Goal: Task Accomplishment & Management: Use online tool/utility

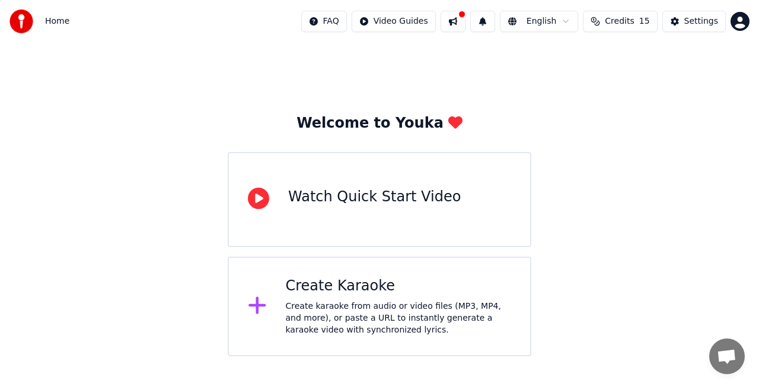
click at [326, 301] on div "Create karaoke from audio or video files (MP3, MP4, and more), or paste a URL t…" at bounding box center [399, 318] width 226 height 36
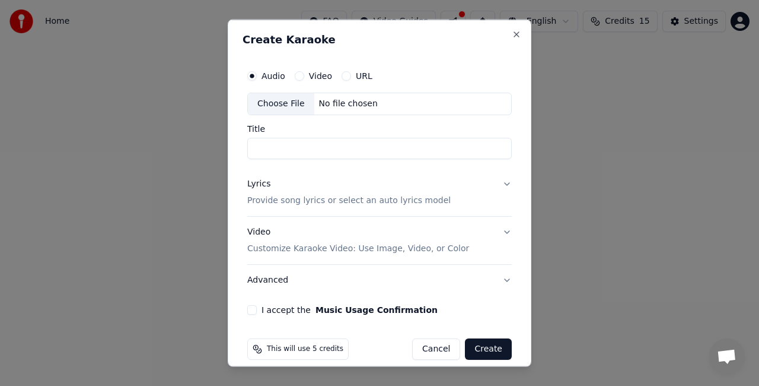
click at [291, 107] on div "Choose File" at bounding box center [281, 103] width 66 height 21
click at [283, 136] on div "Title" at bounding box center [379, 141] width 265 height 34
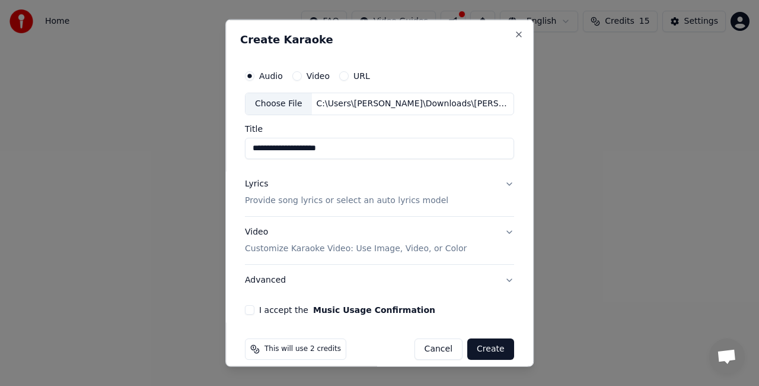
type input "**********"
click at [381, 201] on p "Provide song lyrics or select an auto lyrics model" at bounding box center [346, 200] width 203 height 12
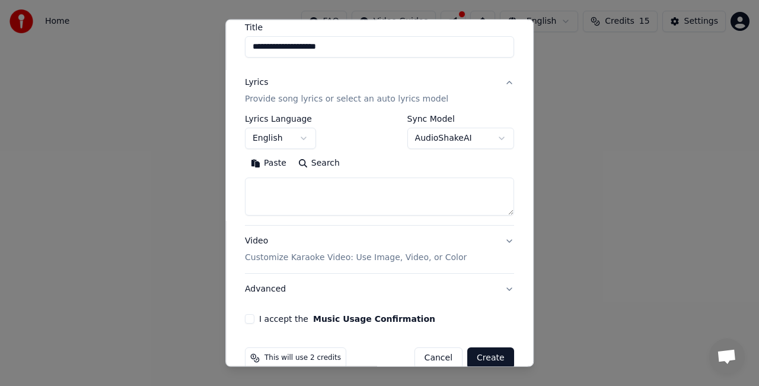
scroll to position [100, 0]
click at [327, 191] on textarea at bounding box center [379, 197] width 269 height 38
paste textarea "**********"
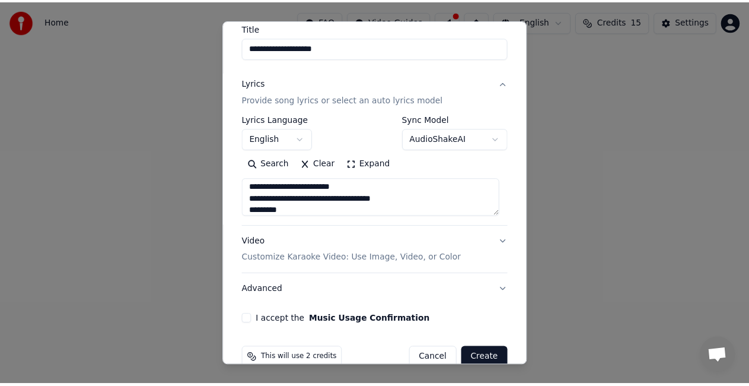
scroll to position [98, 0]
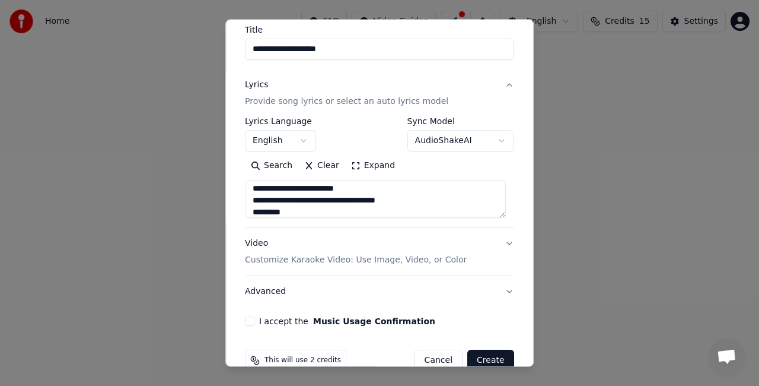
type textarea "**********"
click at [253, 320] on button "I accept the Music Usage Confirmation" at bounding box center [249, 320] width 9 height 9
click at [481, 355] on button "Create" at bounding box center [490, 359] width 47 height 21
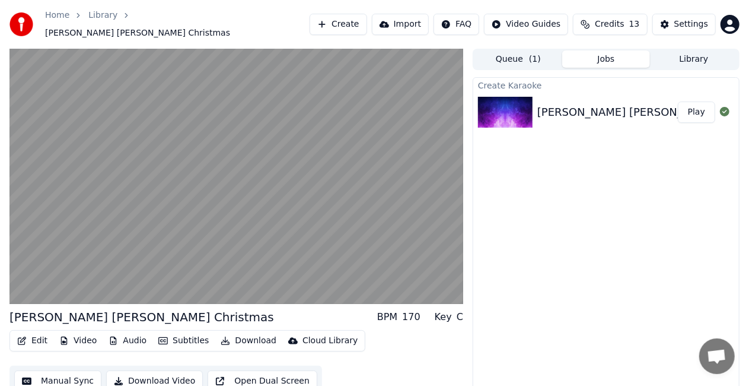
click at [31, 339] on button "Edit" at bounding box center [32, 340] width 40 height 17
click at [65, 373] on button "Manual Sync" at bounding box center [57, 380] width 87 height 21
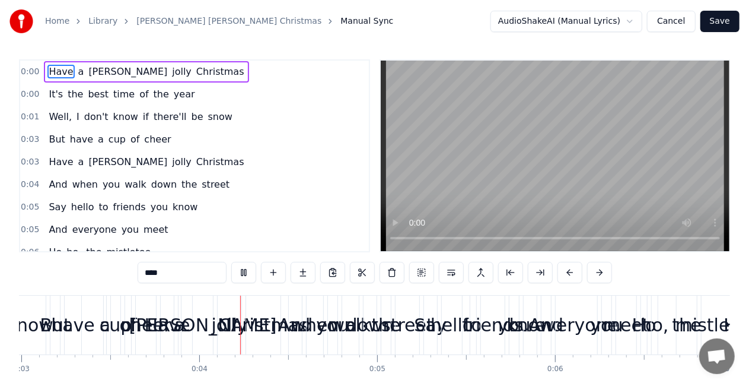
scroll to position [0, 593]
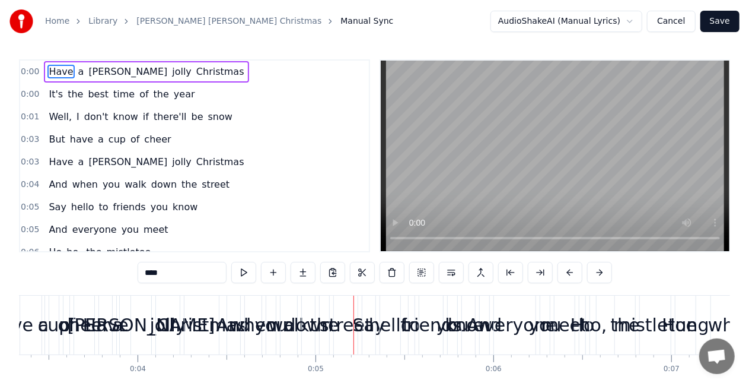
drag, startPoint x: 93, startPoint y: 77, endPoint x: 89, endPoint y: 96, distance: 19.9
click at [89, 96] on div "0:00 Have a [PERSON_NAME] [PERSON_NAME] Christmas 0:00 It's the best time of th…" at bounding box center [194, 155] width 351 height 193
click at [25, 67] on span "0:00" at bounding box center [30, 72] width 18 height 12
click at [632, 20] on html "Home Library [PERSON_NAME] [PERSON_NAME] Christmas Manual Sync AudioShakeAI (Ma…" at bounding box center [374, 216] width 749 height 436
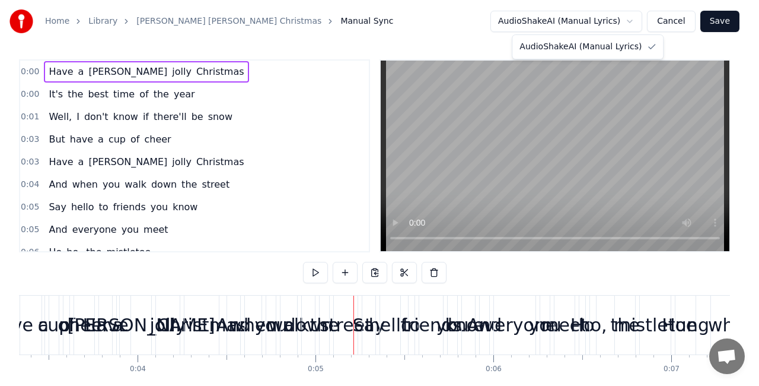
click at [632, 20] on html "Home Library [PERSON_NAME] [PERSON_NAME] Christmas Manual Sync AudioShakeAI (Ma…" at bounding box center [379, 216] width 759 height 436
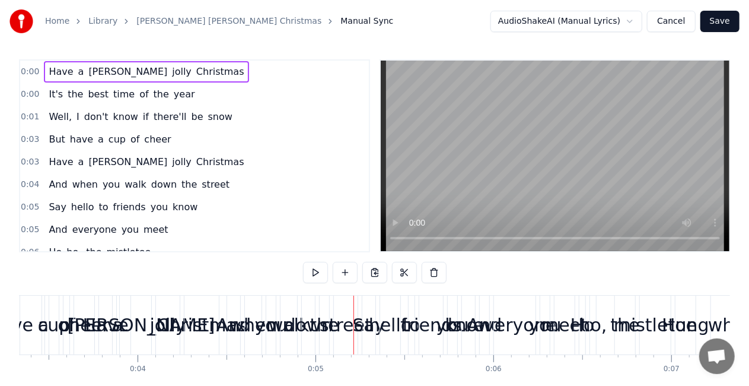
click at [377, 276] on button at bounding box center [374, 272] width 25 height 21
click at [406, 274] on button at bounding box center [404, 272] width 25 height 21
click at [440, 278] on button at bounding box center [434, 272] width 25 height 21
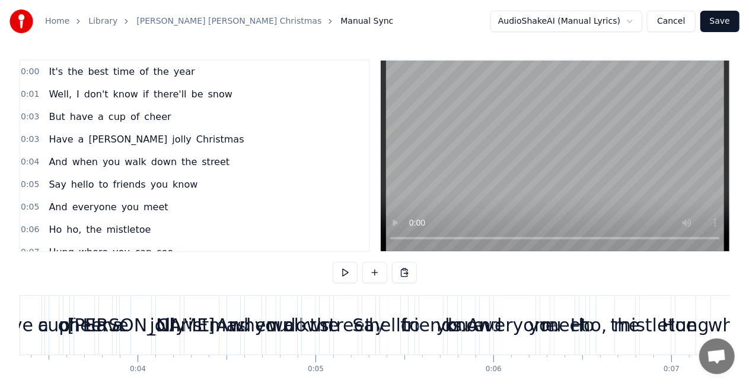
click at [173, 75] on span "year" at bounding box center [185, 72] width 24 height 14
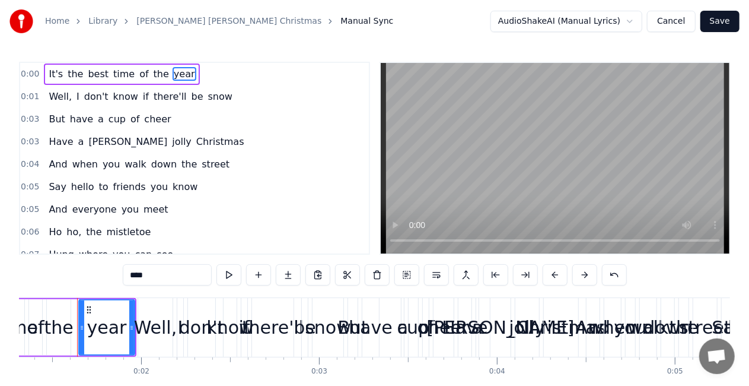
scroll to position [0, 233]
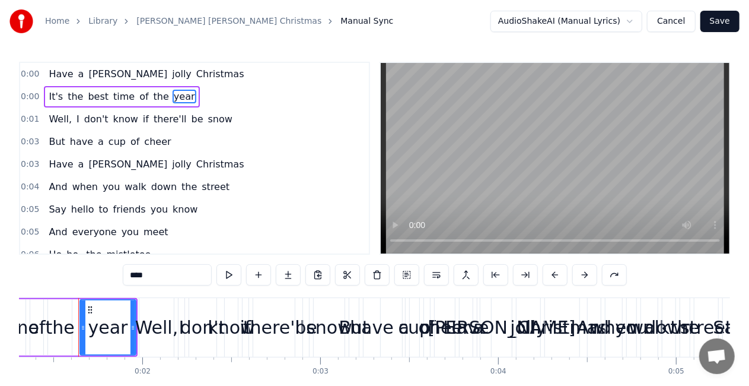
click at [97, 71] on span "[PERSON_NAME]" at bounding box center [127, 74] width 81 height 14
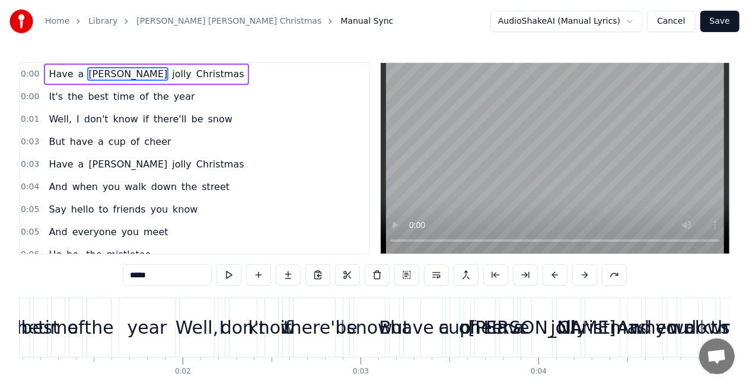
scroll to position [0, 0]
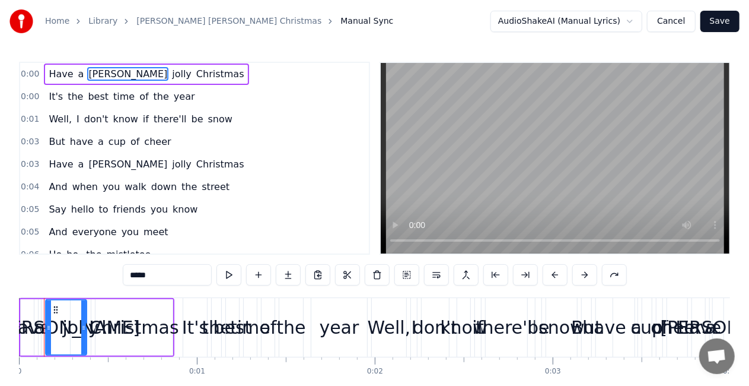
drag, startPoint x: 65, startPoint y: 320, endPoint x: 85, endPoint y: 333, distance: 24.5
click at [85, 333] on div at bounding box center [83, 327] width 5 height 54
click at [36, 325] on div "a" at bounding box center [39, 327] width 11 height 27
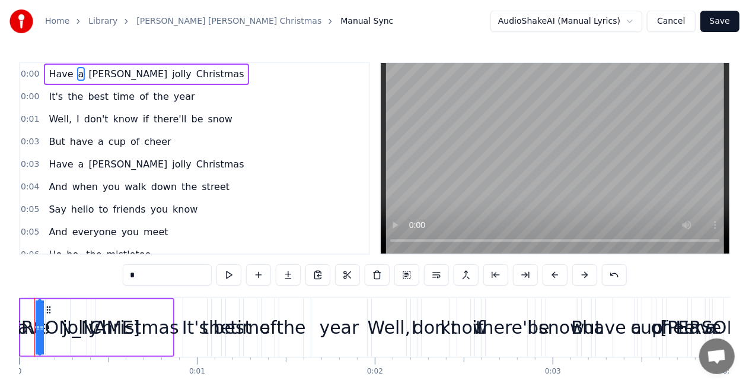
click at [119, 349] on div "Christmas" at bounding box center [134, 327] width 77 height 56
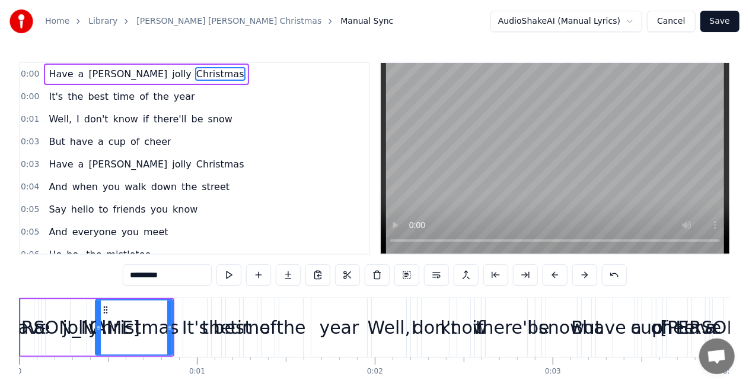
click at [32, 334] on div "Have" at bounding box center [27, 327] width 46 height 27
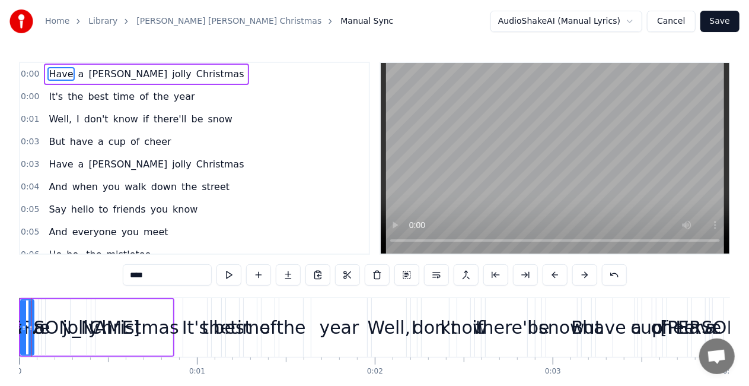
click at [583, 274] on button at bounding box center [584, 274] width 25 height 21
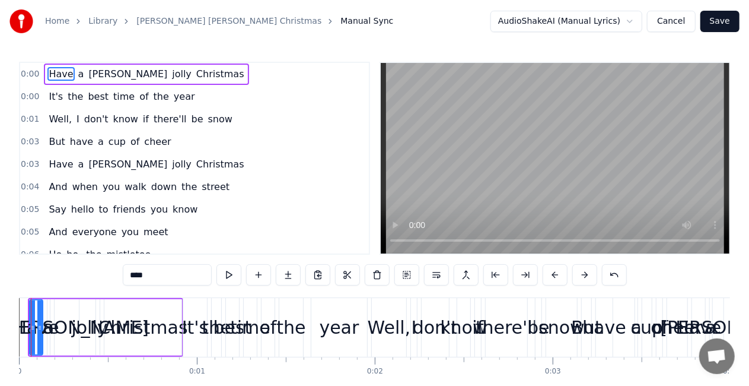
click at [583, 274] on button at bounding box center [584, 274] width 25 height 21
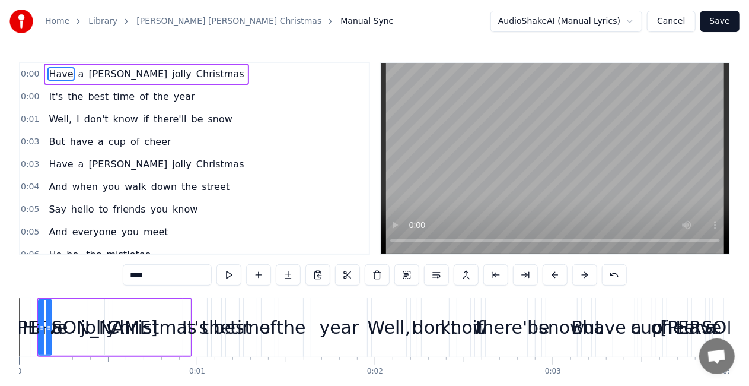
click at [583, 274] on button at bounding box center [584, 274] width 25 height 21
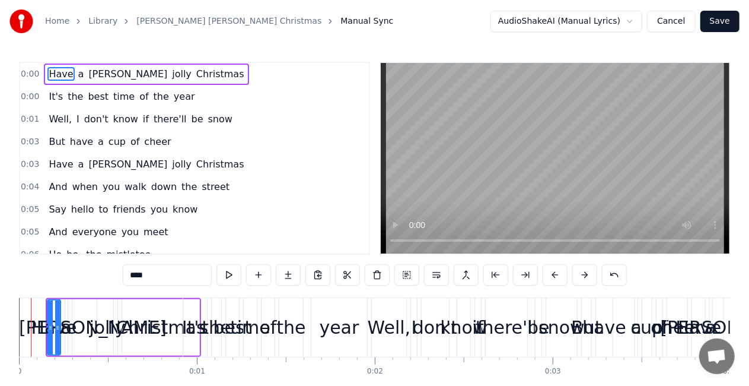
click at [583, 274] on button at bounding box center [584, 274] width 25 height 21
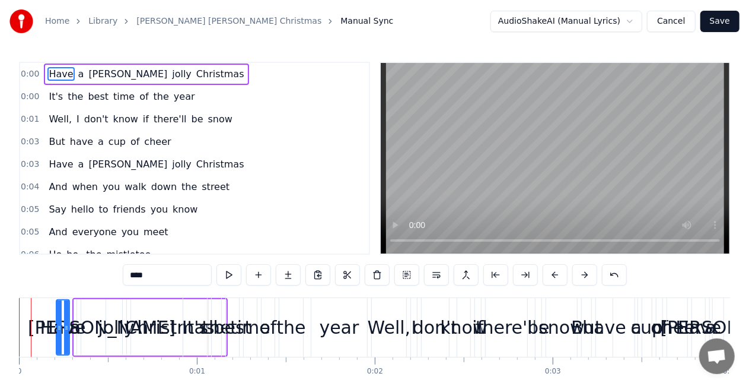
click at [583, 274] on button at bounding box center [584, 274] width 25 height 21
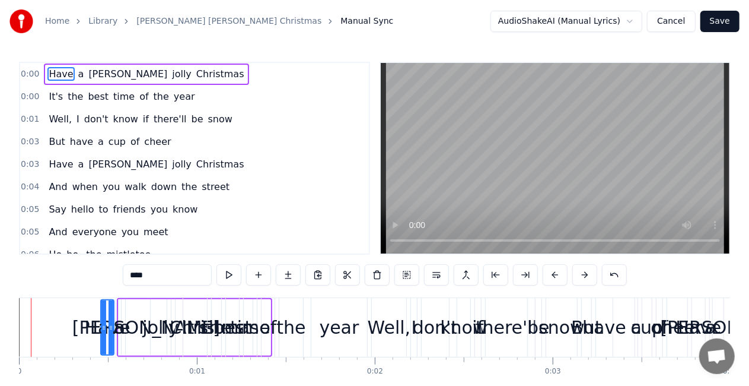
click at [583, 274] on button at bounding box center [584, 274] width 25 height 21
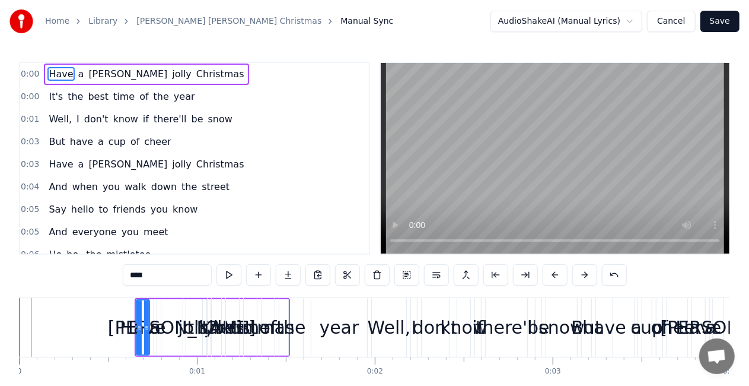
click at [583, 274] on button at bounding box center [584, 274] width 25 height 21
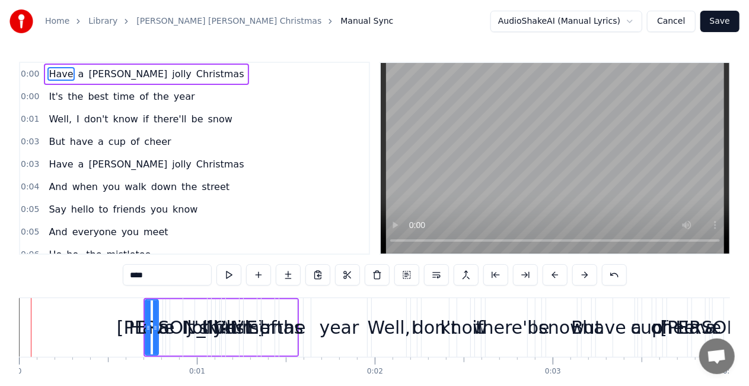
click at [583, 274] on button at bounding box center [584, 274] width 25 height 21
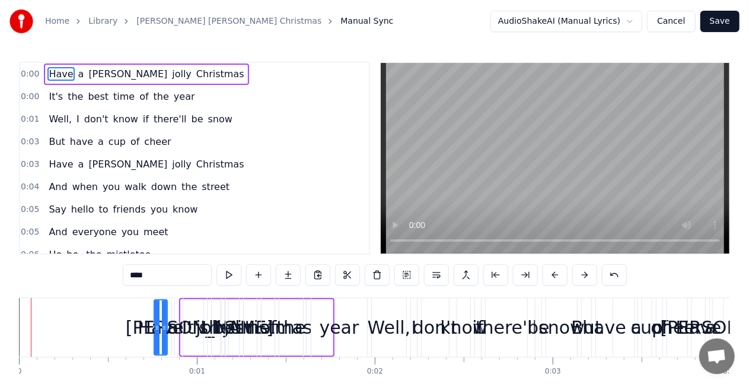
click at [583, 274] on button at bounding box center [584, 274] width 25 height 21
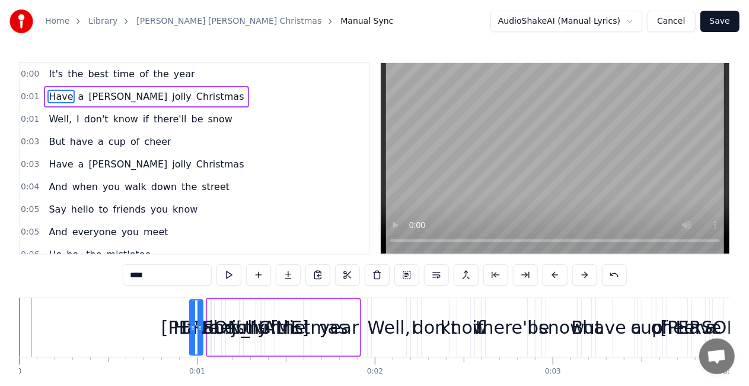
click at [583, 274] on button at bounding box center [584, 274] width 25 height 21
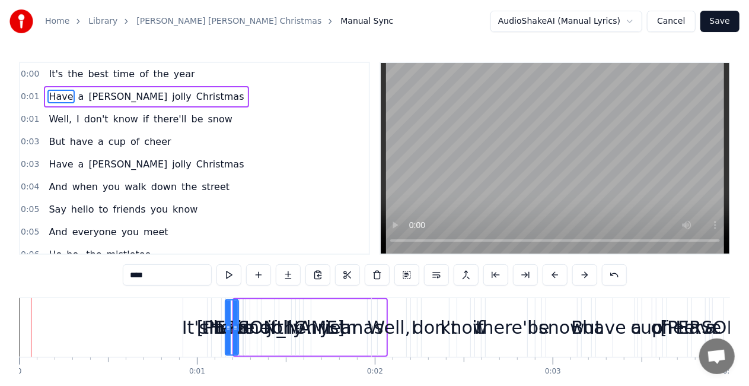
click at [583, 274] on button at bounding box center [584, 274] width 25 height 21
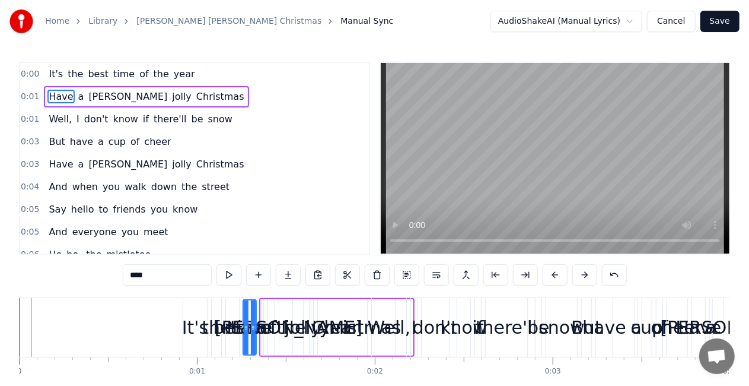
click at [583, 274] on button at bounding box center [584, 274] width 25 height 21
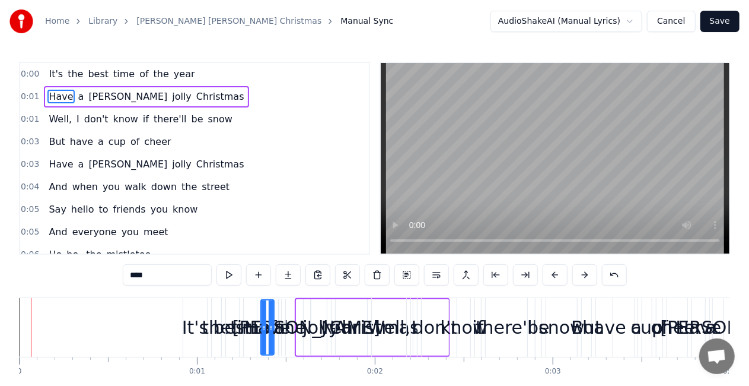
click at [583, 274] on button at bounding box center [584, 274] width 25 height 21
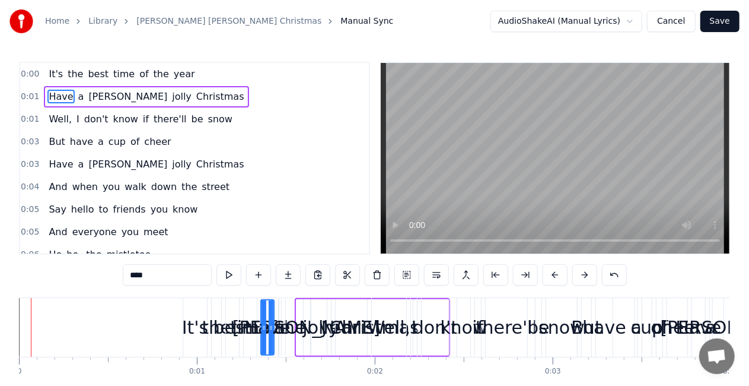
click at [583, 274] on button at bounding box center [584, 274] width 25 height 21
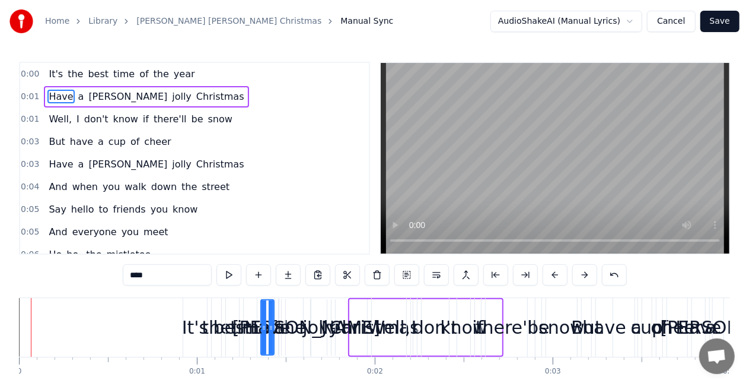
click at [583, 274] on button at bounding box center [584, 274] width 25 height 21
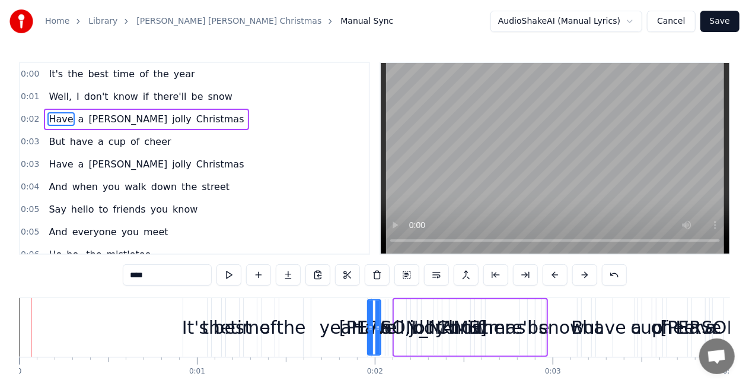
click at [583, 274] on button at bounding box center [584, 274] width 25 height 21
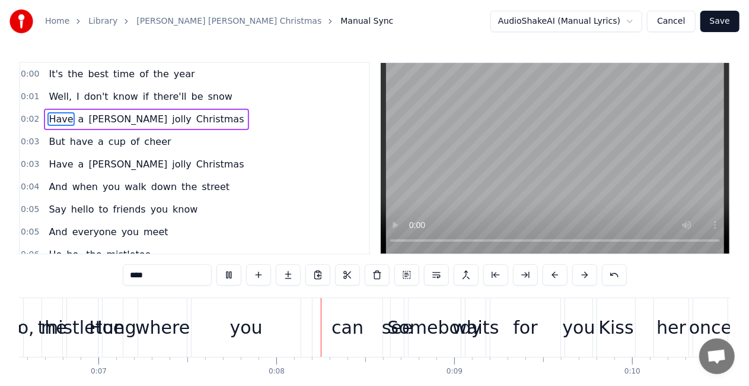
scroll to position [0, 1271]
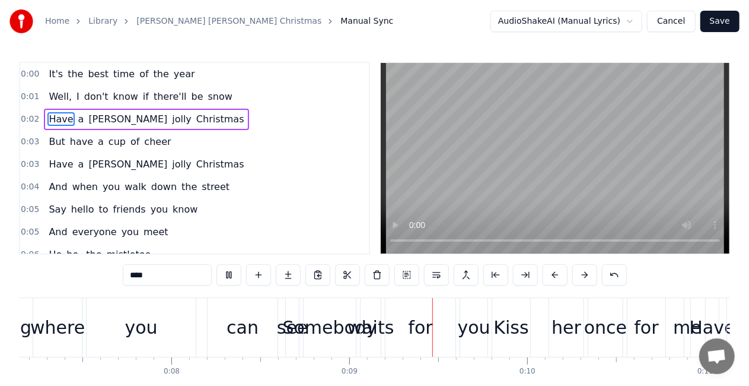
click at [127, 180] on span "walk" at bounding box center [135, 187] width 24 height 14
type input "****"
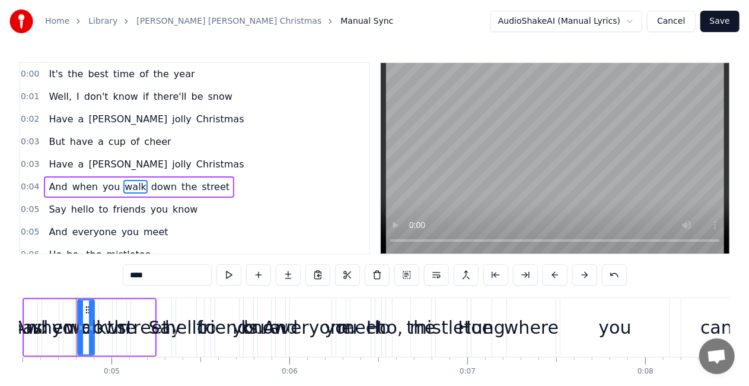
scroll to position [0, 795]
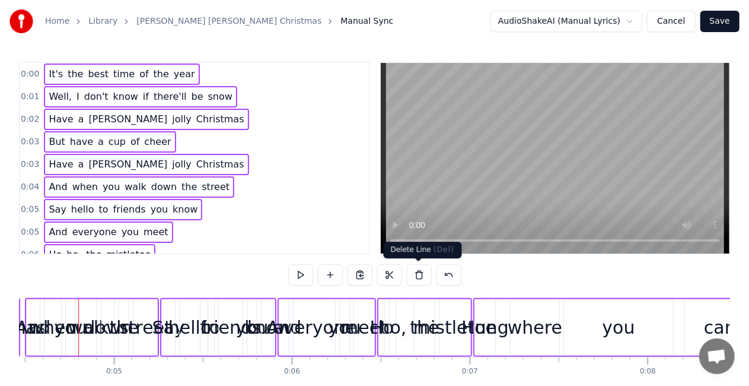
click at [416, 276] on button at bounding box center [419, 274] width 25 height 21
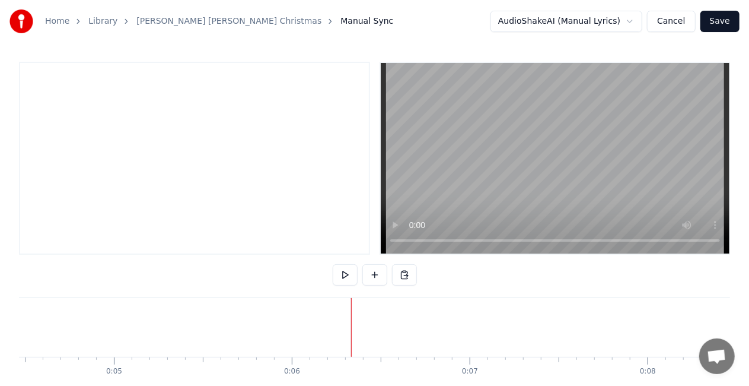
click at [231, 200] on div at bounding box center [194, 158] width 351 height 193
click at [584, 182] on video at bounding box center [555, 158] width 349 height 190
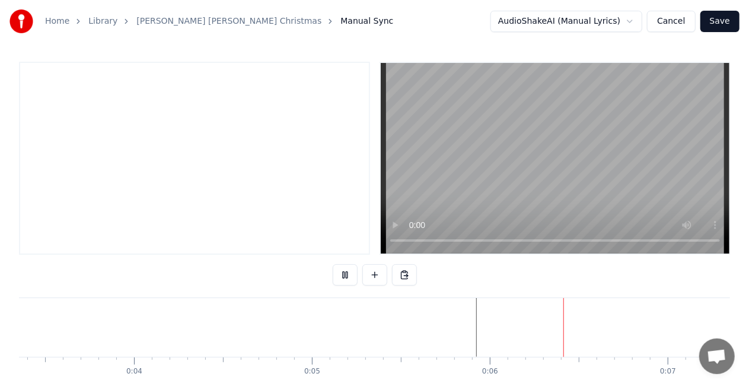
click at [691, 20] on button "Cancel" at bounding box center [671, 21] width 48 height 21
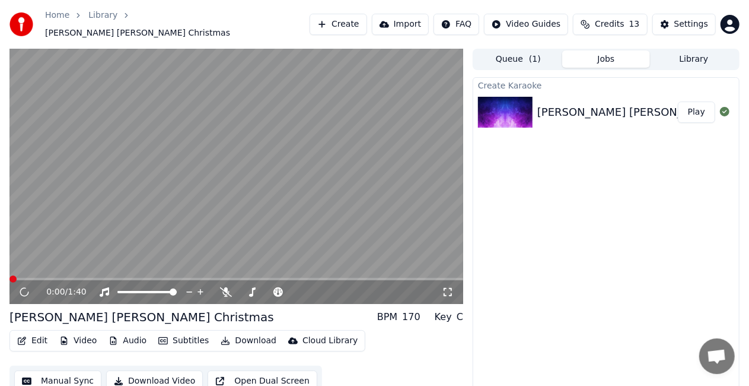
click at [35, 333] on button "Edit" at bounding box center [32, 340] width 40 height 17
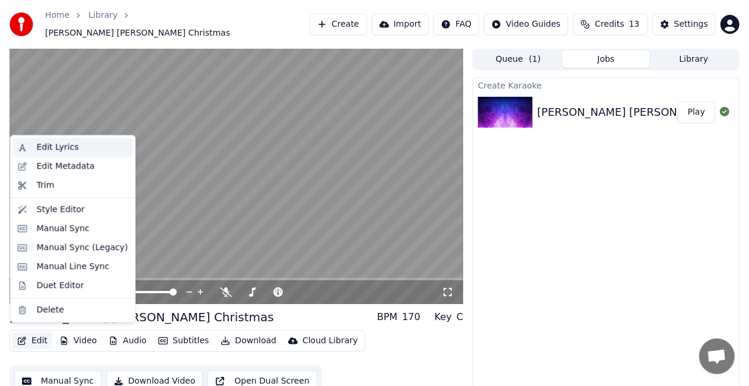
click at [69, 146] on div "Edit Lyrics" at bounding box center [58, 147] width 42 height 12
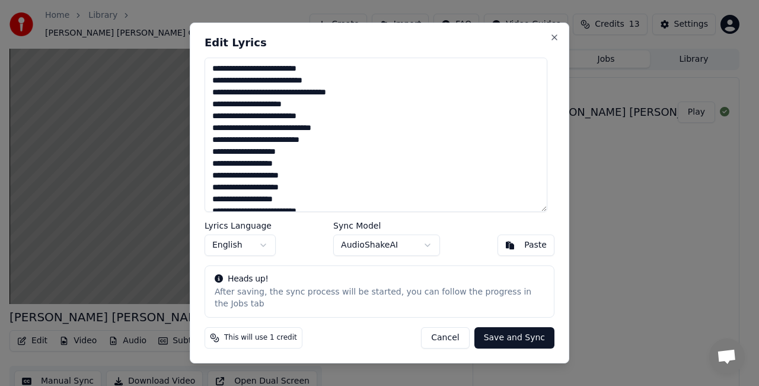
click at [457, 329] on button "Cancel" at bounding box center [445, 337] width 48 height 21
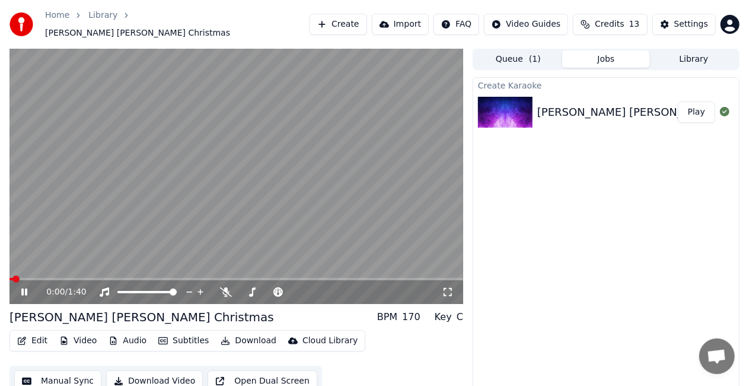
click at [33, 332] on button "Edit" at bounding box center [32, 340] width 40 height 17
click at [79, 381] on button "Manual Sync" at bounding box center [57, 380] width 87 height 21
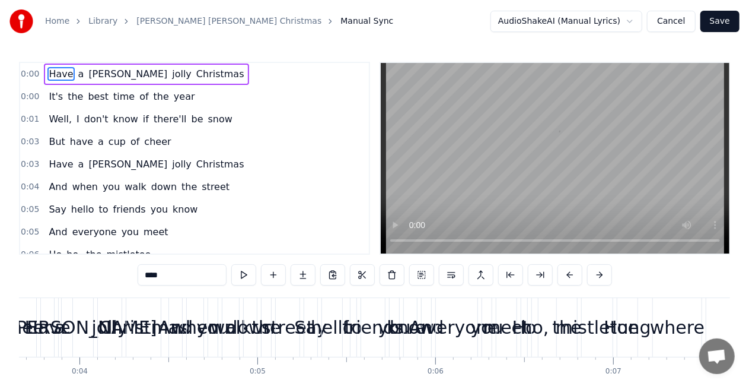
scroll to position [0, 1204]
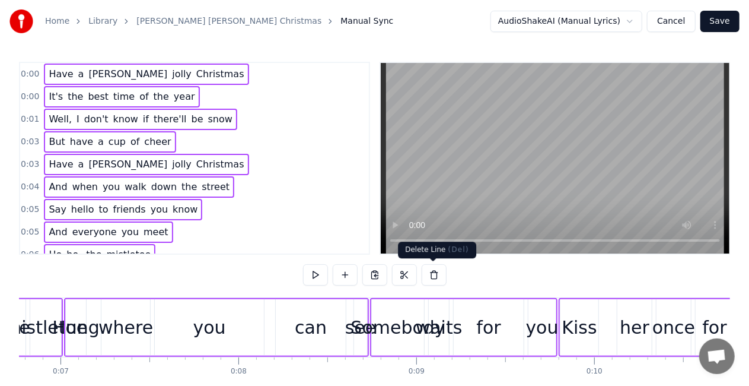
click at [427, 278] on button at bounding box center [434, 274] width 25 height 21
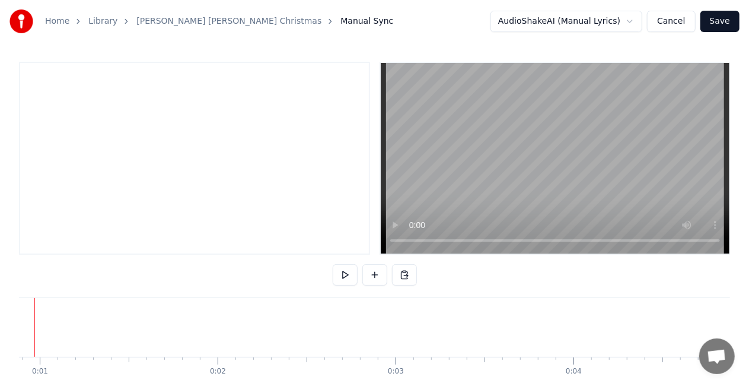
scroll to position [0, 113]
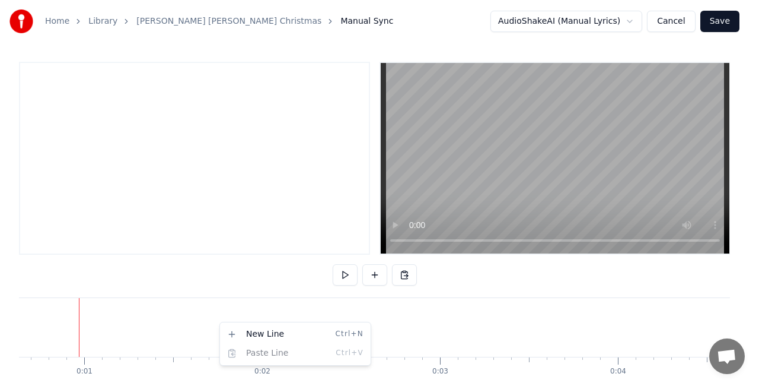
click at [392, 225] on html "Home Library [PERSON_NAME] [PERSON_NAME] Christmas Manual Sync AudioShakeAI (Ma…" at bounding box center [379, 218] width 759 height 436
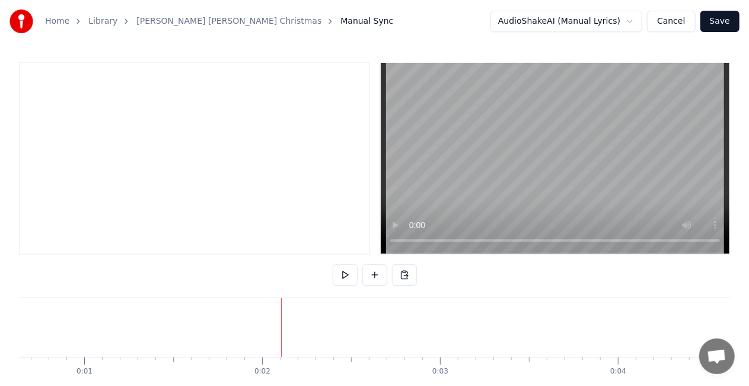
click at [680, 30] on button "Cancel" at bounding box center [671, 21] width 48 height 21
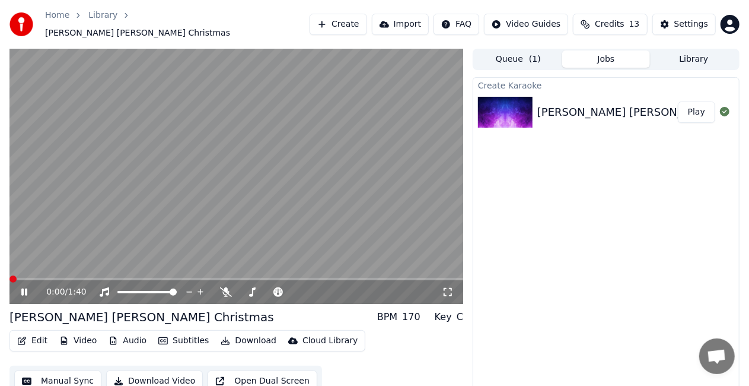
scroll to position [13, 0]
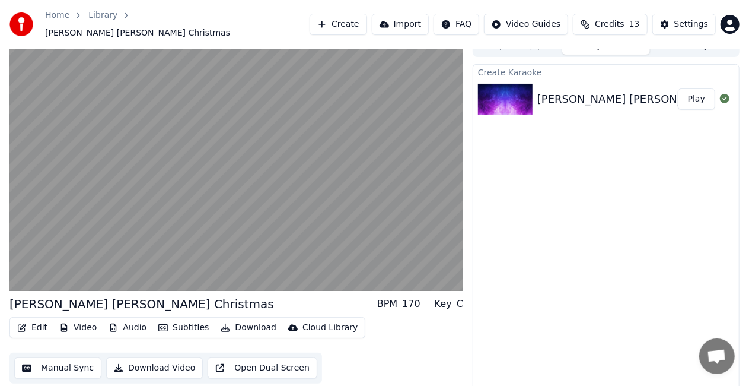
click at [242, 368] on button "Open Dual Screen" at bounding box center [263, 367] width 110 height 21
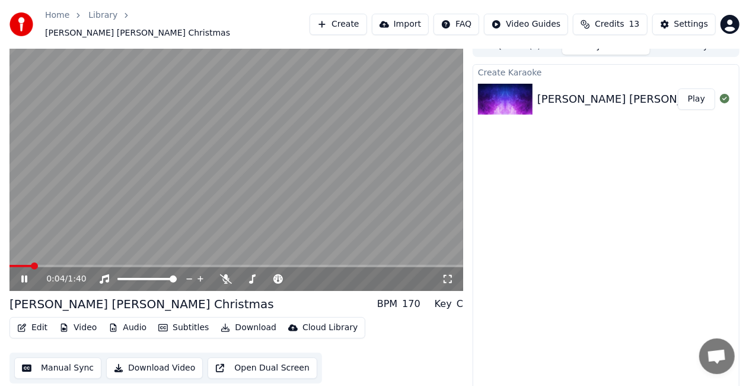
click at [132, 322] on button "Audio" at bounding box center [127, 327] width 47 height 17
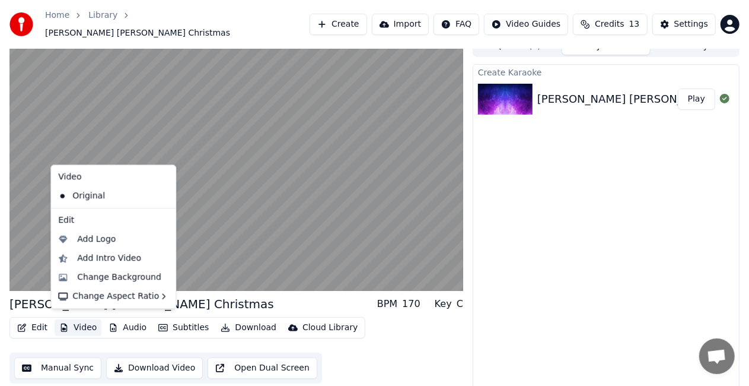
click at [90, 319] on button "Video" at bounding box center [78, 327] width 47 height 17
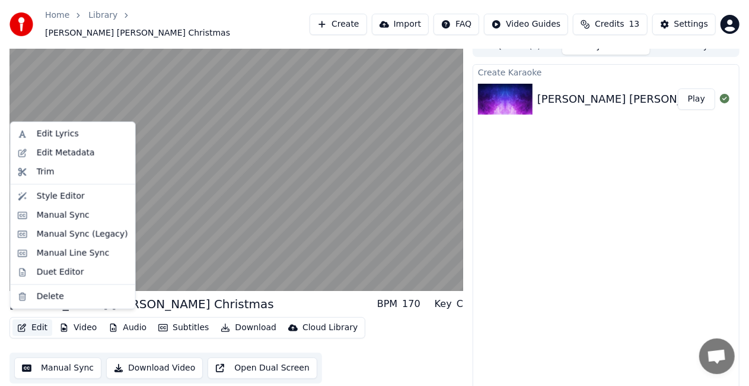
click at [50, 319] on button "Edit" at bounding box center [32, 327] width 40 height 17
click at [75, 261] on div "Manual Line Sync" at bounding box center [73, 253] width 120 height 19
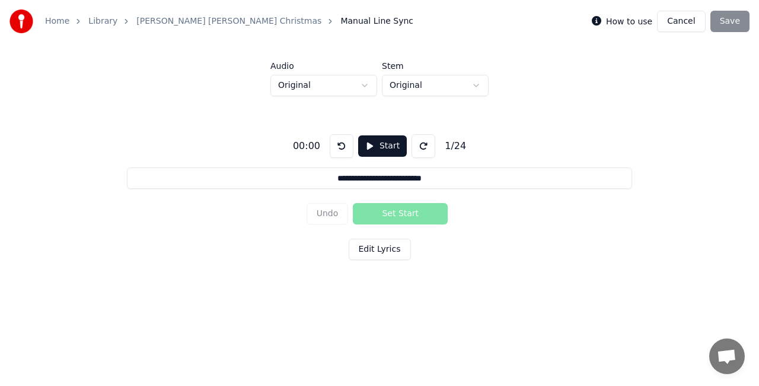
click at [395, 142] on button "Start" at bounding box center [382, 145] width 49 height 21
click at [403, 218] on button "Set Start" at bounding box center [400, 213] width 95 height 21
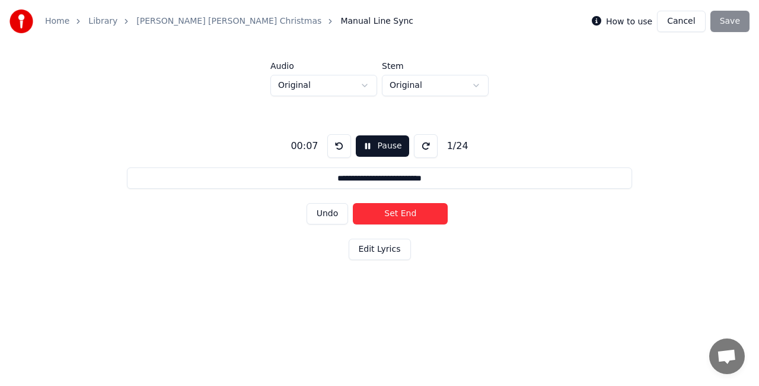
click at [403, 218] on button "Set End" at bounding box center [400, 213] width 95 height 21
click at [403, 218] on button "Set Start" at bounding box center [400, 213] width 95 height 21
click at [403, 218] on button "Set End" at bounding box center [400, 213] width 95 height 21
click at [403, 218] on button "Set Start" at bounding box center [400, 213] width 95 height 21
click at [403, 218] on button "Set End" at bounding box center [400, 213] width 95 height 21
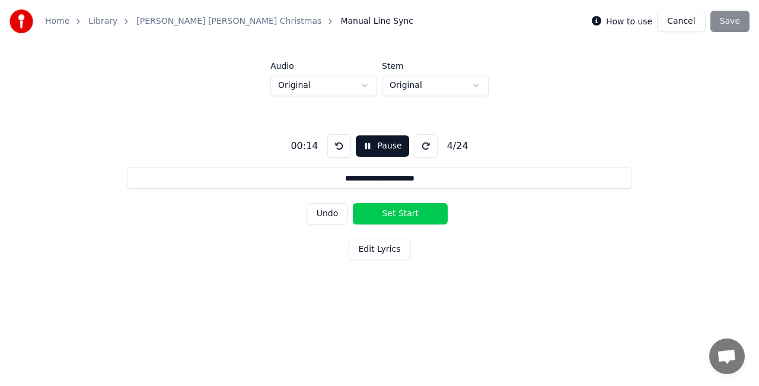
click at [403, 218] on button "Set Start" at bounding box center [400, 213] width 95 height 21
click at [403, 218] on button "Set End" at bounding box center [400, 213] width 95 height 21
click at [403, 218] on button "Set Start" at bounding box center [400, 213] width 95 height 21
click at [403, 218] on button "Set End" at bounding box center [400, 213] width 95 height 21
click at [403, 218] on button "Set Start" at bounding box center [400, 213] width 95 height 21
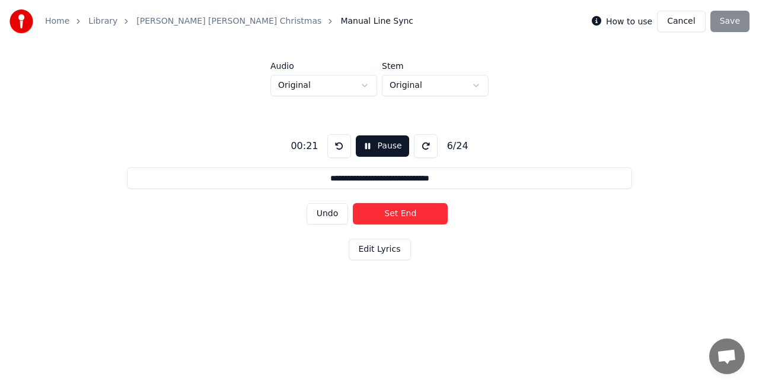
click at [403, 218] on button "Set End" at bounding box center [400, 213] width 95 height 21
click at [403, 218] on button "Set Start" at bounding box center [400, 213] width 95 height 21
click at [403, 218] on button "Set End" at bounding box center [400, 213] width 95 height 21
click at [403, 218] on button "Set Start" at bounding box center [400, 213] width 95 height 21
click at [403, 218] on button "Set End" at bounding box center [400, 213] width 95 height 21
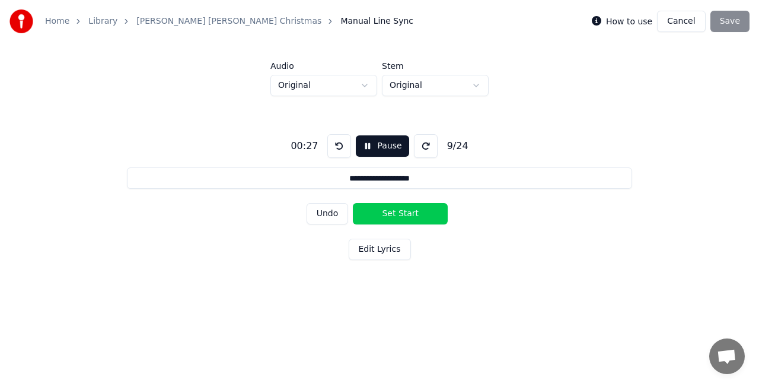
click at [403, 218] on button "Set Start" at bounding box center [400, 213] width 95 height 21
click at [403, 218] on button "Set End" at bounding box center [400, 213] width 95 height 21
click at [403, 218] on button "Set Start" at bounding box center [400, 213] width 95 height 21
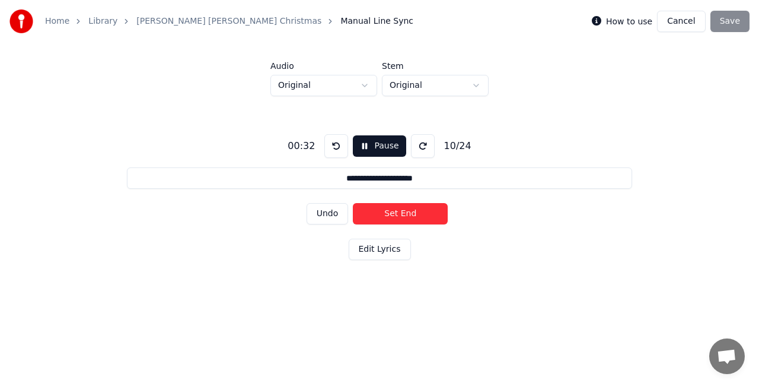
click at [403, 218] on button "Set End" at bounding box center [400, 213] width 95 height 21
click at [403, 218] on button "Set Start" at bounding box center [400, 213] width 95 height 21
click at [403, 218] on button "Set End" at bounding box center [400, 213] width 95 height 21
click at [403, 218] on button "Set Start" at bounding box center [400, 213] width 95 height 21
click at [403, 218] on button "Set End" at bounding box center [400, 213] width 95 height 21
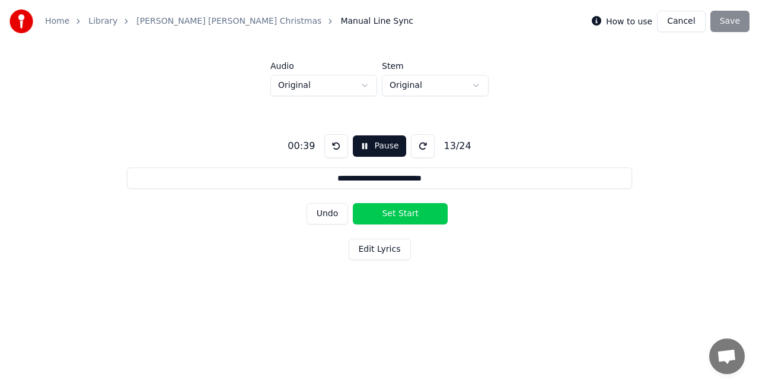
click at [403, 218] on button "Set Start" at bounding box center [400, 213] width 95 height 21
click at [403, 218] on button "Set End" at bounding box center [400, 213] width 95 height 21
click at [403, 218] on button "Set Start" at bounding box center [400, 213] width 95 height 21
click at [403, 218] on button "Set End" at bounding box center [400, 213] width 95 height 21
click at [403, 218] on button "Set Start" at bounding box center [400, 213] width 95 height 21
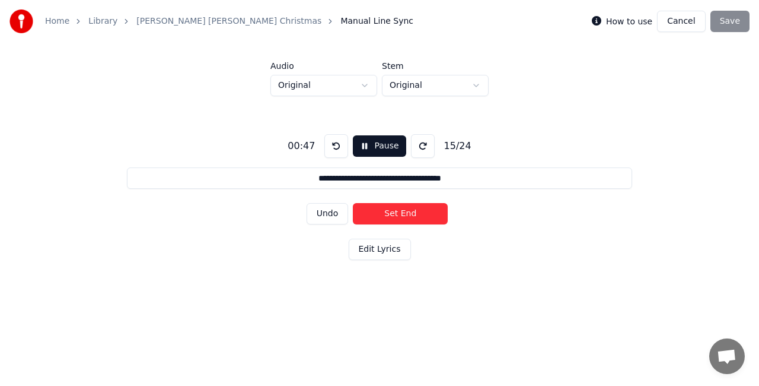
click at [403, 218] on button "Set End" at bounding box center [400, 213] width 95 height 21
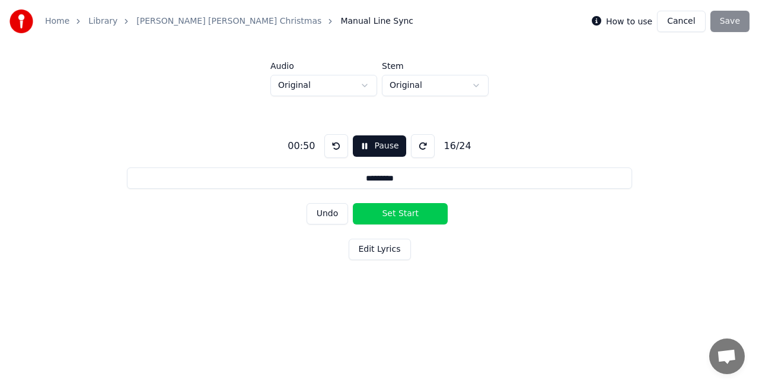
click at [364, 144] on button "Pause" at bounding box center [379, 145] width 53 height 21
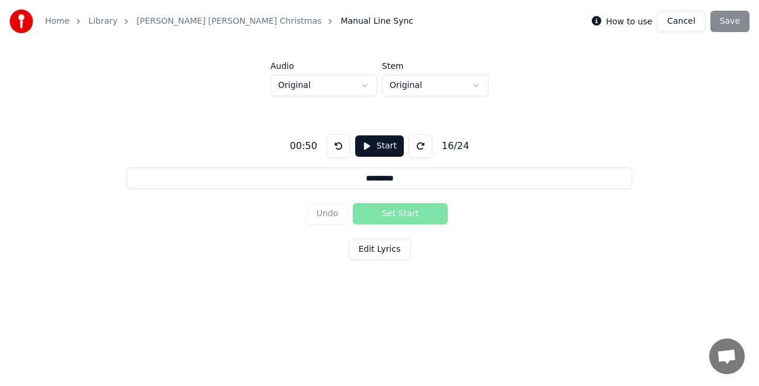
click at [343, 151] on button at bounding box center [339, 146] width 24 height 24
click at [381, 140] on button "Start" at bounding box center [379, 145] width 49 height 21
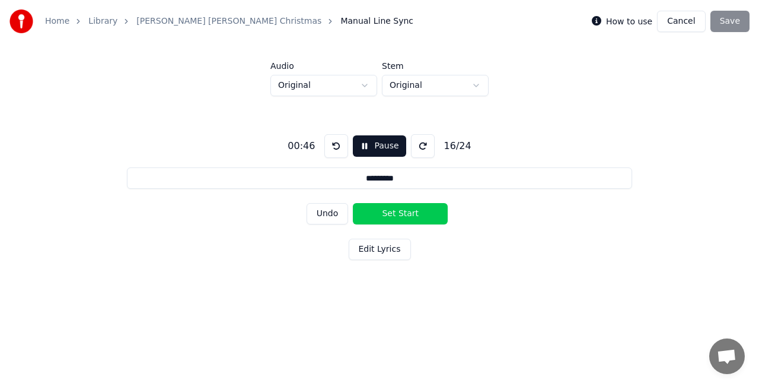
click at [333, 220] on button "Undo" at bounding box center [328, 213] width 42 height 21
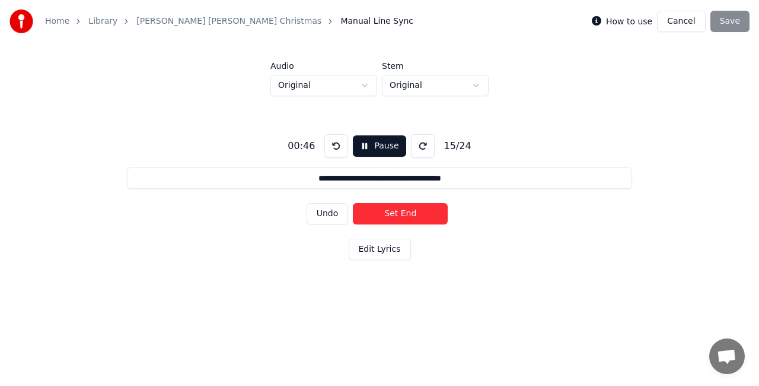
click at [333, 220] on button "Undo" at bounding box center [328, 213] width 42 height 21
click at [383, 217] on button "Set Start" at bounding box center [400, 213] width 95 height 21
click at [383, 217] on button "Set End" at bounding box center [400, 213] width 95 height 21
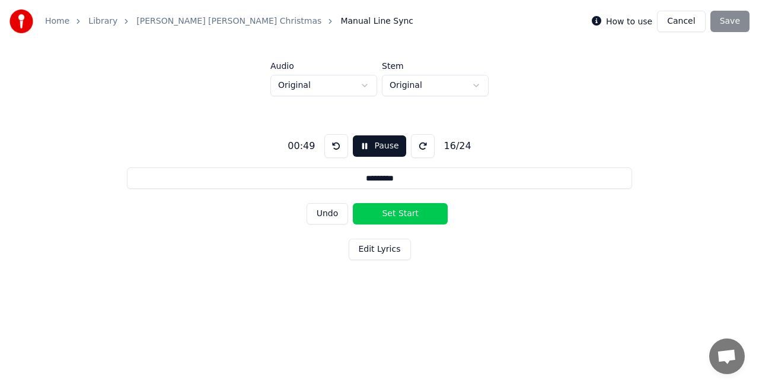
click at [383, 217] on button "Set Start" at bounding box center [400, 213] width 95 height 21
click at [383, 217] on button "Set End" at bounding box center [400, 213] width 95 height 21
click at [383, 217] on button "Set Start" at bounding box center [400, 213] width 95 height 21
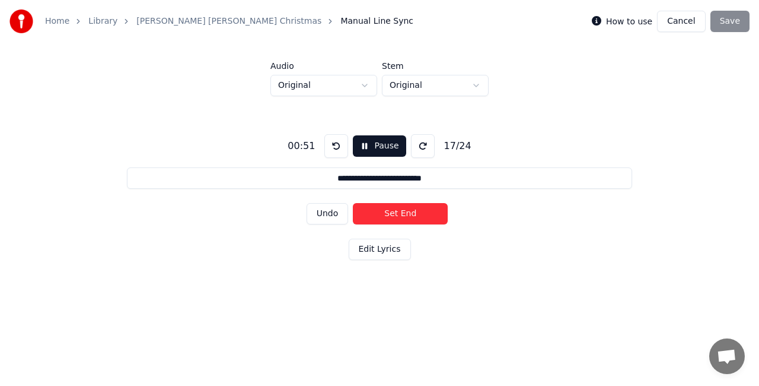
click at [383, 217] on button "Set End" at bounding box center [400, 213] width 95 height 21
click at [335, 160] on div "**********" at bounding box center [379, 194] width 721 height 197
click at [334, 158] on div "**********" at bounding box center [379, 194] width 721 height 197
click at [334, 152] on button at bounding box center [337, 146] width 24 height 24
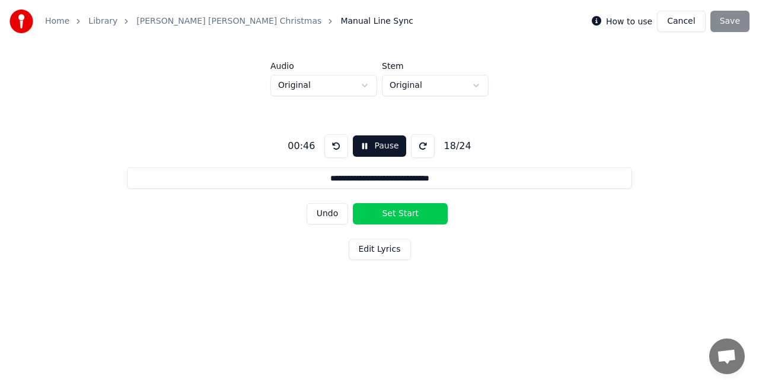
click at [338, 215] on button "Undo" at bounding box center [328, 213] width 42 height 21
click at [357, 214] on button "Set Start" at bounding box center [400, 213] width 95 height 21
click at [357, 214] on button "Set End" at bounding box center [400, 213] width 95 height 21
click at [357, 214] on button "Set Start" at bounding box center [400, 213] width 95 height 21
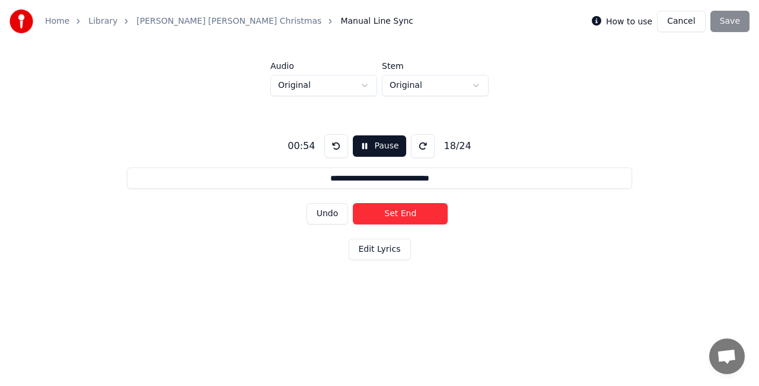
click at [357, 214] on button "Set End" at bounding box center [400, 213] width 95 height 21
click at [335, 145] on button at bounding box center [337, 146] width 24 height 24
click at [338, 212] on button "Undo" at bounding box center [328, 213] width 42 height 21
click at [336, 154] on button at bounding box center [337, 146] width 24 height 24
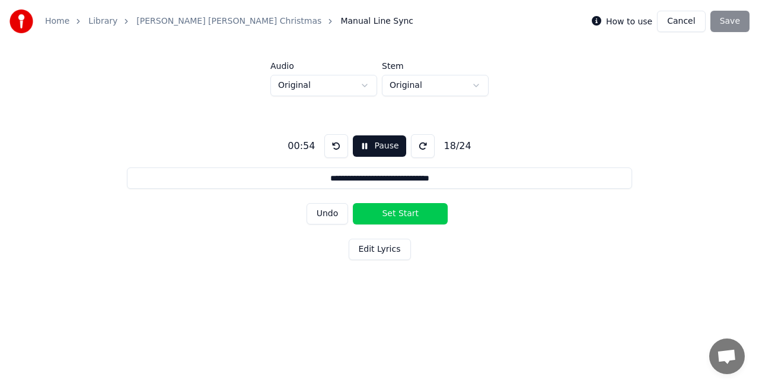
click at [340, 147] on button at bounding box center [337, 146] width 24 height 24
click at [368, 209] on button "Set Start" at bounding box center [400, 213] width 95 height 21
click at [368, 209] on button "Set End" at bounding box center [400, 213] width 95 height 21
click at [329, 211] on button "Undo" at bounding box center [328, 213] width 42 height 21
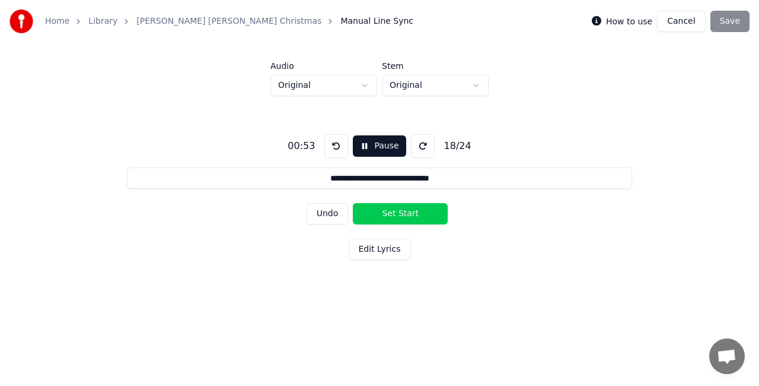
click at [329, 211] on button "Undo" at bounding box center [328, 213] width 42 height 21
click at [381, 214] on button "Set End" at bounding box center [400, 213] width 95 height 21
click at [381, 214] on button "Set Start" at bounding box center [400, 213] width 95 height 21
click at [381, 214] on button "Set End" at bounding box center [400, 213] width 95 height 21
click at [381, 214] on button "Set Start" at bounding box center [400, 213] width 95 height 21
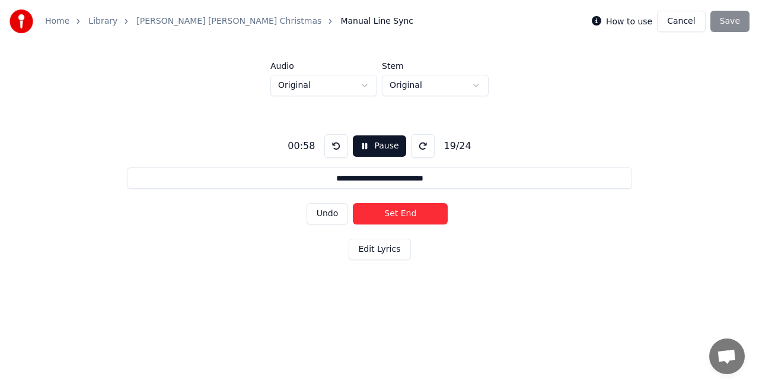
click at [381, 214] on button "Set End" at bounding box center [400, 213] width 95 height 21
click at [381, 214] on button "Set Start" at bounding box center [400, 213] width 95 height 21
click at [381, 214] on button "Set End" at bounding box center [400, 213] width 95 height 21
click at [381, 214] on button "Set Start" at bounding box center [400, 213] width 95 height 21
click at [381, 214] on button "Set End" at bounding box center [400, 213] width 95 height 21
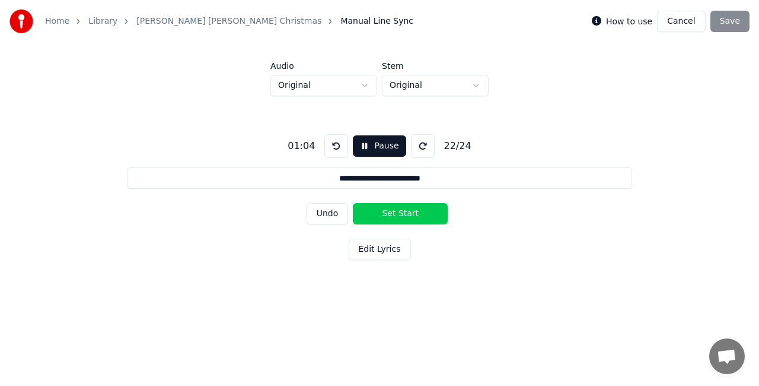
click at [381, 214] on button "Set Start" at bounding box center [400, 213] width 95 height 21
click at [381, 214] on button "Set End" at bounding box center [400, 213] width 95 height 21
click at [381, 214] on button "Set Start" at bounding box center [400, 213] width 95 height 21
click at [381, 214] on button "Set End" at bounding box center [400, 213] width 95 height 21
type input "*********"
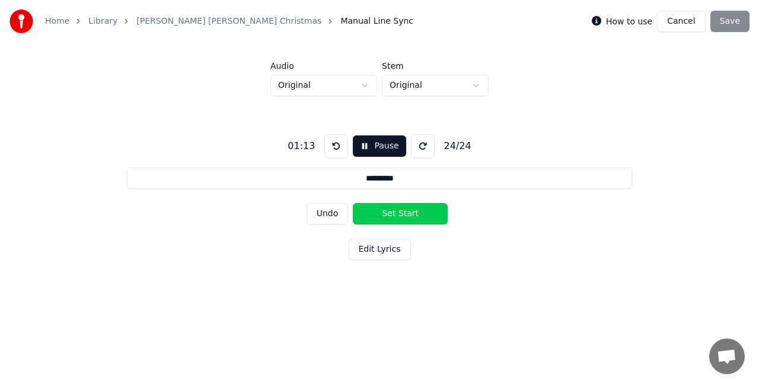
click at [381, 214] on button "Set Start" at bounding box center [400, 213] width 95 height 21
click at [381, 214] on button "Set End" at bounding box center [400, 213] width 95 height 21
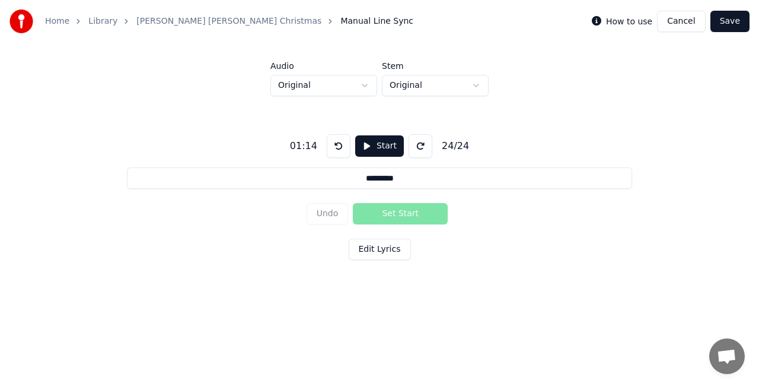
click at [376, 260] on div "Edit Lyrics" at bounding box center [380, 251] width 62 height 26
click at [376, 257] on button "Edit Lyrics" at bounding box center [380, 248] width 62 height 21
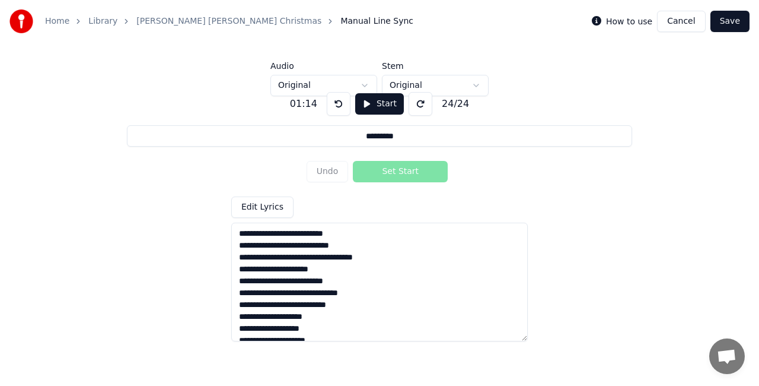
click at [451, 85] on html "**********" at bounding box center [379, 156] width 759 height 312
click at [341, 79] on html "**********" at bounding box center [379, 156] width 759 height 312
click at [680, 27] on button "Cancel" at bounding box center [681, 21] width 48 height 21
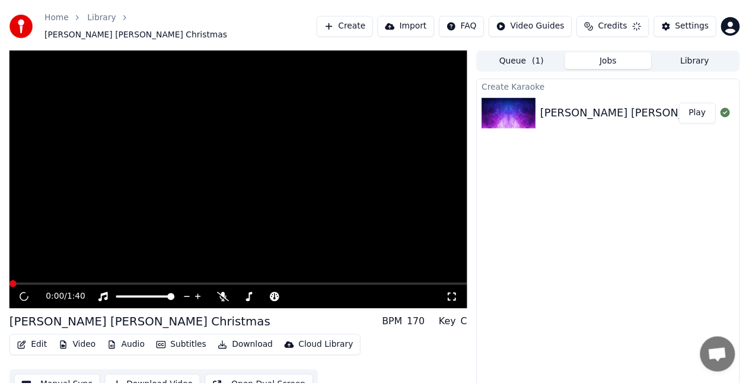
scroll to position [13, 0]
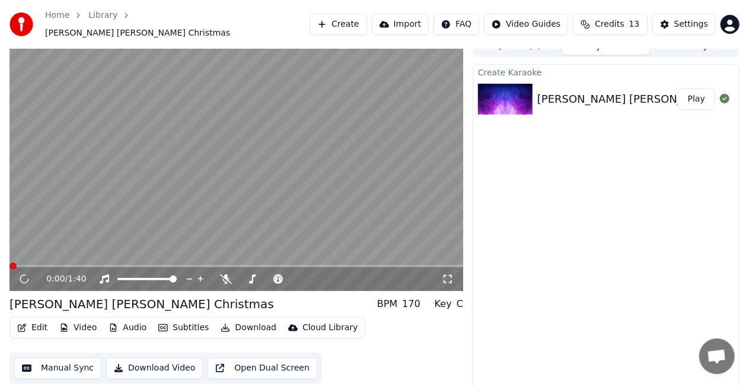
click at [37, 329] on button "Edit" at bounding box center [32, 327] width 40 height 17
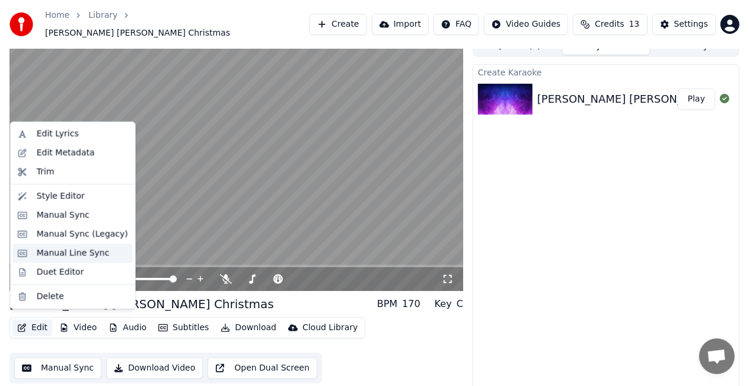
click at [55, 253] on div "Manual Line Sync" at bounding box center [73, 253] width 73 height 12
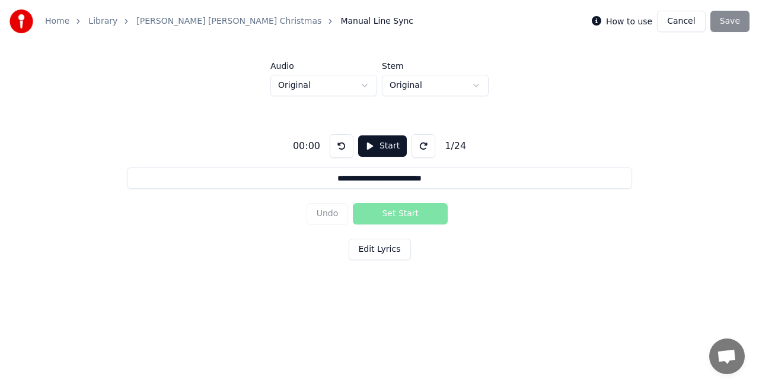
click at [382, 152] on button "Start" at bounding box center [382, 145] width 49 height 21
click at [365, 143] on button "Pause" at bounding box center [382, 145] width 53 height 21
click at [686, 33] on div "Home Library [PERSON_NAME] [PERSON_NAME] Christmas Manual Line Sync How to use …" at bounding box center [379, 21] width 759 height 43
click at [686, 23] on button "Cancel" at bounding box center [681, 21] width 48 height 21
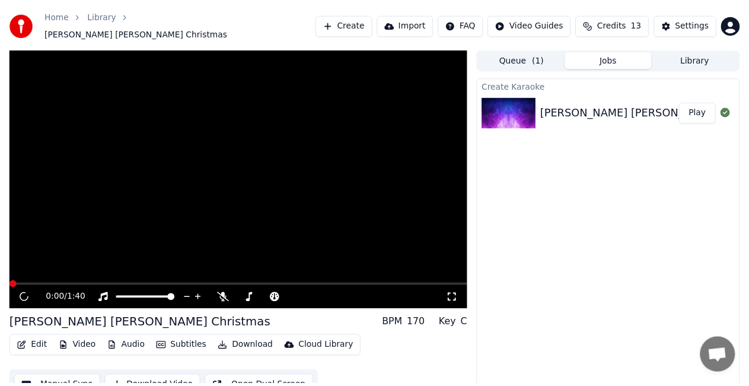
scroll to position [13, 0]
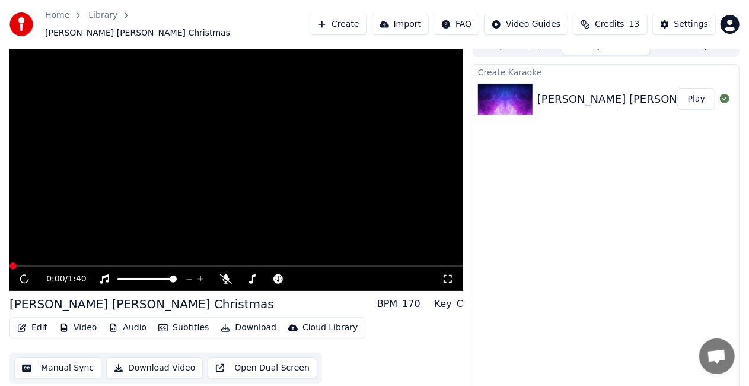
click at [25, 323] on icon "button" at bounding box center [22, 327] width 8 height 8
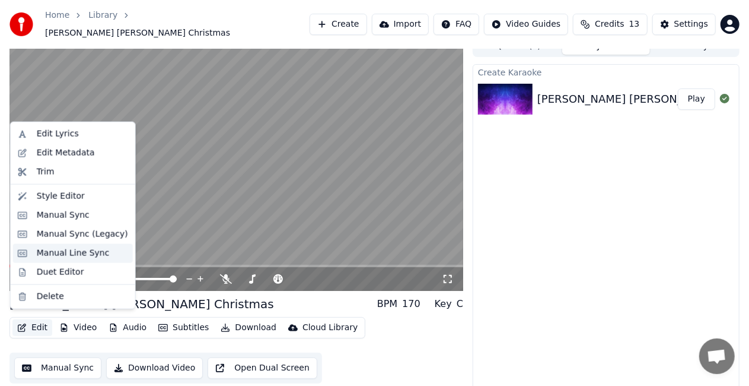
click at [68, 260] on div "Manual Line Sync" at bounding box center [73, 253] width 120 height 19
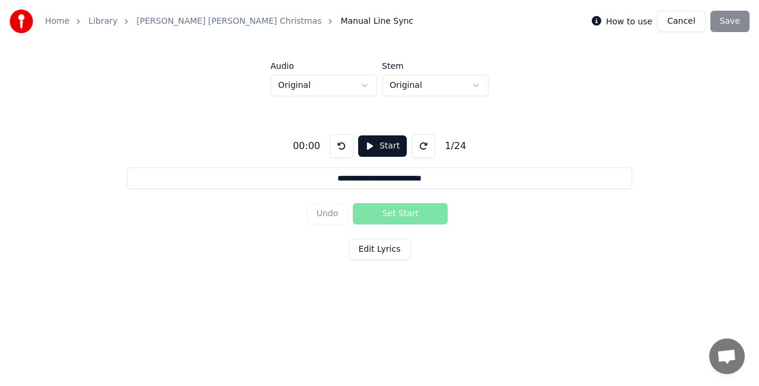
click at [364, 148] on button "Start" at bounding box center [382, 145] width 49 height 21
click at [441, 312] on html "**********" at bounding box center [379, 156] width 759 height 312
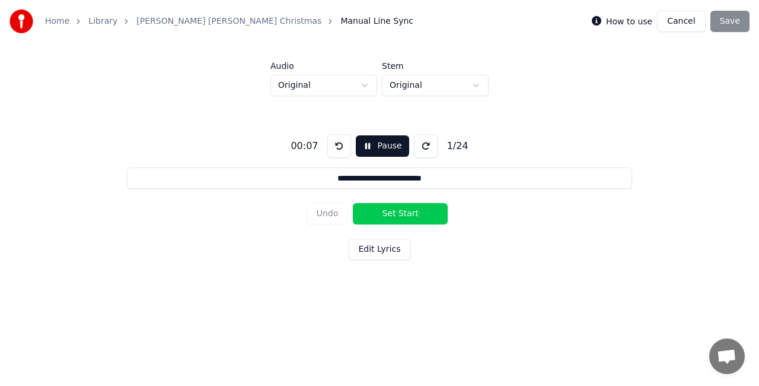
click at [342, 144] on button at bounding box center [339, 146] width 24 height 24
click at [698, 20] on button "Cancel" at bounding box center [681, 21] width 48 height 21
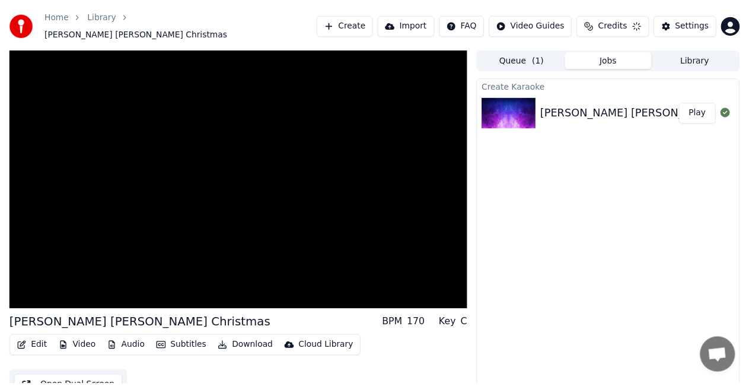
scroll to position [13, 0]
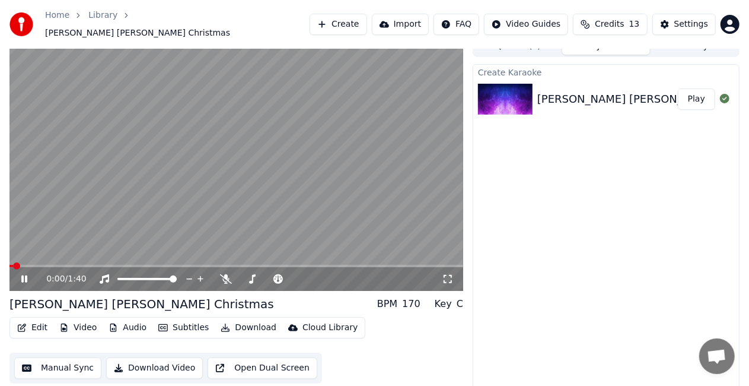
click at [27, 275] on icon at bounding box center [24, 278] width 6 height 7
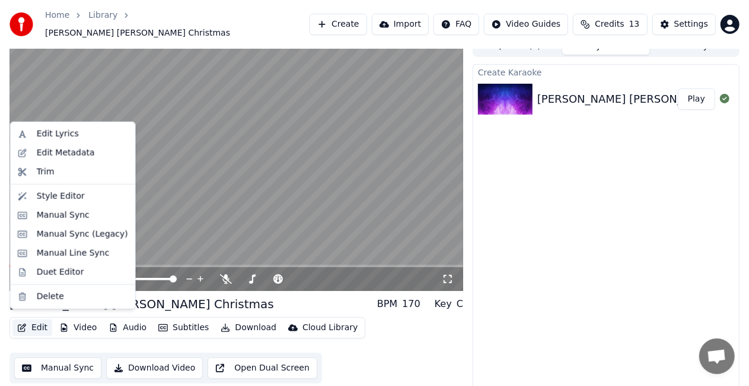
click at [29, 326] on button "Edit" at bounding box center [32, 327] width 40 height 17
click at [69, 258] on div "Manual Line Sync" at bounding box center [73, 253] width 73 height 12
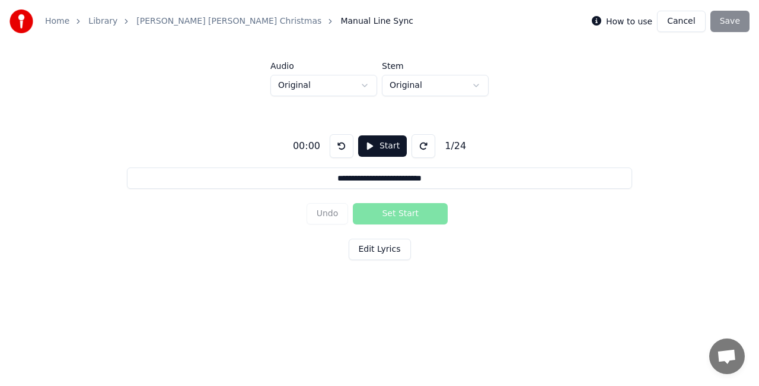
click at [367, 147] on button "Start" at bounding box center [382, 145] width 49 height 21
click at [393, 216] on button "Set Start" at bounding box center [400, 213] width 95 height 21
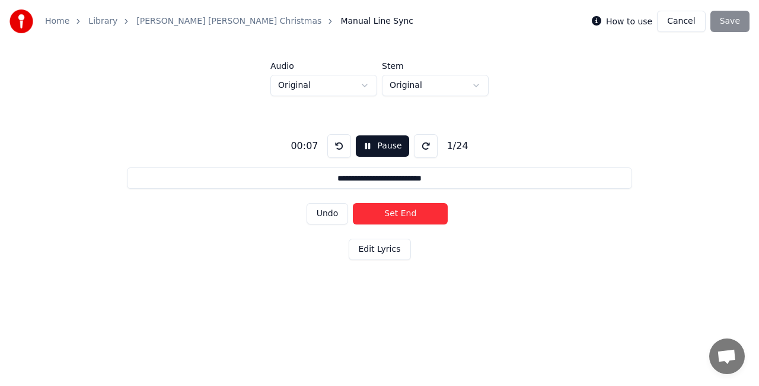
click at [393, 216] on button "Set End" at bounding box center [400, 213] width 95 height 21
click at [393, 216] on button "Set Start" at bounding box center [400, 213] width 95 height 21
click at [393, 216] on button "Set End" at bounding box center [400, 213] width 95 height 21
click at [393, 216] on button "Set Start" at bounding box center [400, 213] width 95 height 21
click at [393, 216] on button "Set End" at bounding box center [400, 213] width 95 height 21
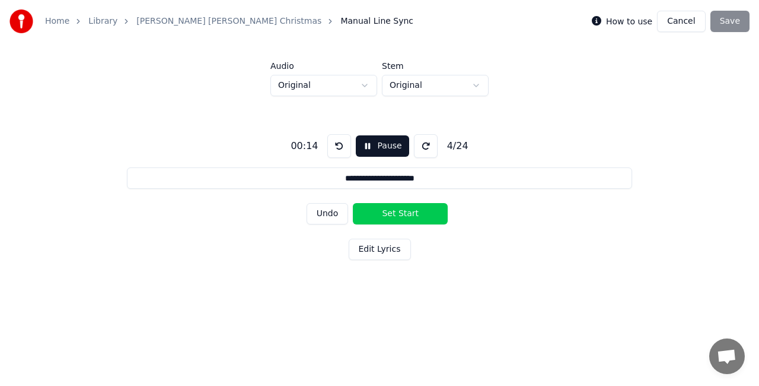
click at [393, 216] on button "Set Start" at bounding box center [400, 213] width 95 height 21
click at [393, 216] on button "Set End" at bounding box center [400, 213] width 95 height 21
click at [393, 216] on button "Set Start" at bounding box center [400, 213] width 95 height 21
click at [393, 216] on button "Set End" at bounding box center [400, 213] width 95 height 21
click at [393, 216] on button "Set Start" at bounding box center [400, 213] width 95 height 21
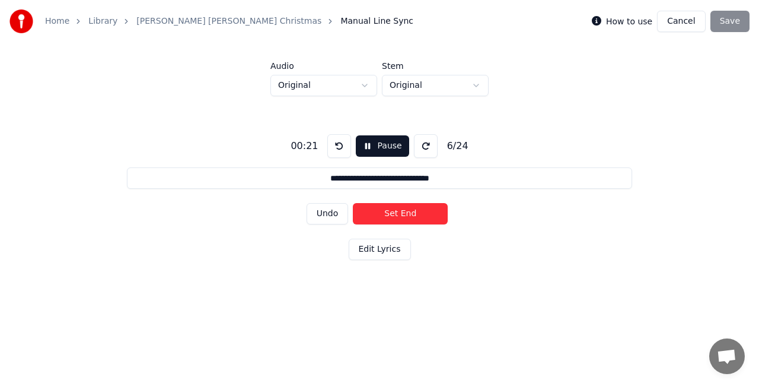
click at [393, 216] on button "Set End" at bounding box center [400, 213] width 95 height 21
click at [393, 216] on button "Set Start" at bounding box center [400, 213] width 95 height 21
click at [393, 216] on button "Set End" at bounding box center [400, 213] width 95 height 21
click at [393, 216] on button "Set Start" at bounding box center [400, 213] width 95 height 21
click at [393, 216] on button "Set End" at bounding box center [400, 213] width 95 height 21
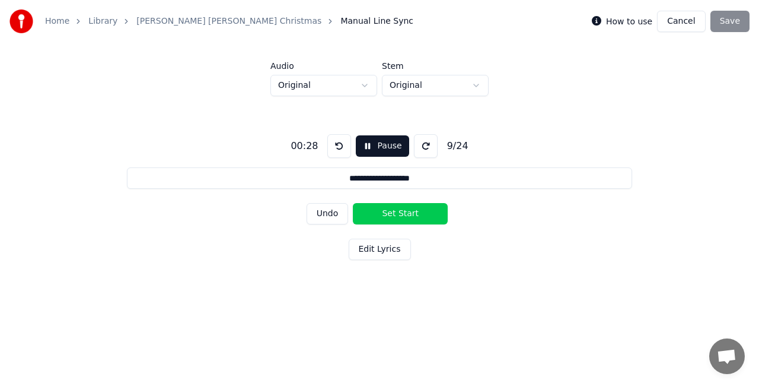
click at [393, 216] on button "Set Start" at bounding box center [400, 213] width 95 height 21
click at [393, 216] on button "Set End" at bounding box center [400, 213] width 95 height 21
click at [393, 216] on button "Set Start" at bounding box center [400, 213] width 95 height 21
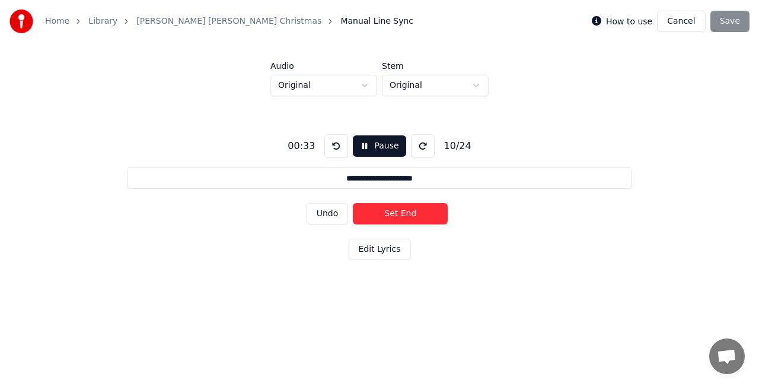
click at [393, 216] on button "Set End" at bounding box center [400, 213] width 95 height 21
click at [393, 216] on button "Set Start" at bounding box center [400, 213] width 95 height 21
click at [393, 216] on button "Set End" at bounding box center [400, 213] width 95 height 21
click at [393, 216] on button "Set Start" at bounding box center [400, 213] width 95 height 21
click at [393, 216] on button "Set End" at bounding box center [400, 213] width 95 height 21
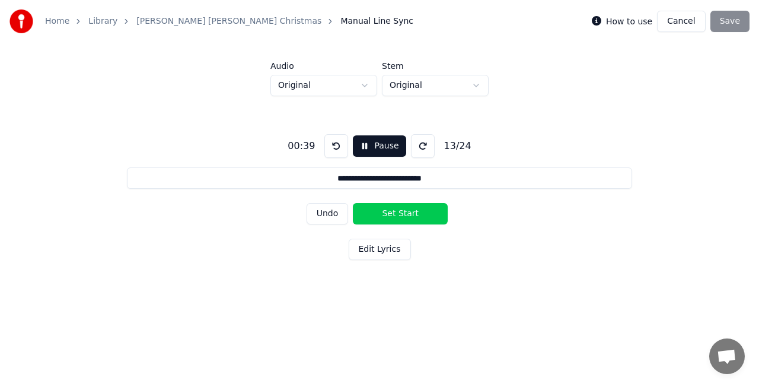
click at [393, 216] on button "Set Start" at bounding box center [400, 213] width 95 height 21
click at [393, 216] on button "Set End" at bounding box center [400, 213] width 95 height 21
click at [393, 216] on button "Set Start" at bounding box center [400, 213] width 95 height 21
click at [393, 216] on button "Set End" at bounding box center [400, 213] width 95 height 21
click at [393, 216] on button "Set Start" at bounding box center [400, 213] width 95 height 21
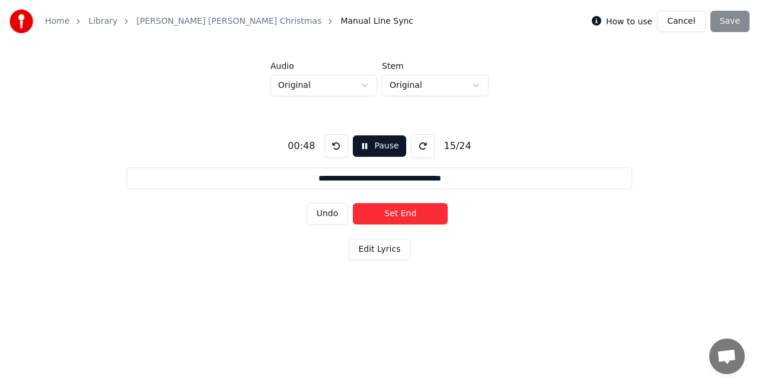
click at [393, 216] on button "Set End" at bounding box center [400, 213] width 95 height 21
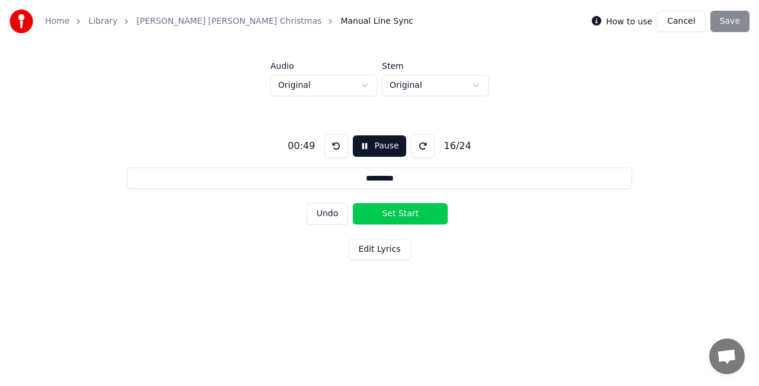
click at [393, 216] on button "Set Start" at bounding box center [400, 213] width 95 height 21
click at [393, 216] on button "Set End" at bounding box center [400, 213] width 95 height 21
click at [393, 216] on button "Set Start" at bounding box center [400, 213] width 95 height 21
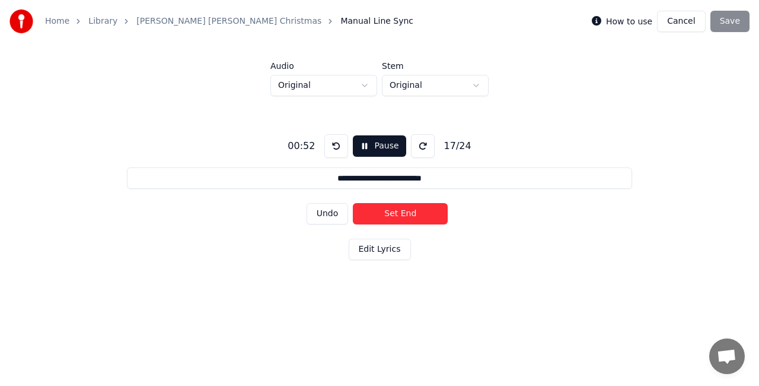
click at [393, 216] on button "Set End" at bounding box center [400, 213] width 95 height 21
click at [393, 216] on button "Set Start" at bounding box center [400, 213] width 95 height 21
click at [393, 216] on button "Set End" at bounding box center [400, 213] width 95 height 21
click at [393, 216] on button "Set Start" at bounding box center [400, 213] width 95 height 21
click at [393, 216] on button "Set End" at bounding box center [400, 213] width 95 height 21
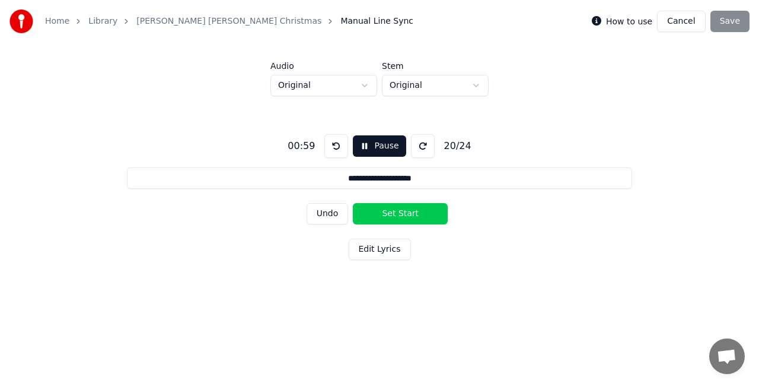
click at [393, 216] on button "Set Start" at bounding box center [400, 213] width 95 height 21
click at [393, 216] on button "Set End" at bounding box center [400, 213] width 95 height 21
click at [393, 216] on button "Set Start" at bounding box center [400, 213] width 95 height 21
click at [393, 216] on button "Set End" at bounding box center [400, 213] width 95 height 21
click at [393, 216] on button "Set Start" at bounding box center [400, 213] width 95 height 21
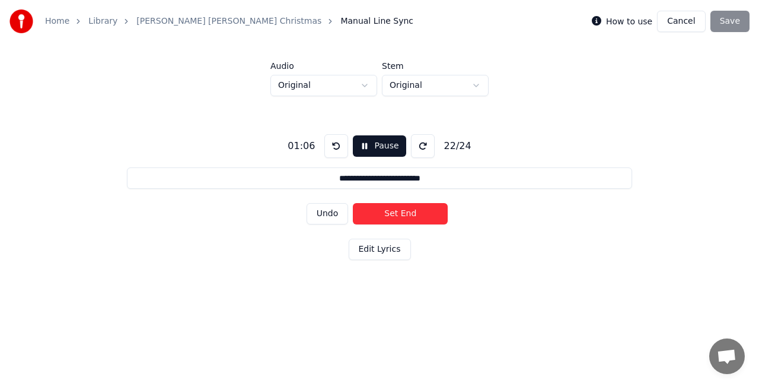
click at [393, 216] on button "Set End" at bounding box center [400, 213] width 95 height 21
click at [393, 216] on button "Set Start" at bounding box center [400, 213] width 95 height 21
click at [393, 216] on button "Set End" at bounding box center [400, 213] width 95 height 21
type input "*********"
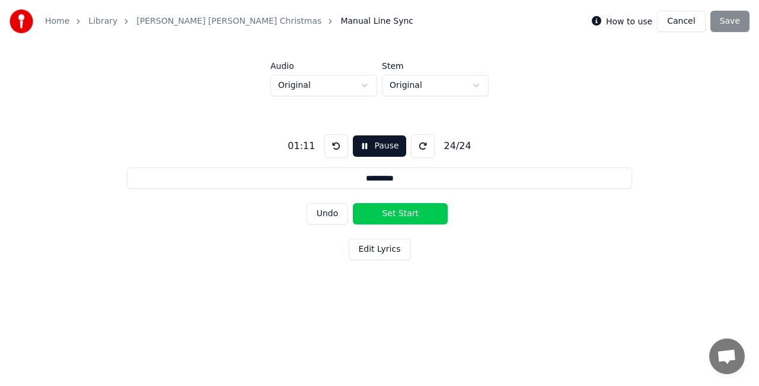
click at [393, 216] on button "Set Start" at bounding box center [400, 213] width 95 height 21
click at [393, 216] on button "Set End" at bounding box center [400, 213] width 95 height 21
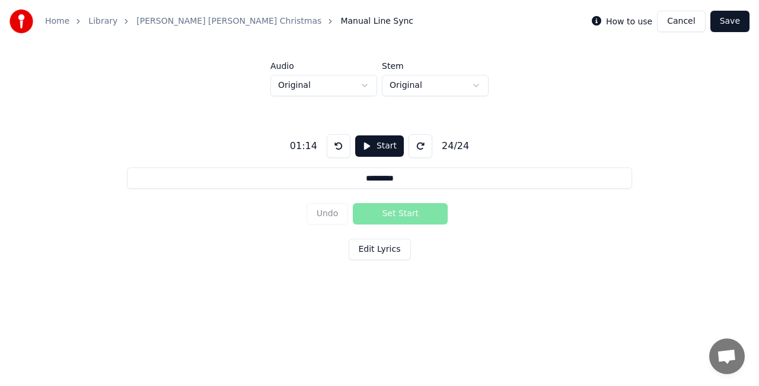
click at [720, 19] on button "Save" at bounding box center [730, 21] width 39 height 21
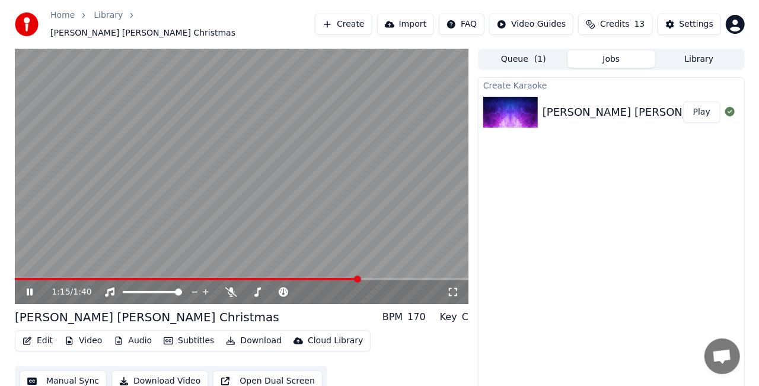
scroll to position [13, 0]
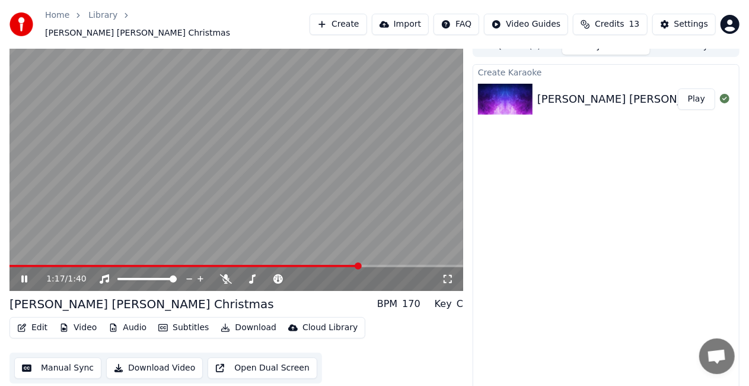
click at [37, 324] on button "Edit" at bounding box center [32, 327] width 40 height 17
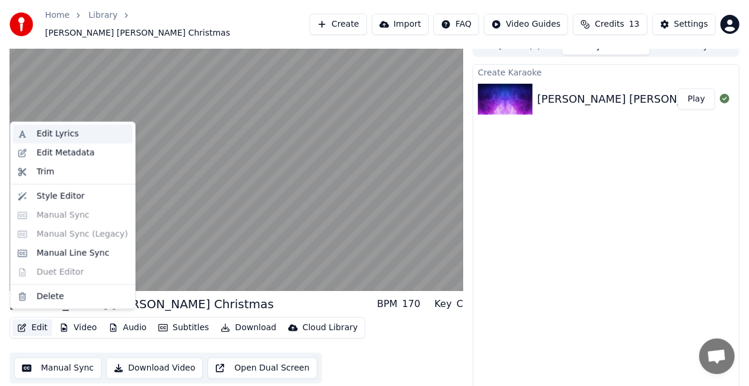
click at [52, 128] on div "Edit Lyrics" at bounding box center [58, 134] width 42 height 12
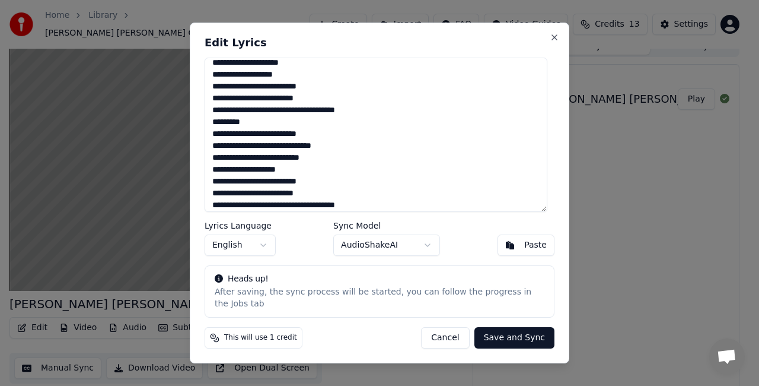
scroll to position [140, 0]
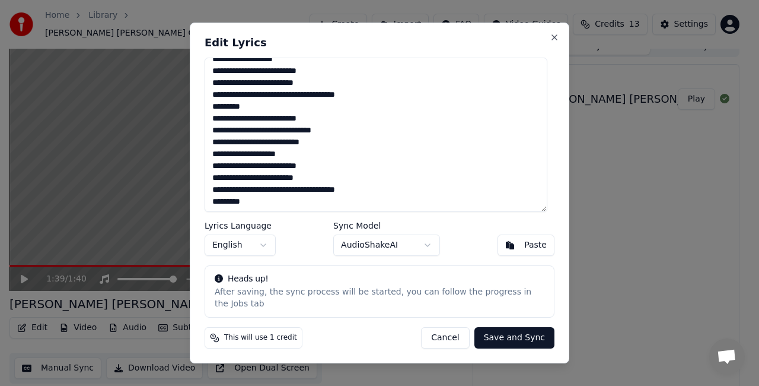
drag, startPoint x: 552, startPoint y: 170, endPoint x: 553, endPoint y: 152, distance: 17.8
click at [553, 152] on div "**********" at bounding box center [380, 193] width 380 height 341
click at [556, 37] on div "**********" at bounding box center [380, 193] width 380 height 341
click at [550, 42] on button "Close" at bounding box center [554, 37] width 9 height 9
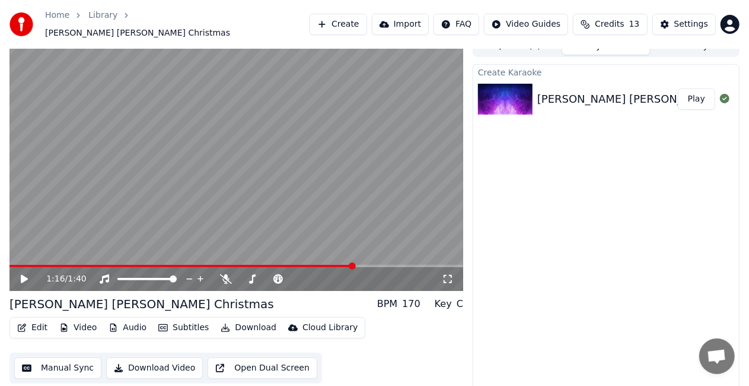
click at [352, 265] on span at bounding box center [181, 266] width 345 height 2
click at [17, 273] on div "1:16 / 1:40" at bounding box center [236, 279] width 444 height 12
click at [30, 274] on icon at bounding box center [32, 278] width 27 height 9
click at [313, 262] on span at bounding box center [312, 265] width 7 height 7
click at [257, 265] on span at bounding box center [134, 266] width 250 height 2
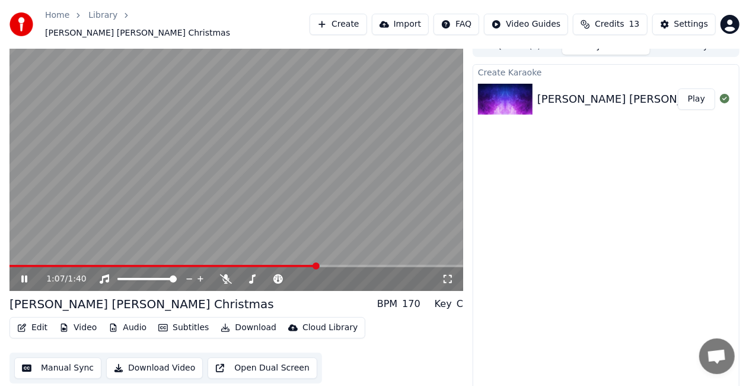
click at [291, 256] on video at bounding box center [236, 163] width 454 height 255
click at [38, 319] on button "Edit" at bounding box center [32, 327] width 40 height 17
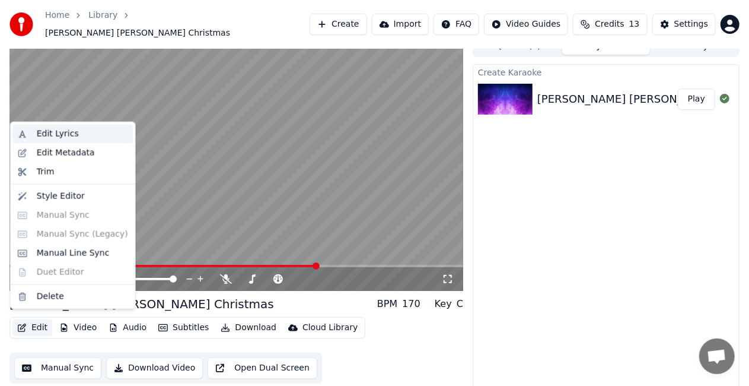
click at [64, 136] on div "Edit Lyrics" at bounding box center [58, 134] width 42 height 12
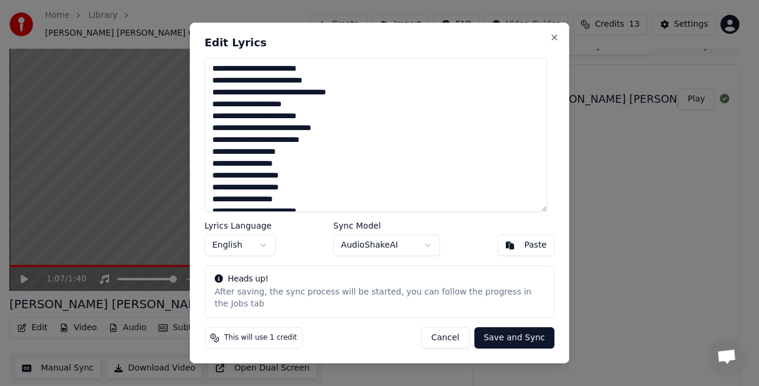
drag, startPoint x: 215, startPoint y: 125, endPoint x: 311, endPoint y: 160, distance: 102.5
click at [311, 160] on textarea "**********" at bounding box center [376, 135] width 343 height 154
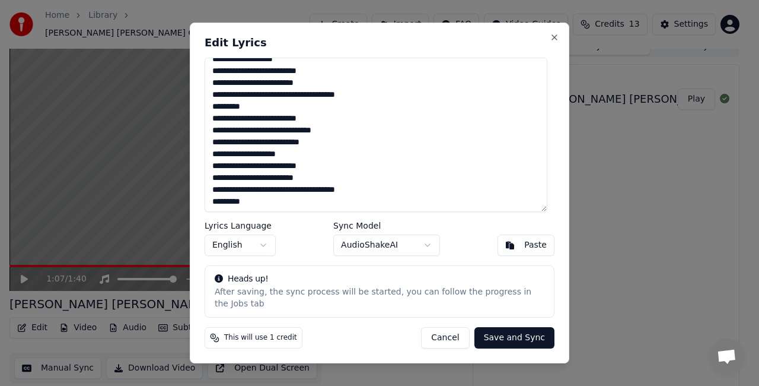
click at [306, 161] on textarea "**********" at bounding box center [376, 135] width 343 height 154
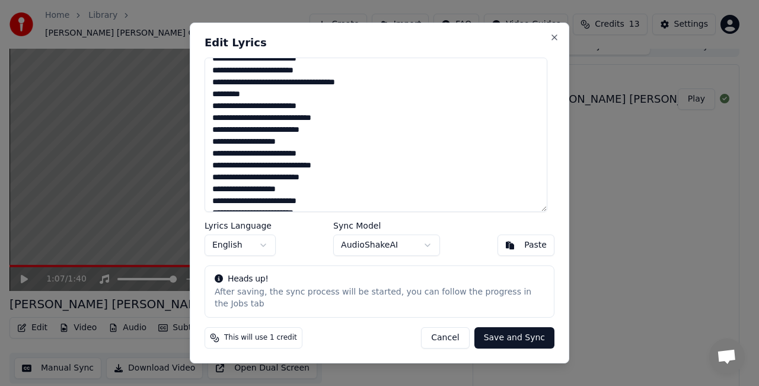
scroll to position [188, 0]
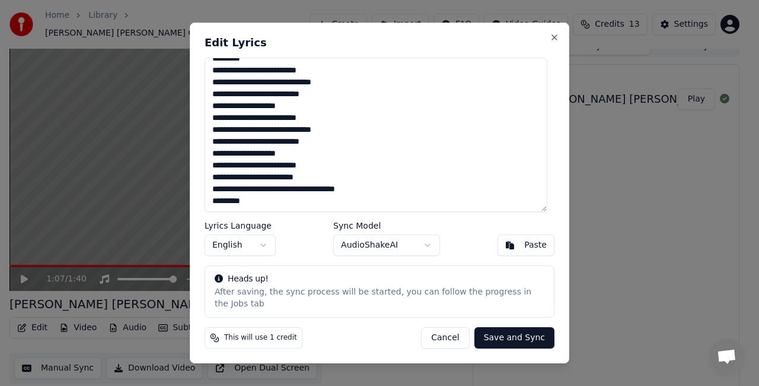
type textarea "**********"
click at [520, 332] on button "Save and Sync" at bounding box center [515, 337] width 80 height 21
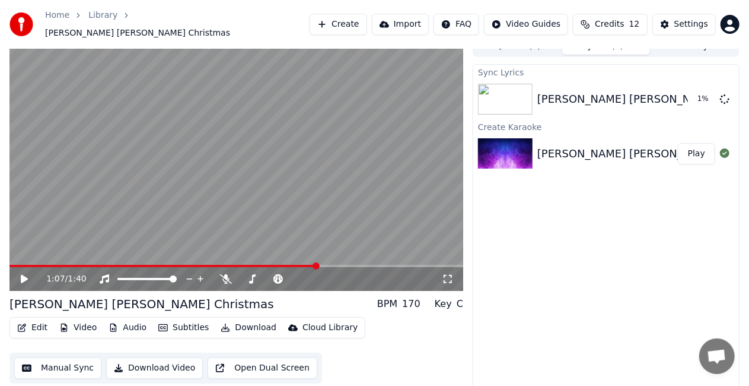
click at [297, 256] on video at bounding box center [236, 163] width 454 height 255
click at [295, 257] on video at bounding box center [236, 163] width 454 height 255
click at [310, 265] on span at bounding box center [236, 266] width 454 height 2
click at [18, 273] on div "1:06 / 1:40" at bounding box center [236, 279] width 444 height 12
click at [20, 274] on icon at bounding box center [32, 278] width 27 height 9
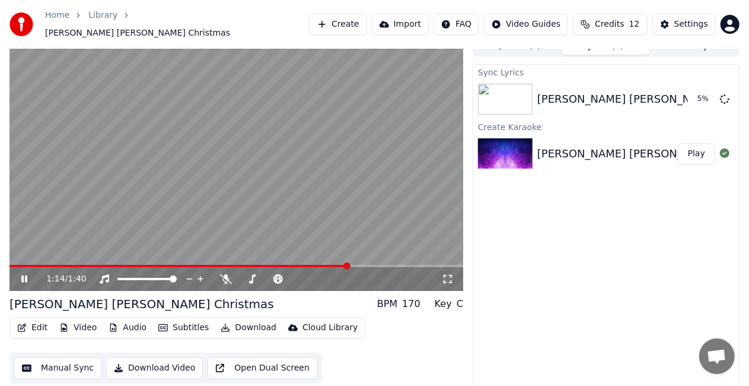
click at [21, 275] on icon at bounding box center [24, 278] width 6 height 7
click at [36, 322] on button "Edit" at bounding box center [32, 327] width 40 height 17
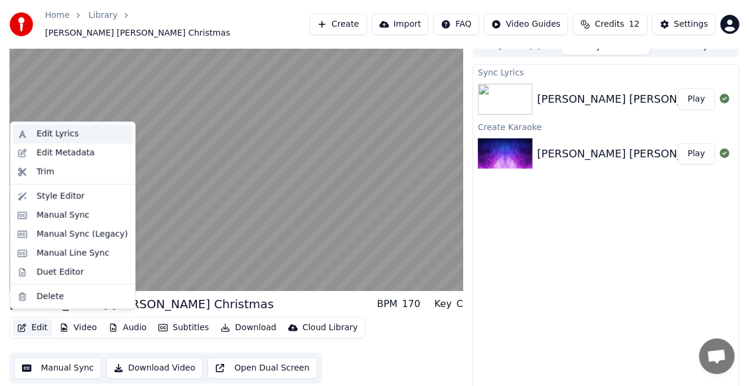
click at [58, 135] on div "Edit Lyrics" at bounding box center [58, 134] width 42 height 12
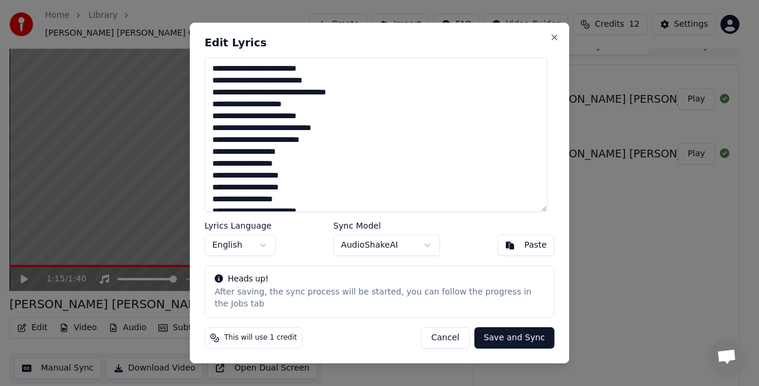
click at [463, 331] on button "Cancel" at bounding box center [445, 337] width 48 height 21
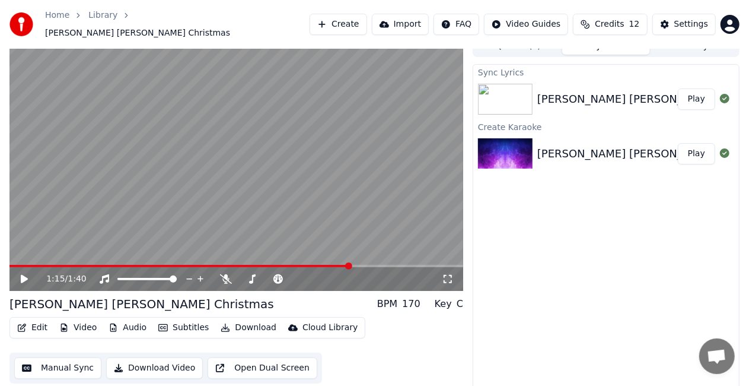
click at [11, 265] on span at bounding box center [179, 266] width 341 height 2
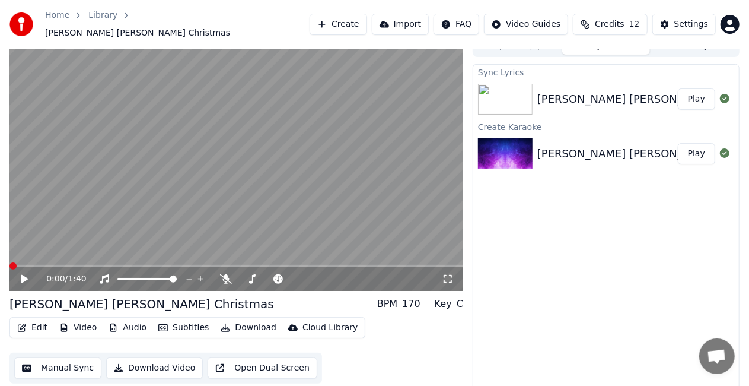
click at [20, 274] on icon at bounding box center [32, 278] width 27 height 9
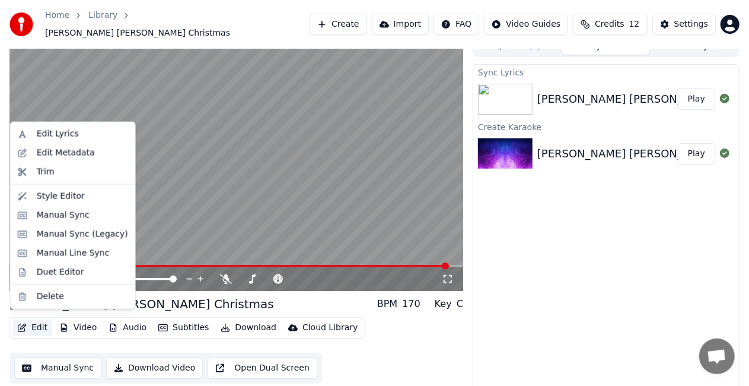
click at [27, 325] on button "Edit" at bounding box center [32, 327] width 40 height 17
click at [61, 131] on div "Edit Lyrics" at bounding box center [58, 134] width 42 height 12
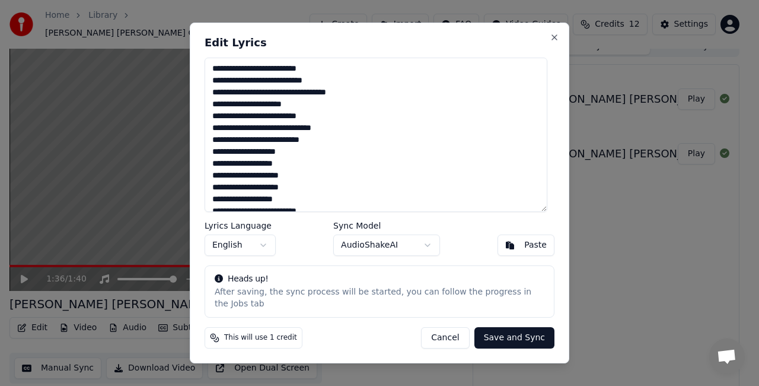
click at [273, 149] on textarea "**********" at bounding box center [376, 135] width 343 height 154
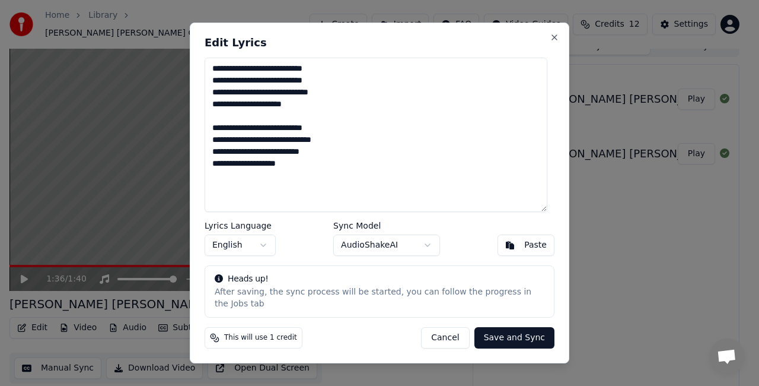
click at [336, 208] on textarea "**********" at bounding box center [376, 135] width 343 height 154
click at [272, 193] on textarea "**********" at bounding box center [376, 135] width 343 height 154
click at [319, 173] on textarea "**********" at bounding box center [376, 135] width 343 height 154
paste textarea "**********"
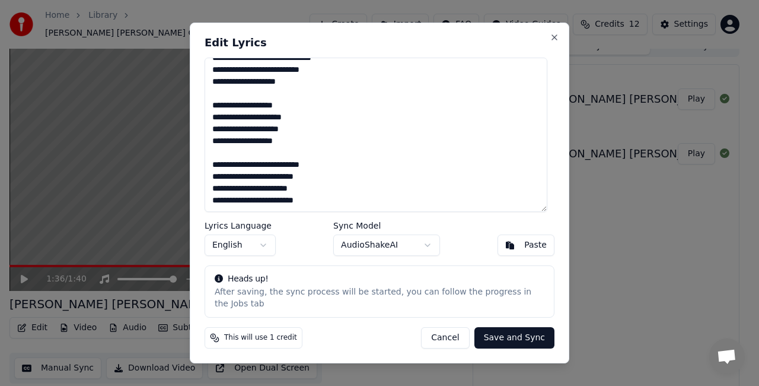
scroll to position [0, 0]
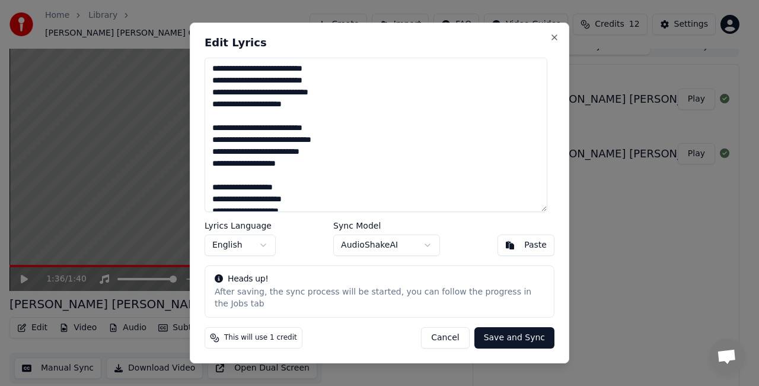
drag, startPoint x: 342, startPoint y: 193, endPoint x: 172, endPoint y: -12, distance: 266.8
click at [172, 0] on html "**********" at bounding box center [379, 180] width 759 height 386
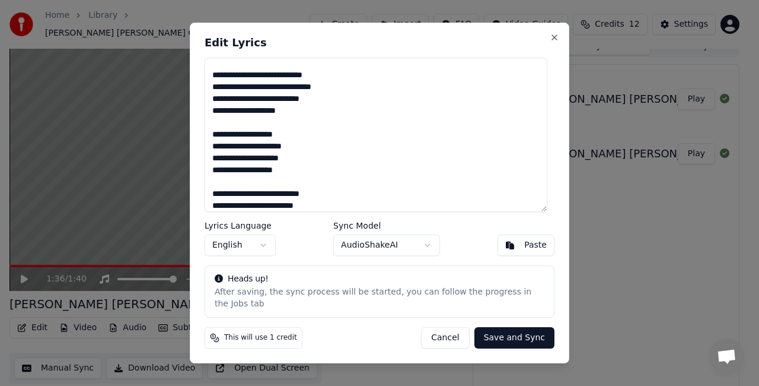
scroll to position [104, 0]
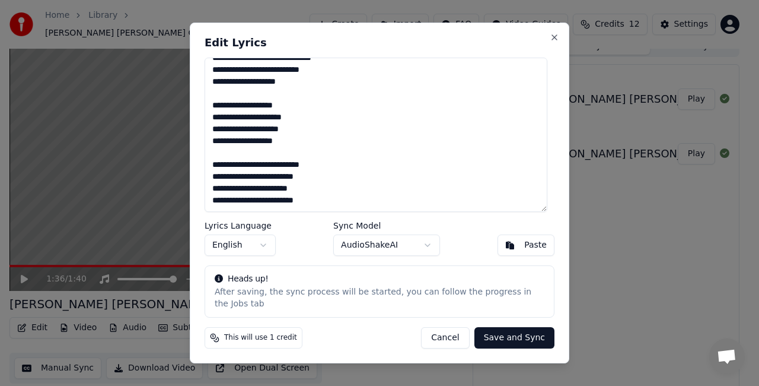
click at [332, 212] on textarea "**********" at bounding box center [376, 135] width 343 height 154
paste textarea "**********"
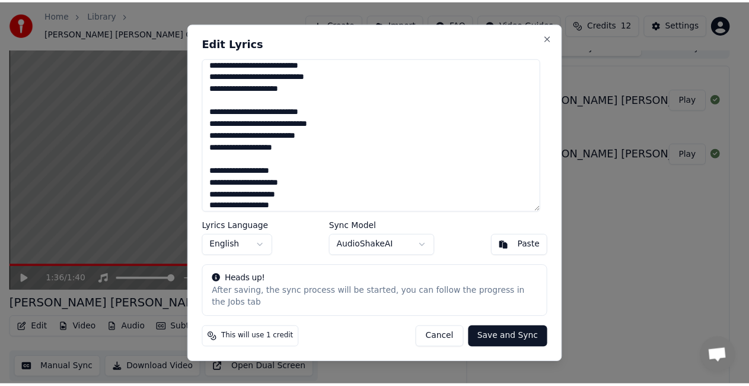
scroll to position [318, 0]
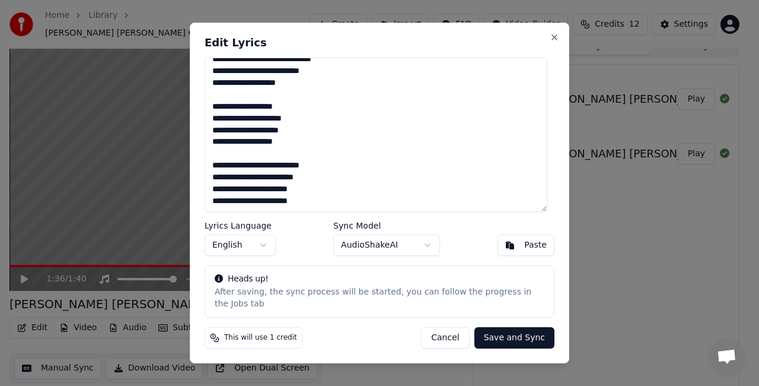
type textarea "**********"
click at [513, 339] on button "Save and Sync" at bounding box center [515, 337] width 80 height 21
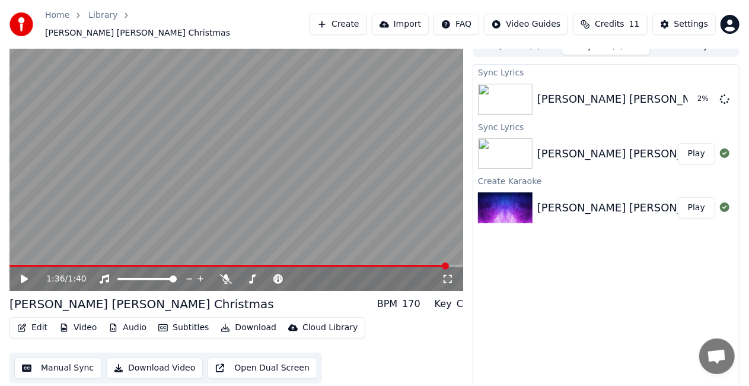
click at [604, 157] on div "[PERSON_NAME] [PERSON_NAME] Christmas Play" at bounding box center [606, 153] width 266 height 40
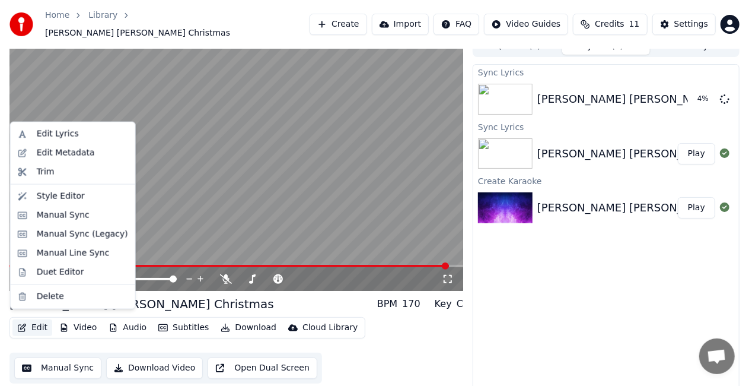
click at [26, 323] on icon "button" at bounding box center [21, 327] width 9 height 8
click at [62, 136] on div "Edit Lyrics" at bounding box center [58, 134] width 42 height 12
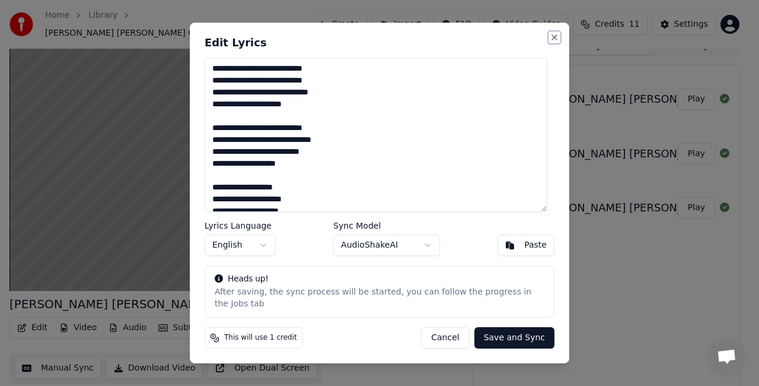
click at [553, 40] on button "Close" at bounding box center [554, 37] width 9 height 9
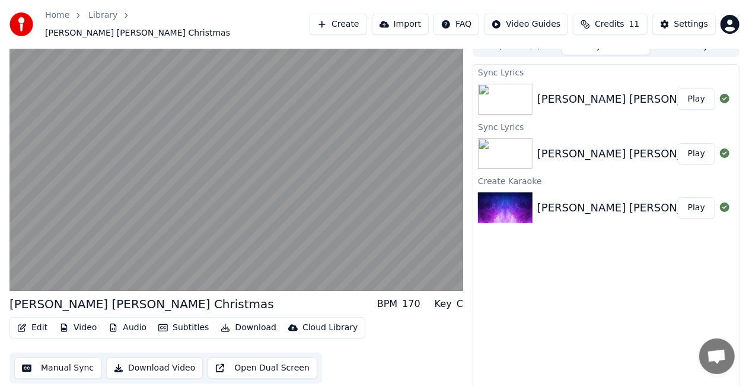
click at [38, 319] on button "Edit" at bounding box center [32, 327] width 40 height 17
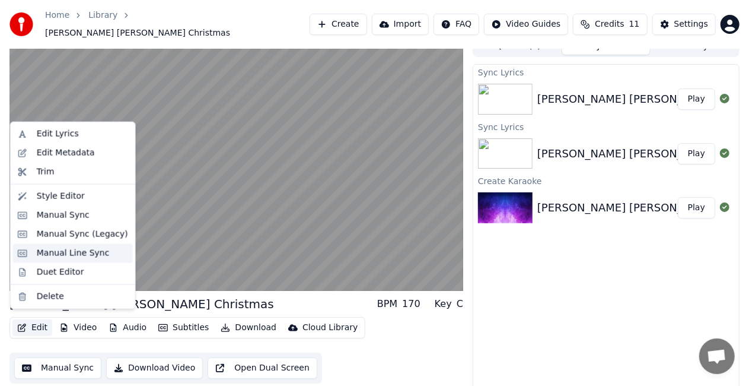
click at [71, 253] on div "Manual Line Sync" at bounding box center [73, 253] width 73 height 12
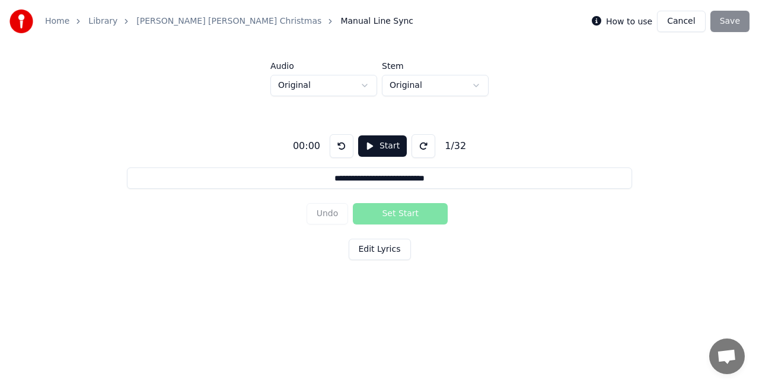
click at [380, 141] on button "Start" at bounding box center [382, 145] width 49 height 21
click at [384, 216] on button "Set Start" at bounding box center [400, 213] width 95 height 21
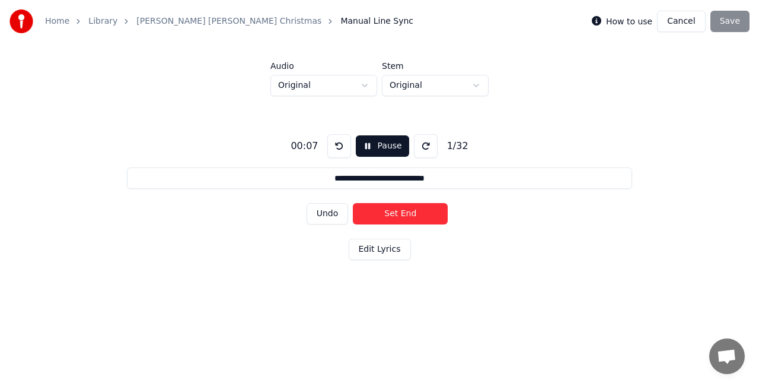
click at [384, 216] on button "Set End" at bounding box center [400, 213] width 95 height 21
click at [384, 216] on button "Set Start" at bounding box center [400, 213] width 95 height 21
click at [384, 216] on button "Set End" at bounding box center [400, 213] width 95 height 21
click at [384, 216] on button "Set Start" at bounding box center [400, 213] width 95 height 21
click at [384, 216] on button "Set End" at bounding box center [400, 213] width 95 height 21
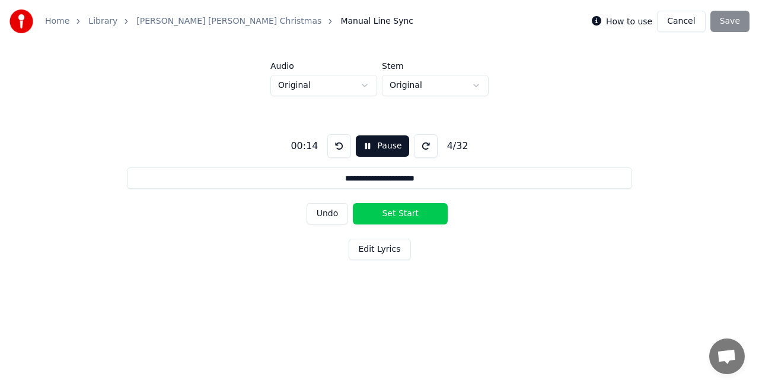
click at [381, 216] on button "Set Start" at bounding box center [400, 213] width 95 height 21
click at [381, 216] on button "Set End" at bounding box center [400, 213] width 95 height 21
click at [381, 216] on button "Set Start" at bounding box center [400, 213] width 95 height 21
click at [381, 216] on button "Set End" at bounding box center [400, 213] width 95 height 21
click at [381, 216] on button "Set Start" at bounding box center [400, 213] width 95 height 21
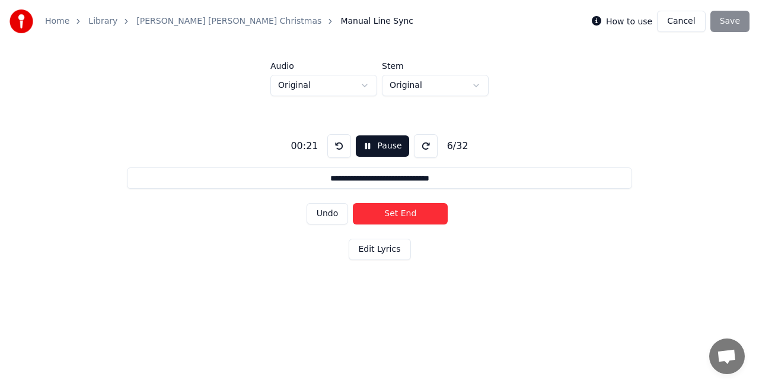
click at [381, 216] on button "Set End" at bounding box center [400, 213] width 95 height 21
click at [381, 216] on button "Set Start" at bounding box center [400, 213] width 95 height 21
click at [381, 216] on button "Set End" at bounding box center [400, 213] width 95 height 21
click at [381, 216] on button "Set Start" at bounding box center [400, 213] width 95 height 21
click at [381, 216] on button "Set End" at bounding box center [400, 213] width 95 height 21
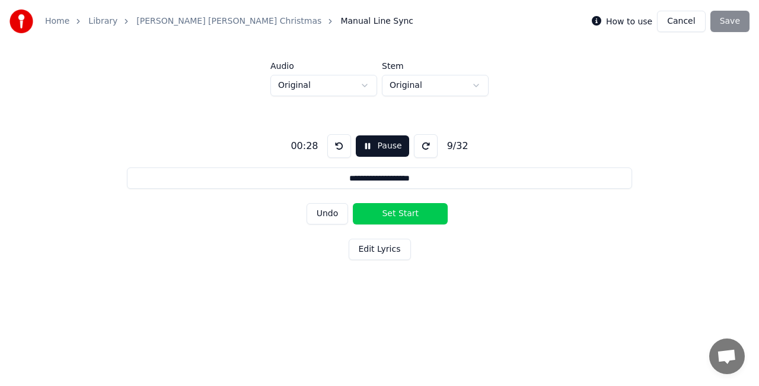
click at [381, 216] on button "Set Start" at bounding box center [400, 213] width 95 height 21
click at [381, 216] on button "Set End" at bounding box center [400, 213] width 95 height 21
click at [381, 216] on button "Set Start" at bounding box center [400, 213] width 95 height 21
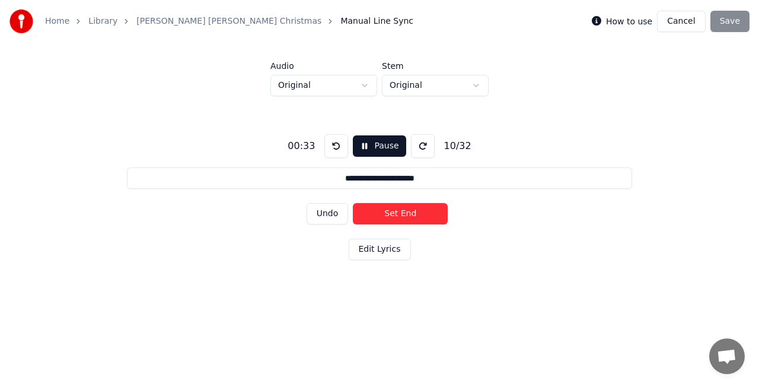
click at [381, 216] on button "Set End" at bounding box center [400, 213] width 95 height 21
click at [381, 216] on button "Set Start" at bounding box center [400, 213] width 95 height 21
click at [381, 216] on button "Set End" at bounding box center [400, 213] width 95 height 21
click at [381, 216] on button "Set Start" at bounding box center [400, 213] width 95 height 21
click at [381, 216] on button "Set End" at bounding box center [400, 213] width 95 height 21
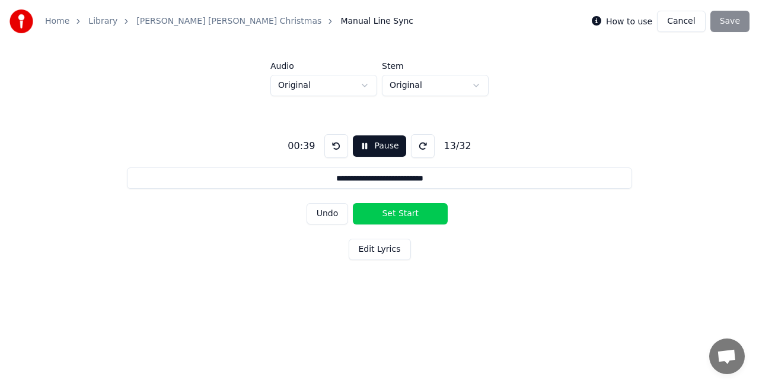
click at [381, 216] on button "Set Start" at bounding box center [400, 213] width 95 height 21
click at [381, 216] on button "Set End" at bounding box center [400, 213] width 95 height 21
click at [381, 216] on button "Set Start" at bounding box center [400, 213] width 95 height 21
click at [381, 216] on button "Set End" at bounding box center [400, 213] width 95 height 21
click at [381, 216] on button "Set Start" at bounding box center [400, 213] width 95 height 21
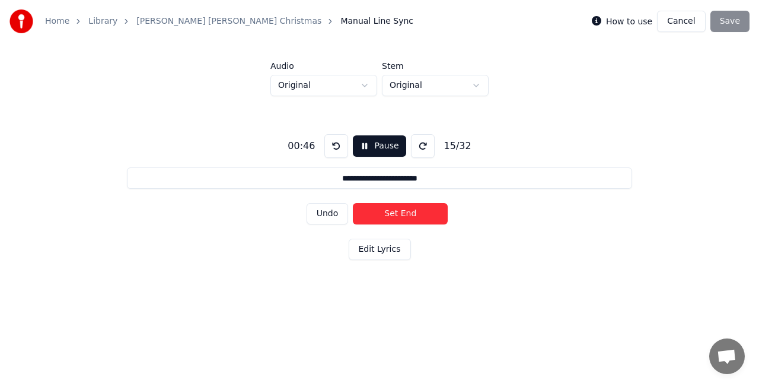
click at [381, 216] on button "Set End" at bounding box center [400, 213] width 95 height 21
click at [381, 216] on button "Set Start" at bounding box center [400, 213] width 95 height 21
click at [381, 216] on button "Set End" at bounding box center [400, 213] width 95 height 21
click at [381, 216] on button "Set Start" at bounding box center [400, 213] width 95 height 21
click at [381, 216] on button "Set End" at bounding box center [400, 213] width 95 height 21
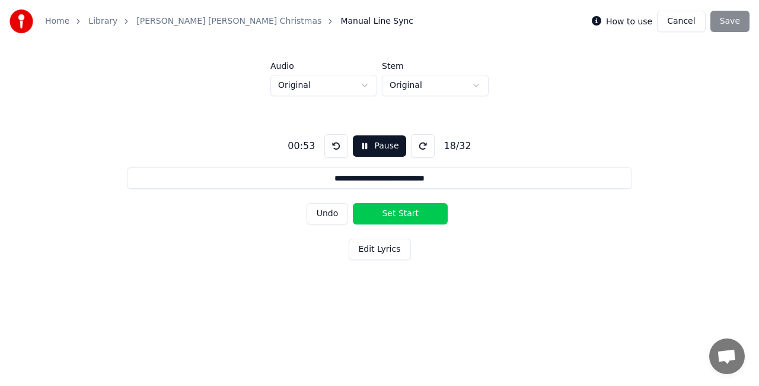
click at [381, 216] on button "Set Start" at bounding box center [400, 213] width 95 height 21
click at [381, 216] on button "Set End" at bounding box center [400, 213] width 95 height 21
click at [381, 216] on button "Set Start" at bounding box center [400, 213] width 95 height 21
click at [381, 216] on button "Set End" at bounding box center [400, 213] width 95 height 21
click at [381, 216] on button "Set Start" at bounding box center [400, 213] width 95 height 21
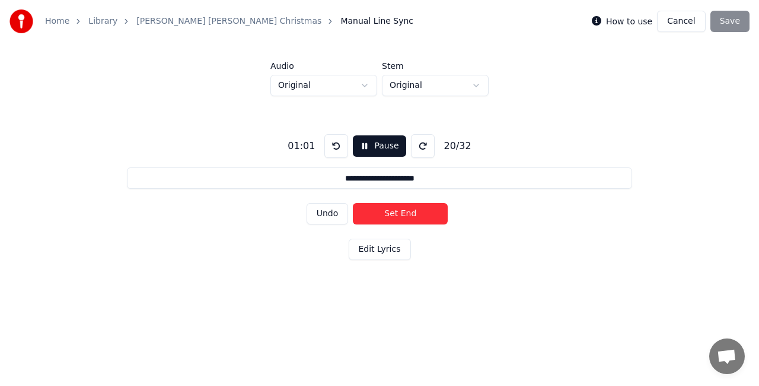
click at [381, 216] on button "Set End" at bounding box center [400, 213] width 95 height 21
click at [381, 216] on button "Set Start" at bounding box center [400, 213] width 95 height 21
click at [381, 216] on button "Set End" at bounding box center [400, 213] width 95 height 21
click at [381, 216] on button "Set Start" at bounding box center [400, 213] width 95 height 21
click at [381, 216] on button "Set End" at bounding box center [400, 213] width 95 height 21
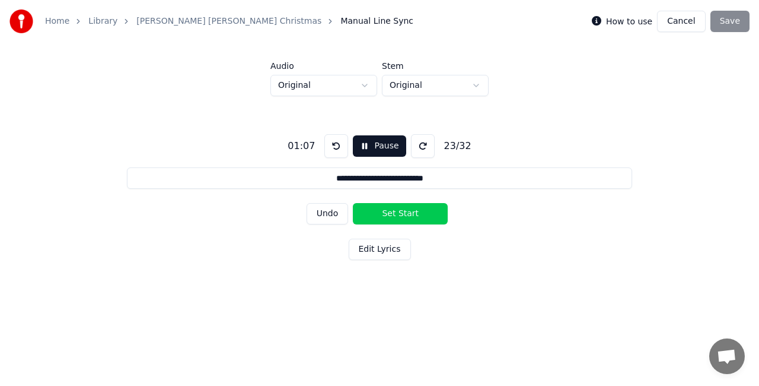
click at [381, 216] on button "Set Start" at bounding box center [400, 213] width 95 height 21
click at [381, 216] on button "Set End" at bounding box center [400, 213] width 95 height 21
click at [381, 216] on button "Set Start" at bounding box center [400, 213] width 95 height 21
click at [381, 216] on button "Set End" at bounding box center [400, 213] width 95 height 21
click at [381, 216] on button "Set Start" at bounding box center [400, 213] width 95 height 21
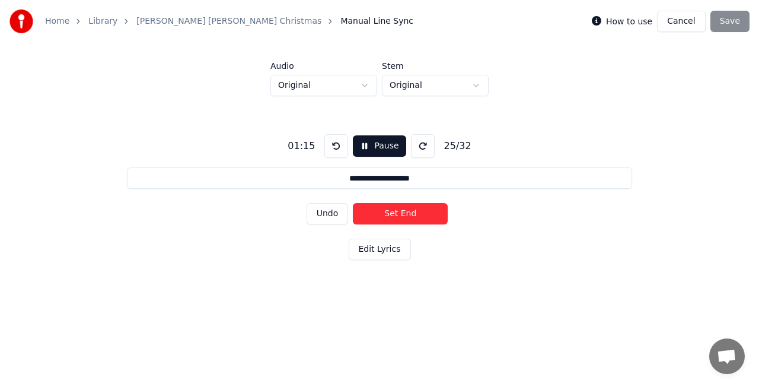
click at [381, 216] on button "Set End" at bounding box center [400, 213] width 95 height 21
click at [381, 216] on button "Set Start" at bounding box center [400, 213] width 95 height 21
click at [381, 216] on button "Set End" at bounding box center [400, 213] width 95 height 21
click at [381, 216] on button "Set Start" at bounding box center [400, 213] width 95 height 21
click at [381, 216] on button "Set End" at bounding box center [400, 213] width 95 height 21
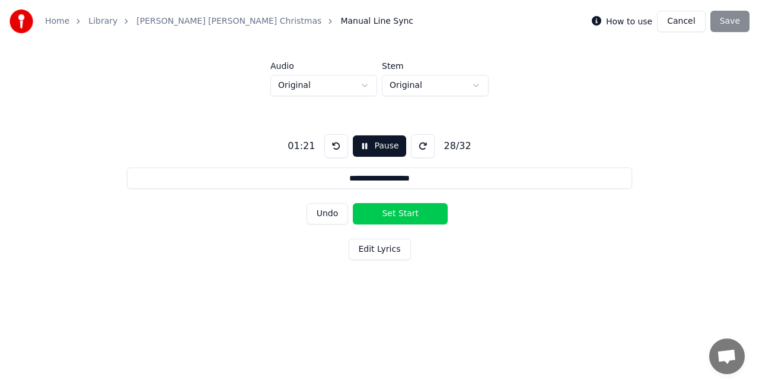
click at [381, 216] on button "Set Start" at bounding box center [400, 213] width 95 height 21
click at [381, 216] on button "Set End" at bounding box center [400, 213] width 95 height 21
click at [381, 216] on button "Set Start" at bounding box center [400, 213] width 95 height 21
click at [381, 216] on button "Set End" at bounding box center [400, 213] width 95 height 21
click at [381, 216] on button "Set Start" at bounding box center [400, 213] width 95 height 21
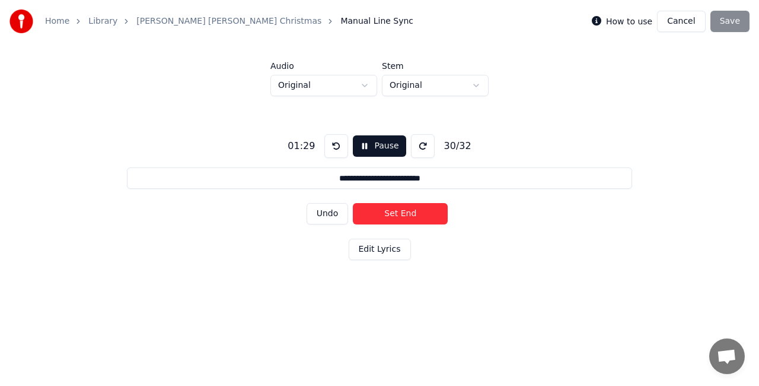
click at [381, 216] on button "Set End" at bounding box center [400, 213] width 95 height 21
click at [381, 216] on button "Set Start" at bounding box center [400, 213] width 95 height 21
click at [381, 216] on button "Set End" at bounding box center [400, 213] width 95 height 21
type input "**********"
click at [381, 216] on button "Set Start" at bounding box center [400, 213] width 95 height 21
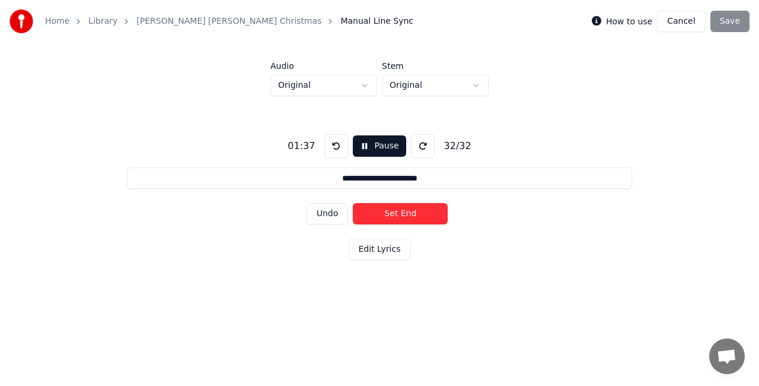
click at [381, 216] on button "Set End" at bounding box center [400, 213] width 95 height 21
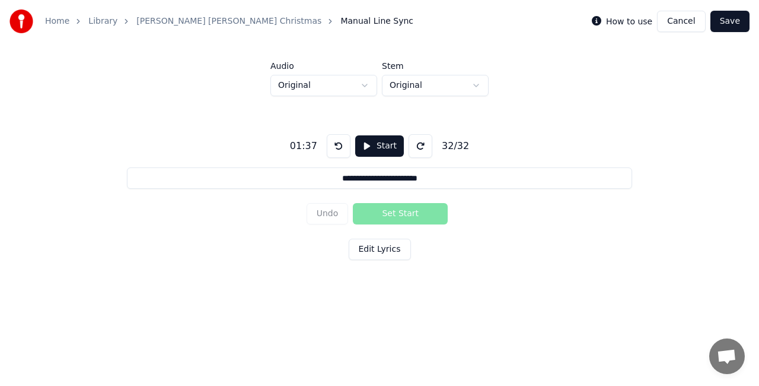
click at [728, 21] on button "Save" at bounding box center [730, 21] width 39 height 21
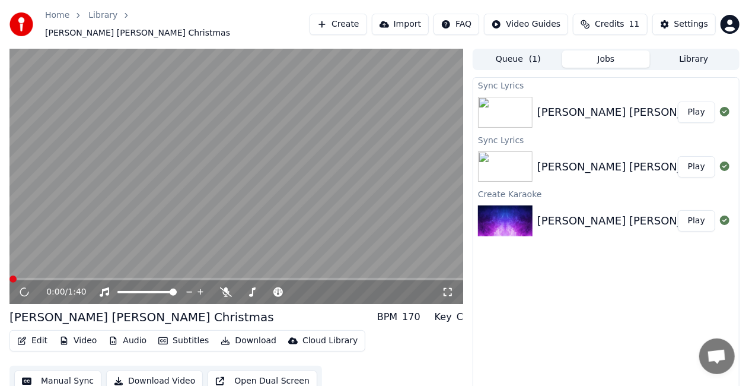
click at [40, 338] on button "Edit" at bounding box center [32, 340] width 40 height 17
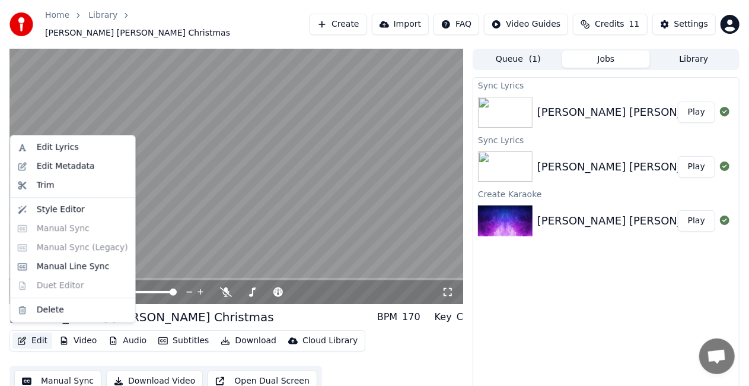
click at [699, 109] on button "Play" at bounding box center [696, 111] width 37 height 21
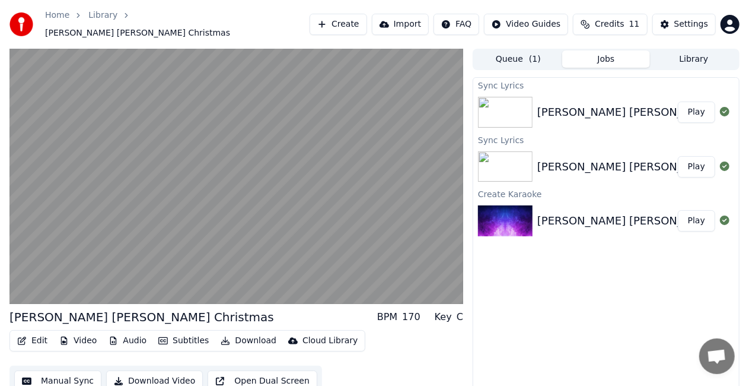
scroll to position [13, 0]
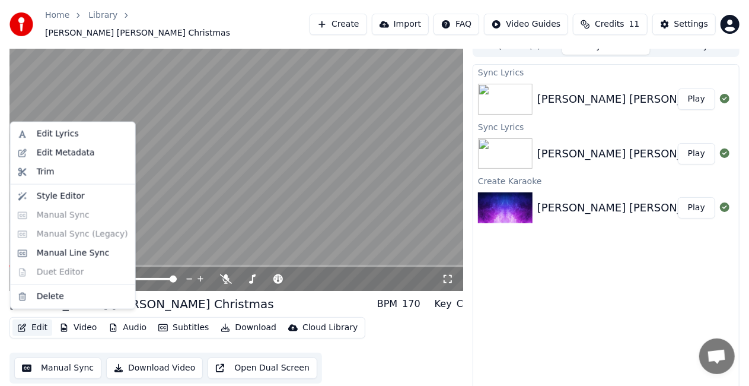
click at [32, 323] on button "Edit" at bounding box center [32, 327] width 40 height 17
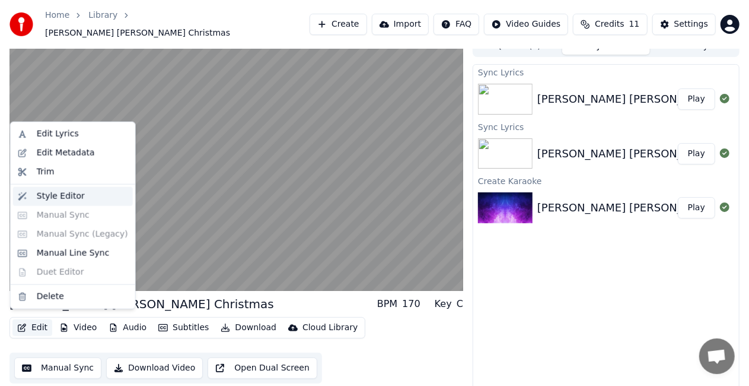
click at [59, 204] on div "Style Editor" at bounding box center [73, 196] width 120 height 19
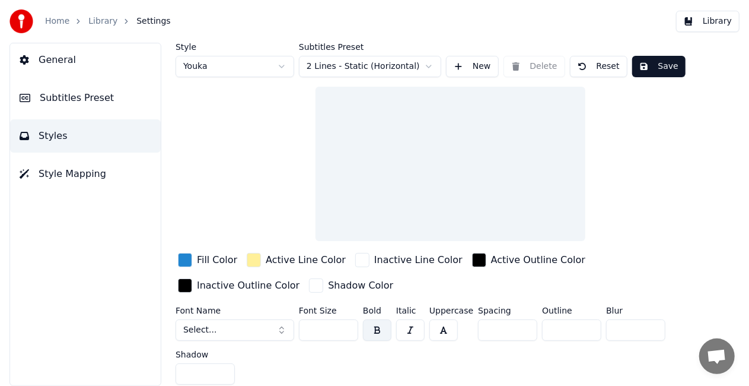
click at [276, 63] on html "Home Library Settings Library General Subtitles Preset Styles Style Mapping Sty…" at bounding box center [374, 193] width 749 height 386
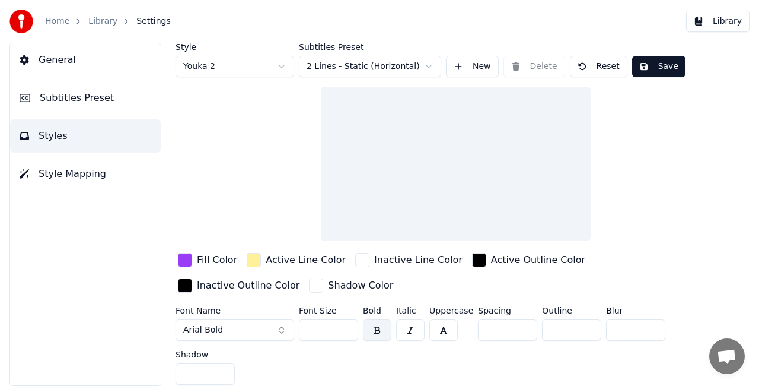
click at [275, 70] on html "Home Library Settings Library General Subtitles Preset Styles Style Mapping Sty…" at bounding box center [379, 193] width 759 height 386
click at [244, 71] on html "Home Library Settings Library General Subtitles Preset Styles Style Mapping Sty…" at bounding box center [379, 193] width 759 height 386
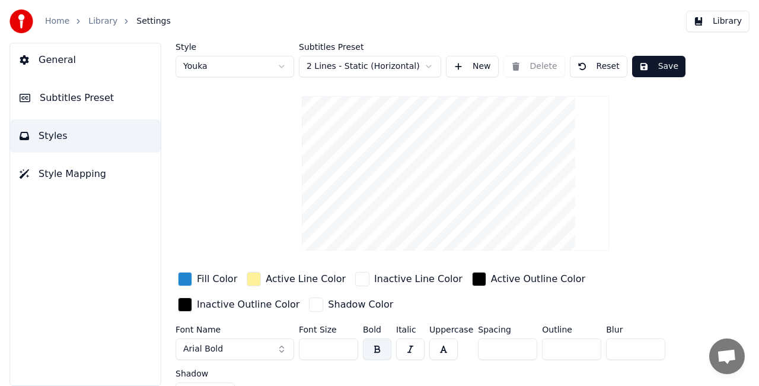
click at [236, 68] on html "Home Library Settings Library General Subtitles Preset Styles Style Mapping Sty…" at bounding box center [379, 193] width 759 height 386
click at [249, 57] on html "Home Library Settings Library General Subtitles Preset Styles Style Mapping Sty…" at bounding box center [379, 193] width 759 height 386
click at [275, 61] on html "Home Library Settings Library General Subtitles Preset Styles Style Mapping Sty…" at bounding box center [379, 193] width 759 height 386
click at [240, 69] on html "Home Library Settings Library General Subtitles Preset Styles Style Mapping Sty…" at bounding box center [379, 193] width 759 height 386
click at [269, 62] on html "Home Library Settings Library General Subtitles Preset Styles Style Mapping Sty…" at bounding box center [379, 193] width 759 height 386
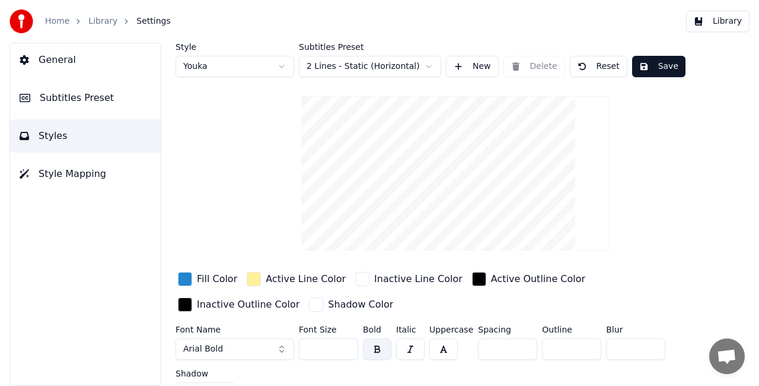
click at [187, 281] on div "button" at bounding box center [185, 279] width 14 height 14
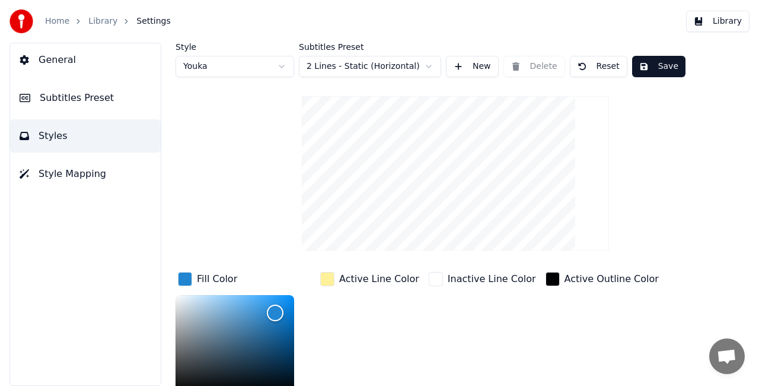
click at [256, 222] on div "Style Youka Subtitles Preset 2 Lines - Static (Horizontal) New Delete Reset Sav…" at bounding box center [456, 305] width 560 height 524
click at [263, 72] on html "Home Library Settings Library General Subtitles Preset Styles Style Mapping Sty…" at bounding box center [379, 193] width 759 height 386
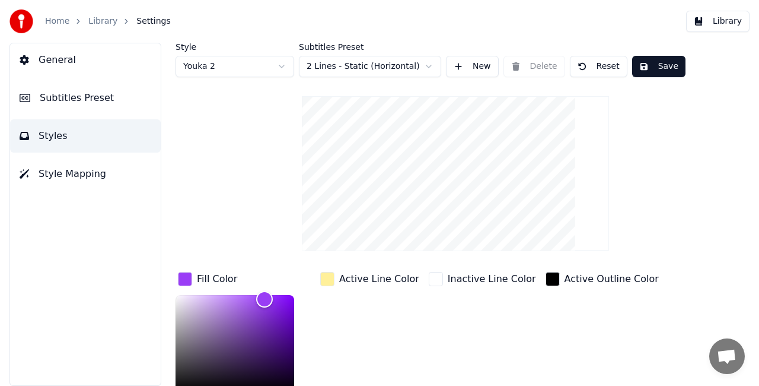
click at [284, 65] on html "Home Library Settings Library General Subtitles Preset Styles Style Mapping Sty…" at bounding box center [379, 193] width 759 height 386
type input "*******"
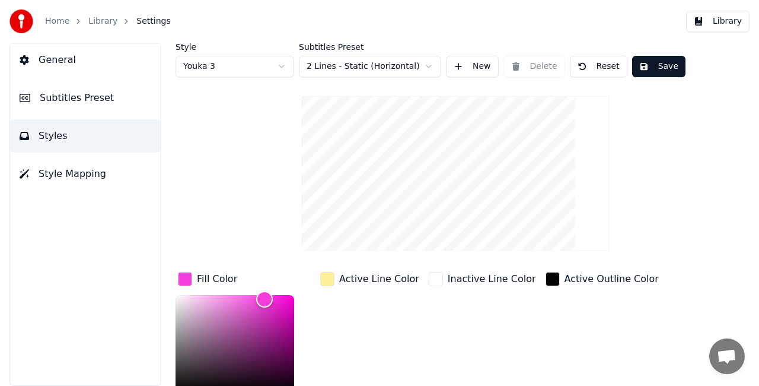
click at [336, 68] on html "Home Library Settings Library General Subtitles Preset Styles Style Mapping Sty…" at bounding box center [379, 193] width 759 height 386
click at [356, 65] on html "Home Library Settings Library General Subtitles Preset Styles Style Mapping Sty…" at bounding box center [379, 193] width 759 height 386
click at [76, 174] on span "Style Mapping" at bounding box center [73, 174] width 68 height 14
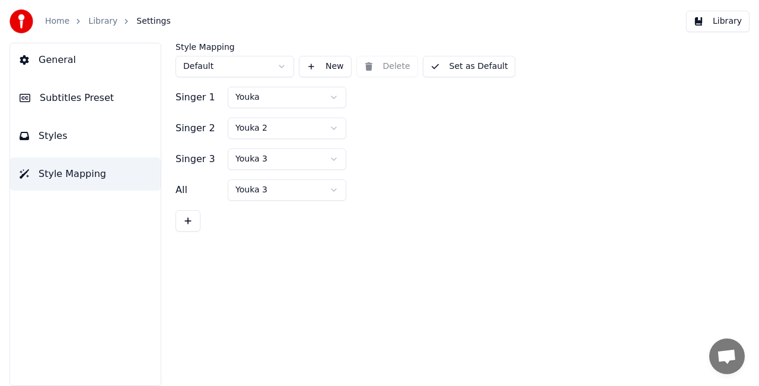
click at [74, 134] on button "Styles" at bounding box center [85, 135] width 151 height 33
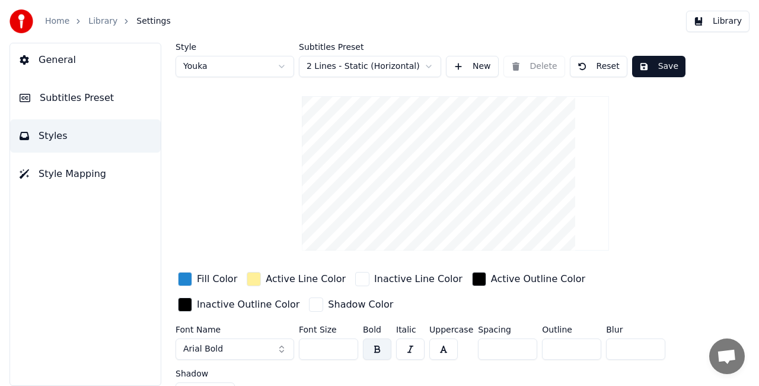
click at [90, 88] on button "Subtitles Preset" at bounding box center [85, 97] width 151 height 33
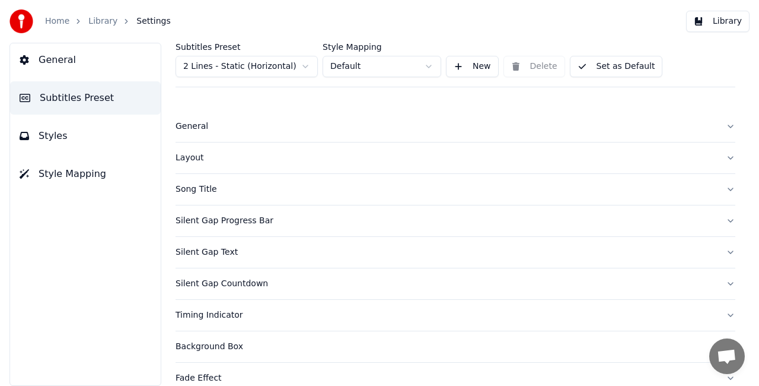
click at [253, 158] on div "Layout" at bounding box center [446, 158] width 541 height 12
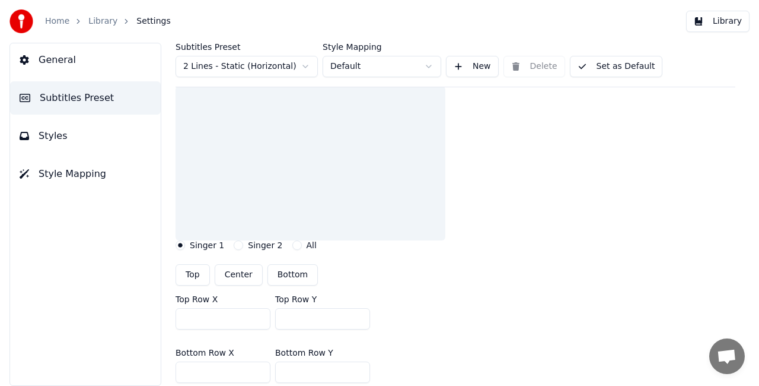
scroll to position [107, 0]
click at [224, 265] on button "Center" at bounding box center [239, 271] width 48 height 21
type input "***"
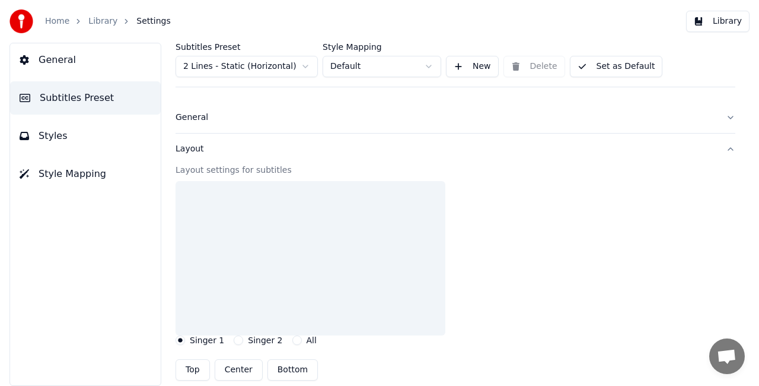
scroll to position [0, 0]
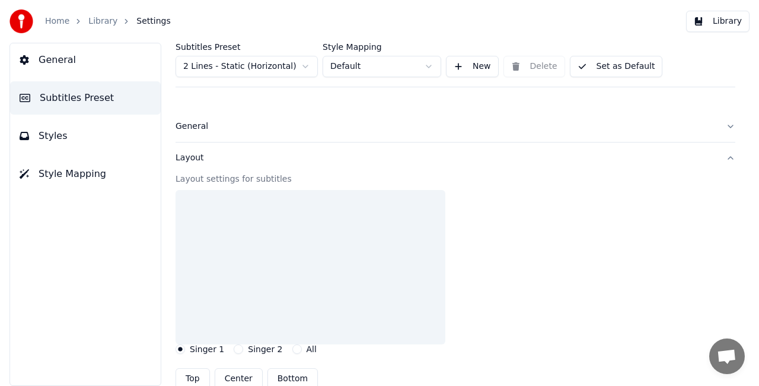
click at [292, 344] on button "All" at bounding box center [296, 348] width 9 height 9
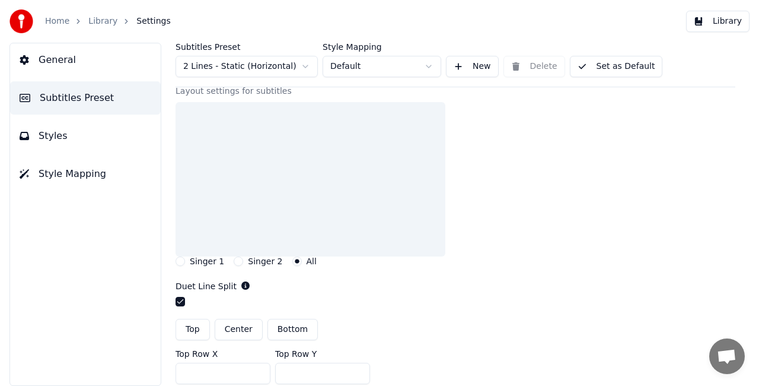
scroll to position [101, 0]
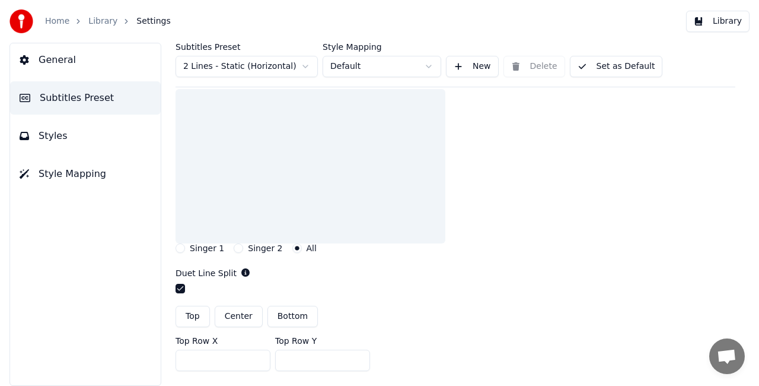
click at [240, 317] on button "Center" at bounding box center [239, 316] width 48 height 21
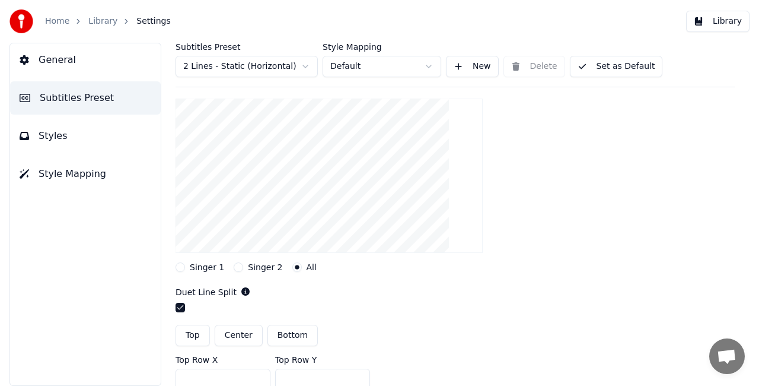
click at [186, 268] on div "Singer 1" at bounding box center [200, 266] width 49 height 9
click at [182, 266] on button "Singer 1" at bounding box center [180, 266] width 9 height 9
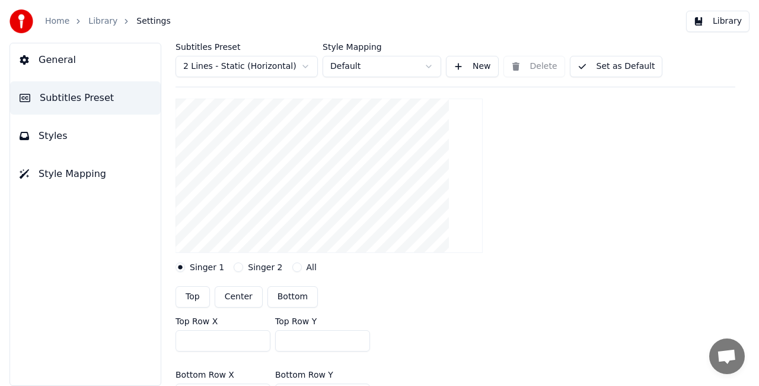
click at [236, 294] on button "Center" at bounding box center [239, 296] width 48 height 21
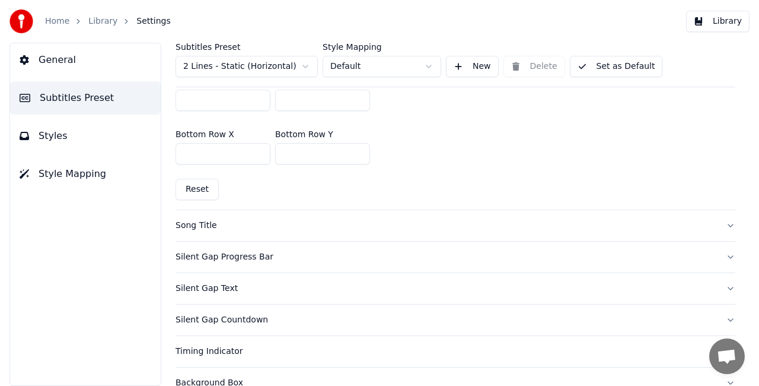
scroll to position [346, 0]
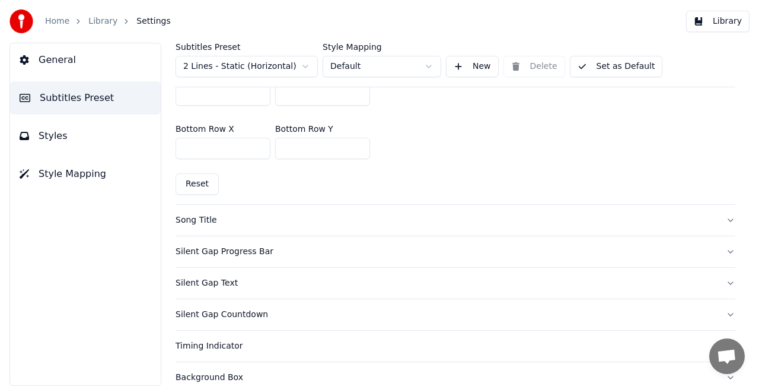
click at [476, 256] on button "Silent Gap Progress Bar" at bounding box center [456, 251] width 560 height 31
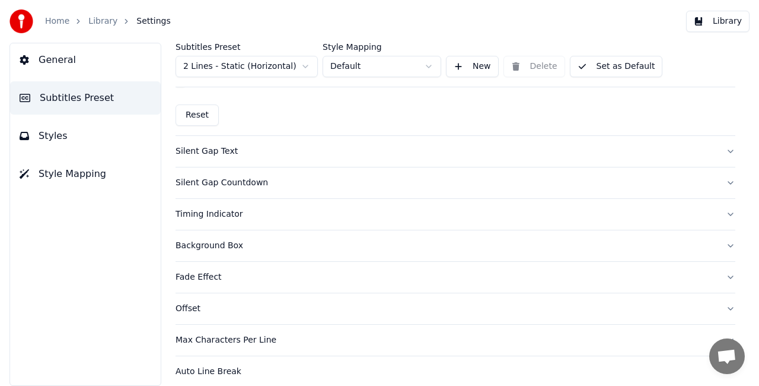
scroll to position [764, 0]
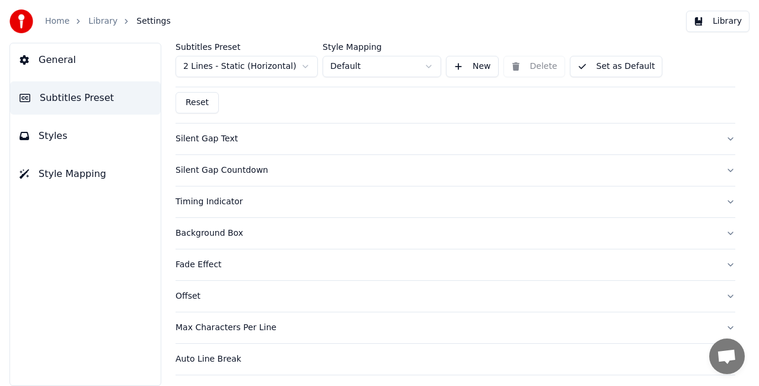
click at [683, 199] on div "Timing Indicator" at bounding box center [446, 202] width 541 height 12
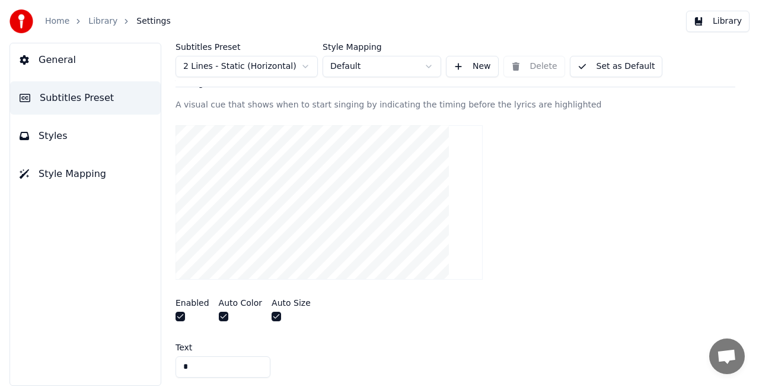
scroll to position [0, 0]
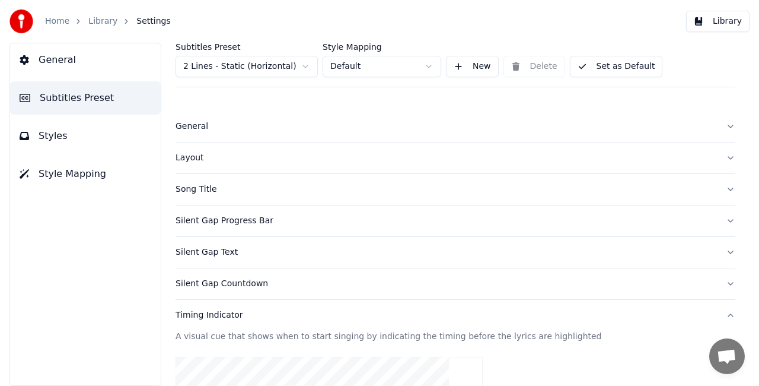
click at [604, 61] on button "Set as Default" at bounding box center [616, 66] width 93 height 21
click at [604, 63] on button "Done" at bounding box center [598, 66] width 56 height 21
click at [55, 26] on link "Home" at bounding box center [57, 21] width 24 height 12
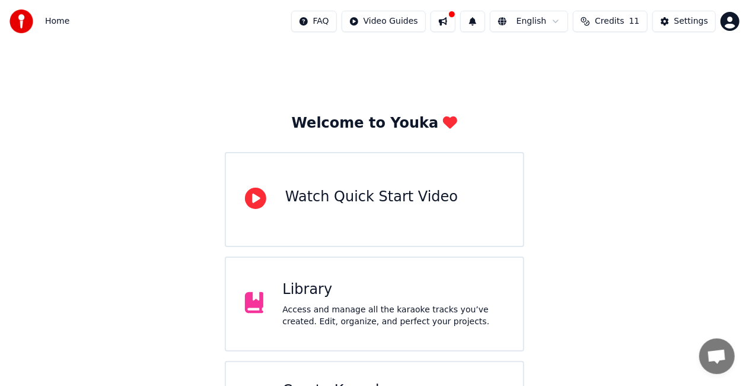
click at [402, 267] on div "Library Access and manage all the karaoke tracks you’ve created. Edit, organize…" at bounding box center [375, 303] width 300 height 95
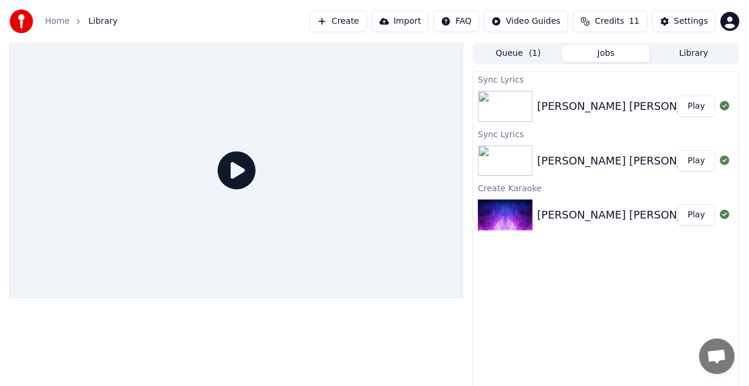
click at [710, 99] on button "Play" at bounding box center [696, 106] width 37 height 21
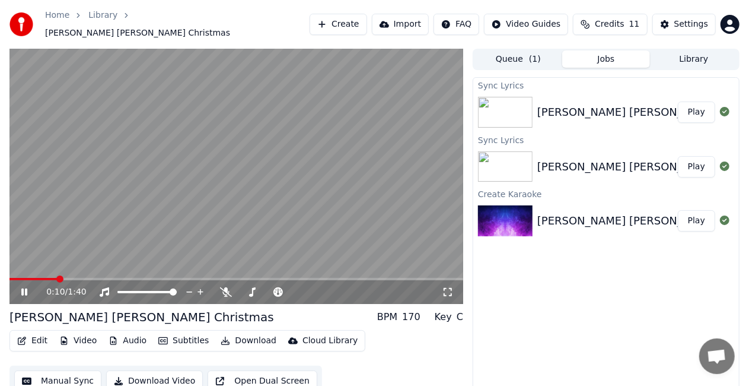
click at [30, 336] on button "Edit" at bounding box center [32, 340] width 40 height 17
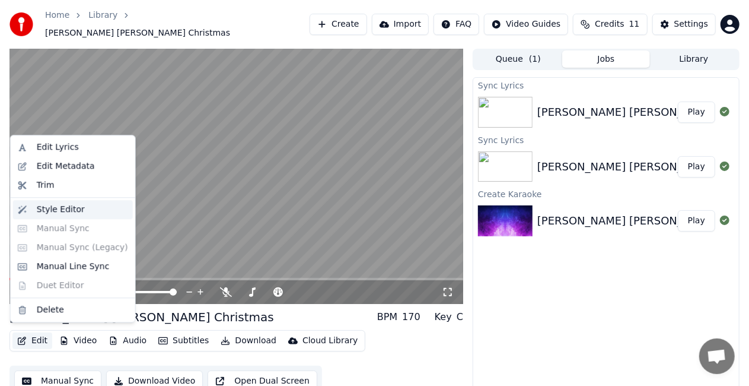
click at [56, 212] on div "Style Editor" at bounding box center [61, 209] width 48 height 12
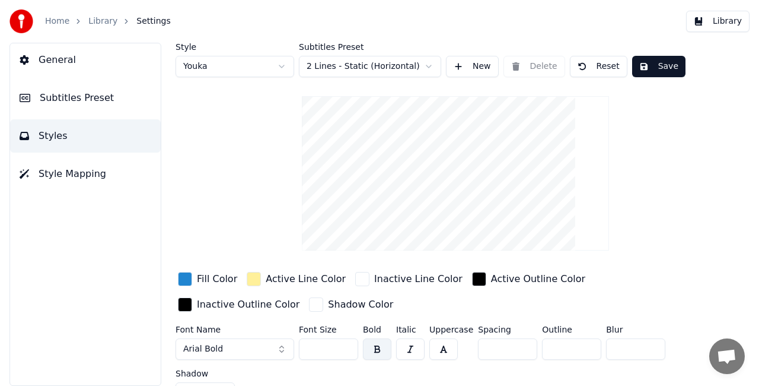
click at [59, 185] on button "Style Mapping" at bounding box center [85, 173] width 151 height 33
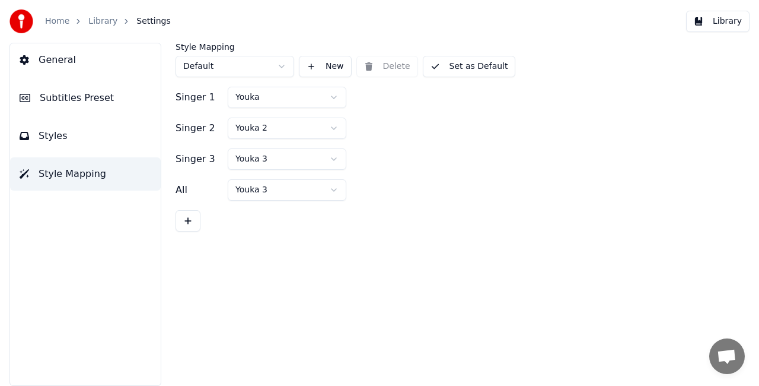
click at [40, 154] on div "General Subtitles Preset Styles Style Mapping" at bounding box center [85, 214] width 152 height 343
click at [66, 93] on span "Subtitles Preset" at bounding box center [77, 98] width 74 height 14
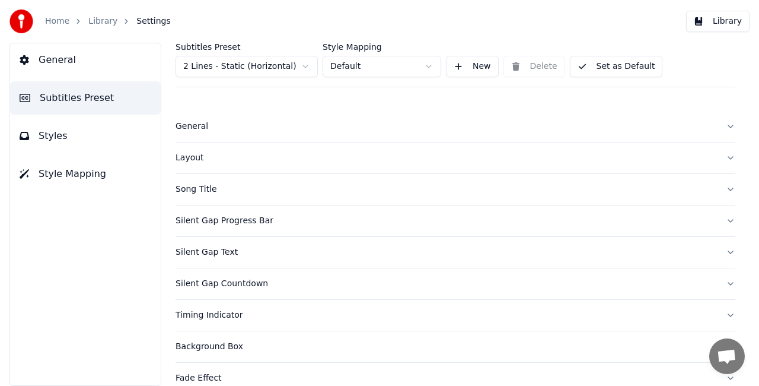
click at [78, 63] on button "General" at bounding box center [85, 59] width 151 height 33
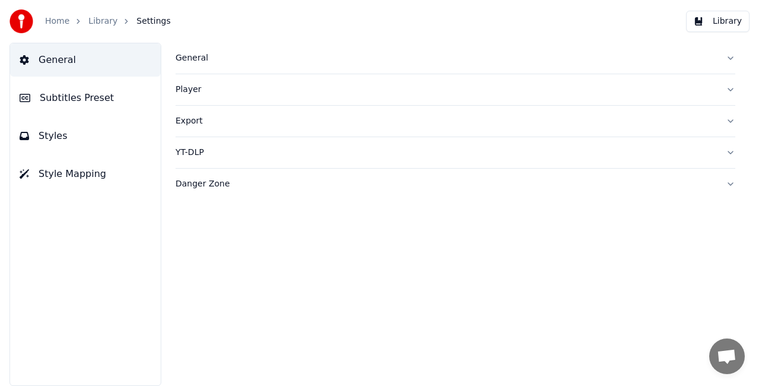
click at [76, 94] on span "Subtitles Preset" at bounding box center [77, 98] width 74 height 14
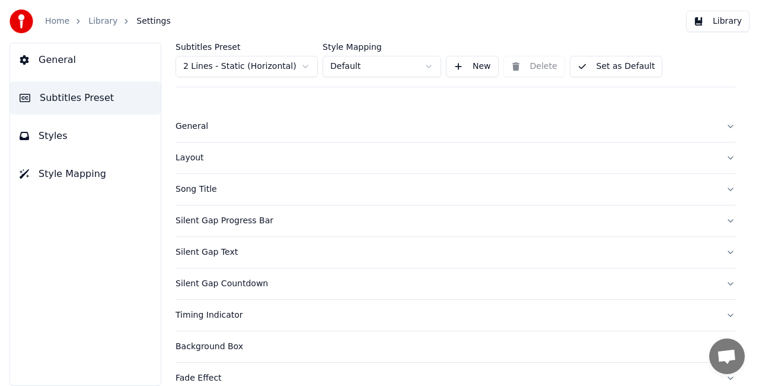
click at [418, 125] on div "General" at bounding box center [446, 126] width 541 height 12
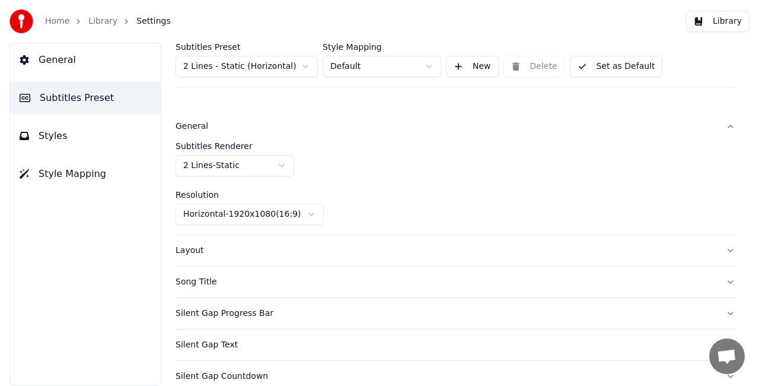
click at [725, 126] on button "General" at bounding box center [456, 126] width 560 height 31
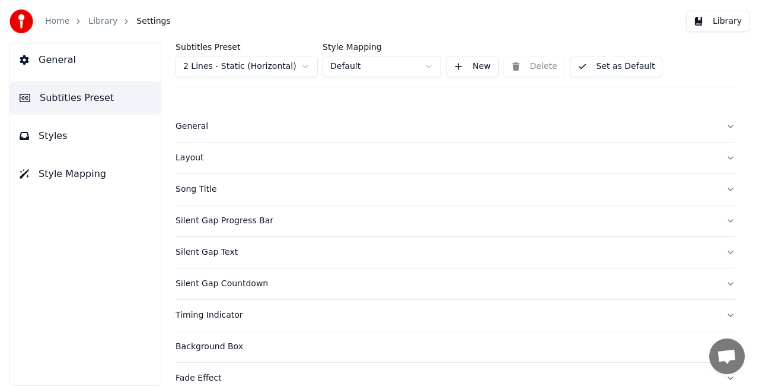
click at [529, 158] on div "Layout" at bounding box center [446, 158] width 541 height 12
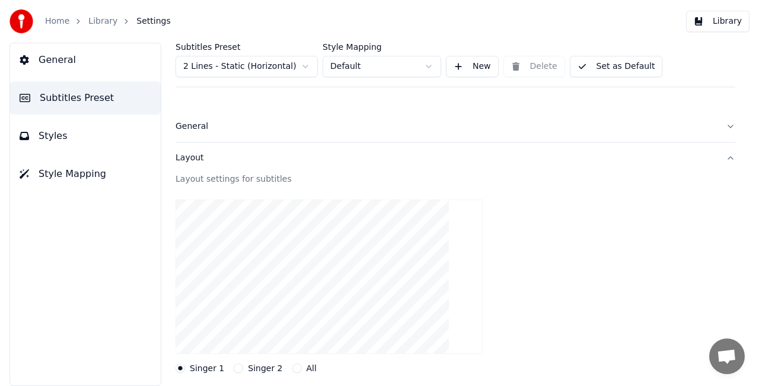
click at [529, 158] on div "Layout" at bounding box center [446, 158] width 541 height 12
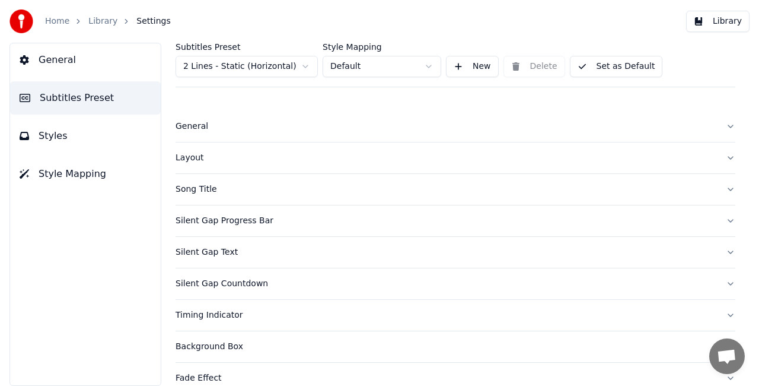
scroll to position [140, 0]
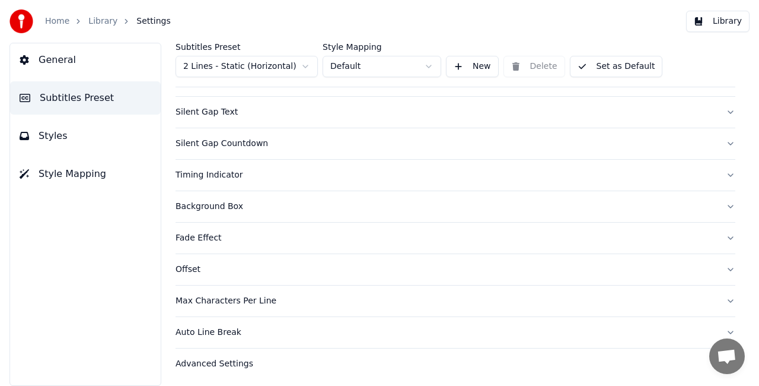
click at [351, 209] on div "Background Box" at bounding box center [446, 207] width 541 height 12
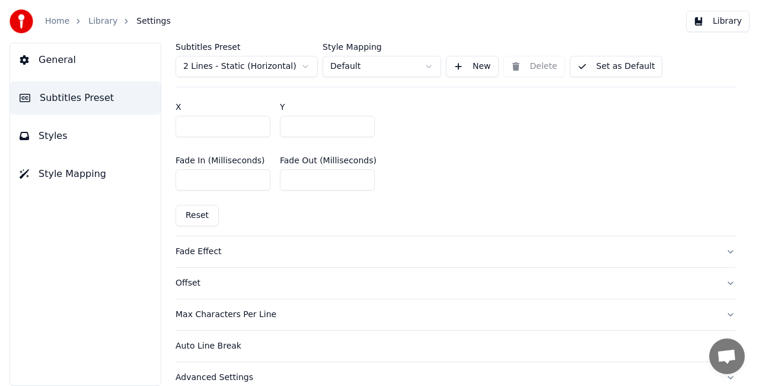
scroll to position [764, 0]
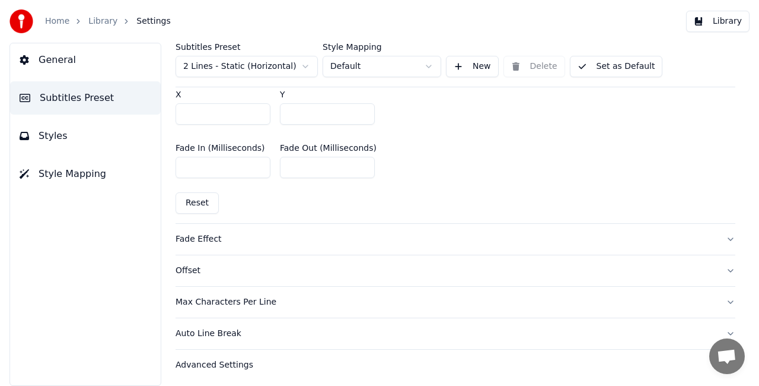
click at [271, 373] on button "Advanced Settings" at bounding box center [456, 364] width 560 height 31
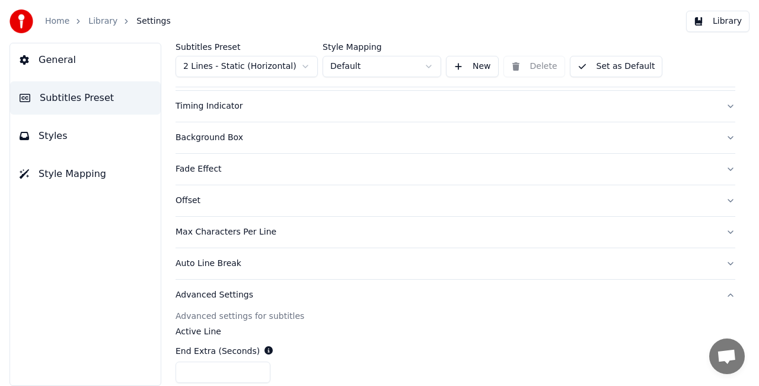
scroll to position [201, 0]
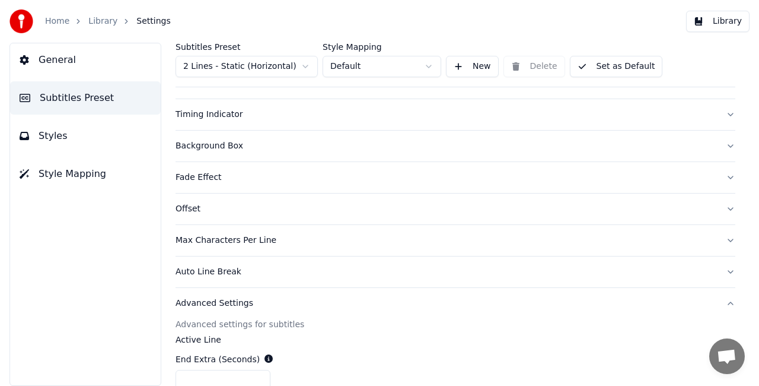
click at [411, 134] on button "Background Box" at bounding box center [456, 146] width 560 height 31
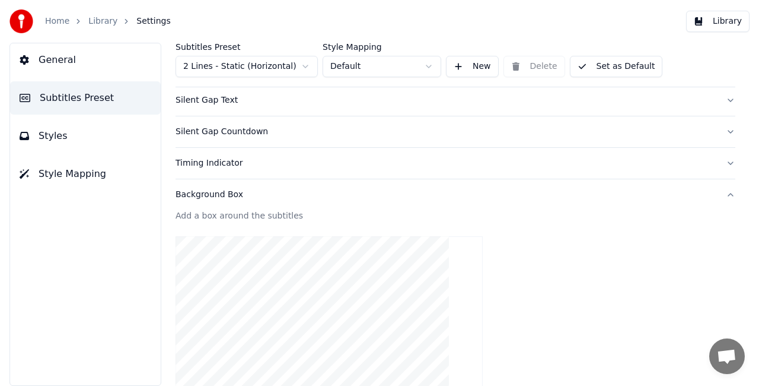
scroll to position [0, 0]
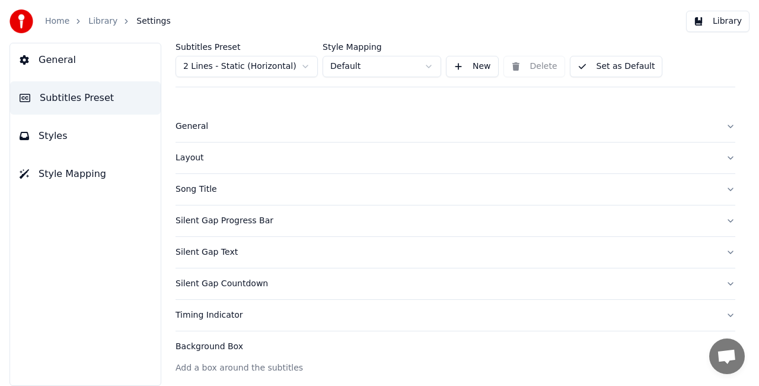
click at [386, 128] on div "General" at bounding box center [446, 126] width 541 height 12
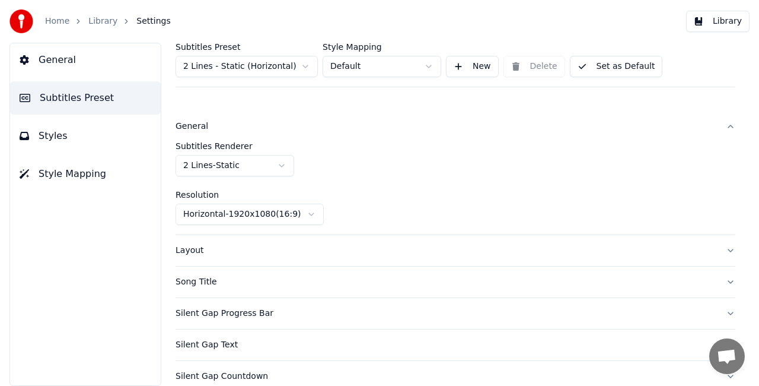
click at [386, 128] on div "General" at bounding box center [446, 126] width 541 height 12
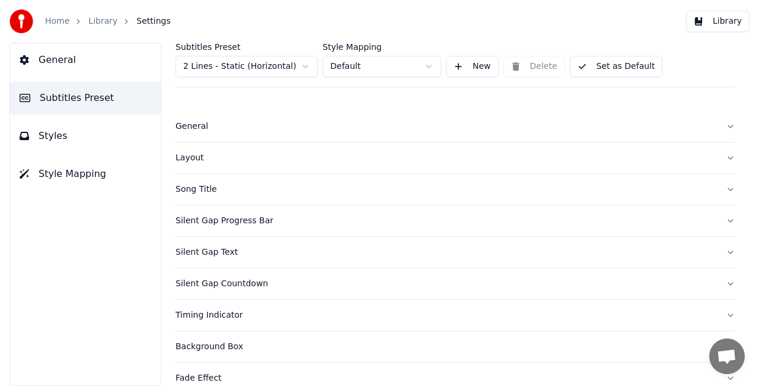
click at [303, 168] on button "Layout" at bounding box center [456, 157] width 560 height 31
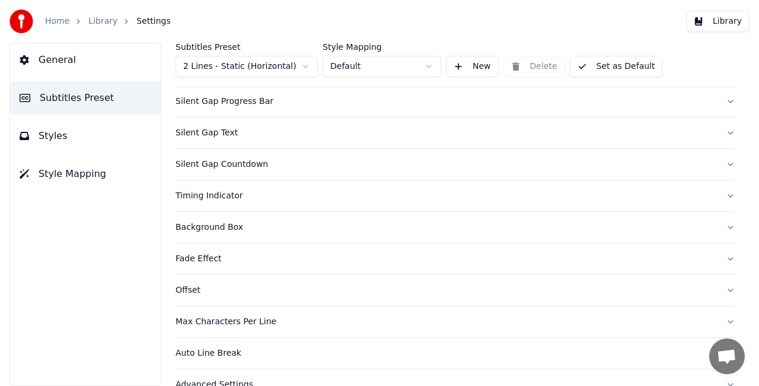
scroll to position [517, 0]
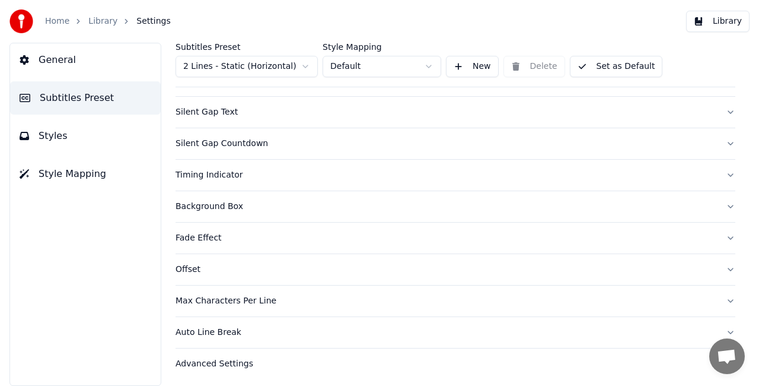
click at [106, 147] on button "Styles" at bounding box center [85, 135] width 151 height 33
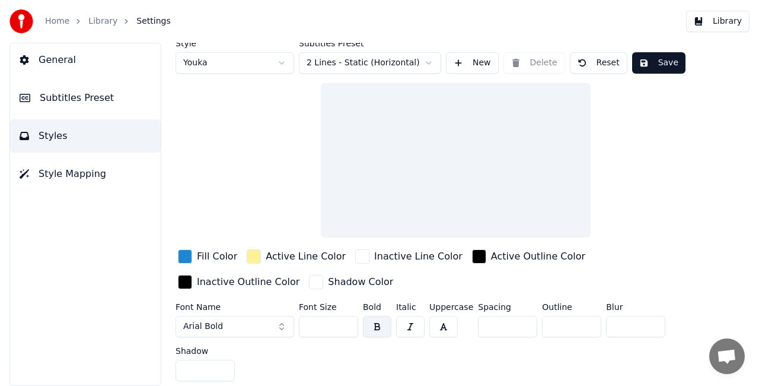
scroll to position [20, 0]
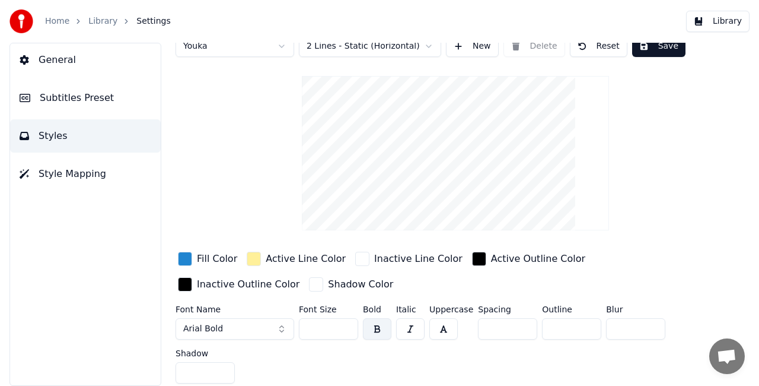
click at [192, 277] on div "button" at bounding box center [185, 284] width 14 height 14
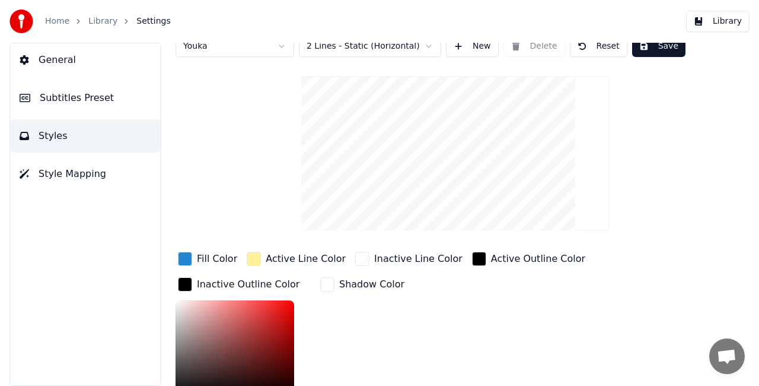
click at [192, 277] on div "button" at bounding box center [185, 284] width 14 height 14
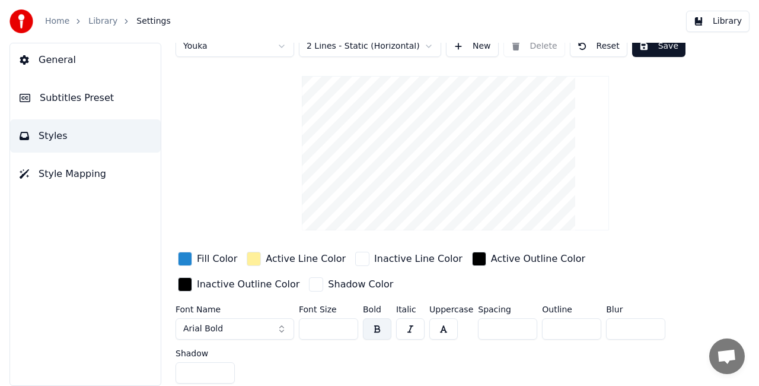
click at [63, 180] on span "Style Mapping" at bounding box center [73, 174] width 68 height 14
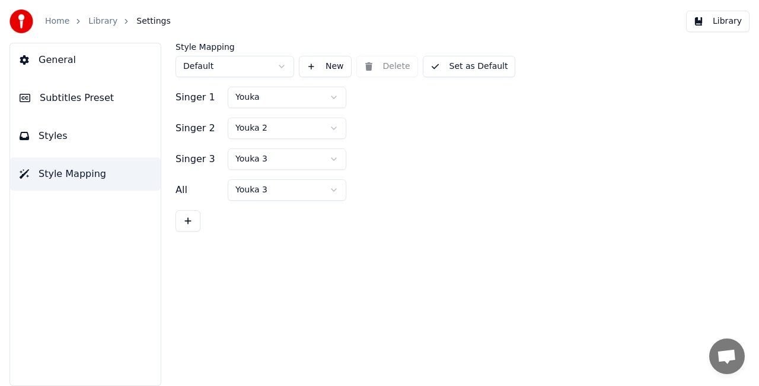
scroll to position [0, 0]
click at [82, 128] on button "Styles" at bounding box center [85, 135] width 151 height 33
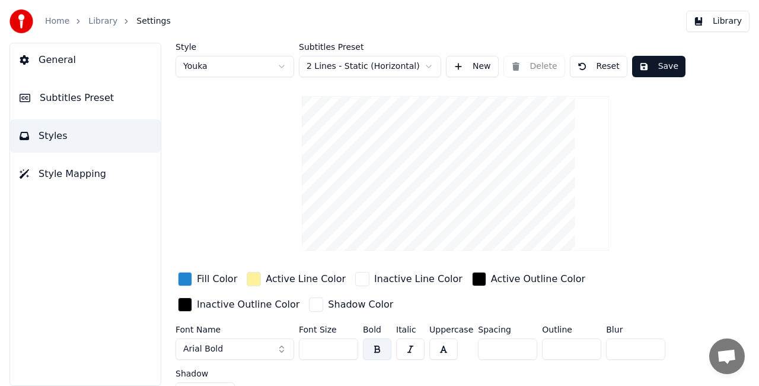
click at [101, 79] on div "General Subtitles Preset Styles Style Mapping" at bounding box center [85, 214] width 152 height 343
click at [79, 50] on button "General" at bounding box center [85, 59] width 151 height 33
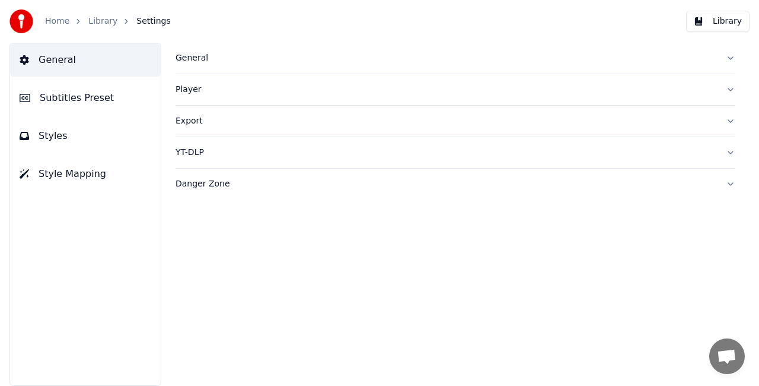
click at [241, 54] on div "General" at bounding box center [446, 58] width 541 height 12
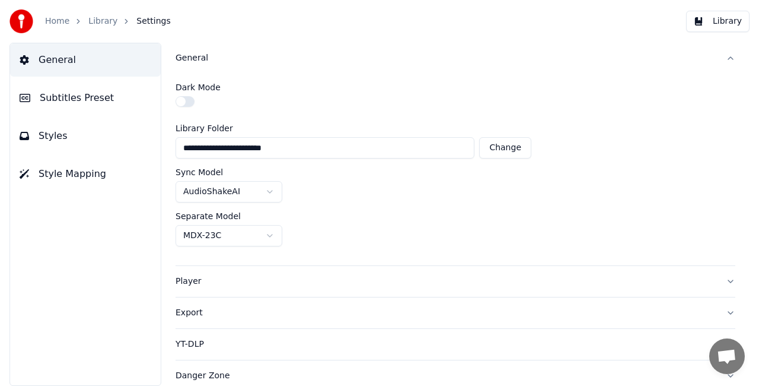
click at [241, 54] on div "General" at bounding box center [446, 58] width 541 height 12
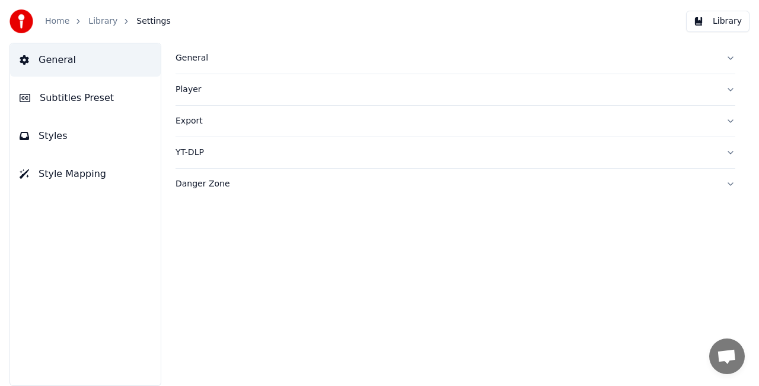
click at [83, 96] on span "Subtitles Preset" at bounding box center [77, 98] width 74 height 14
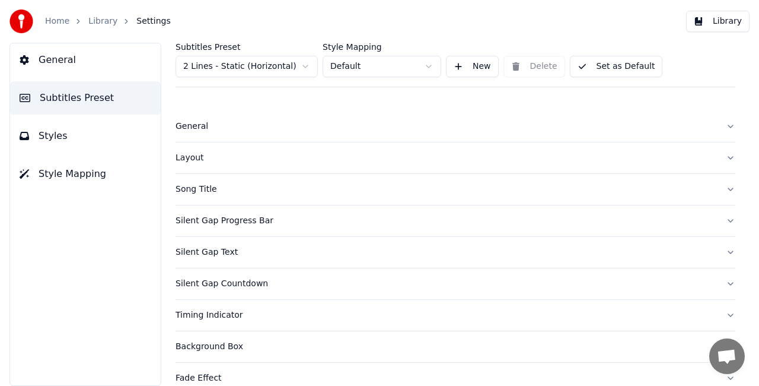
click at [282, 161] on div "Layout" at bounding box center [446, 158] width 541 height 12
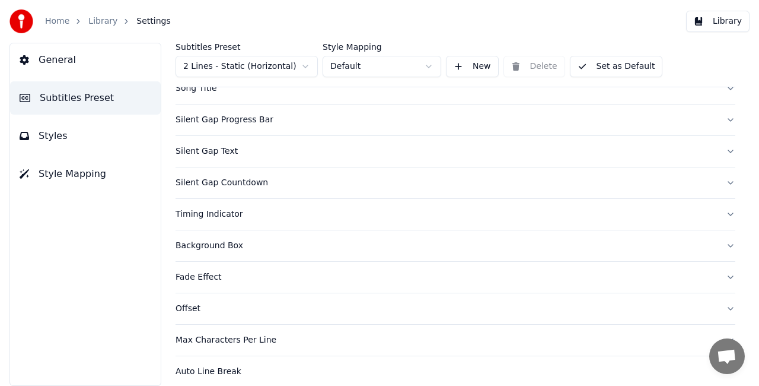
scroll to position [492, 0]
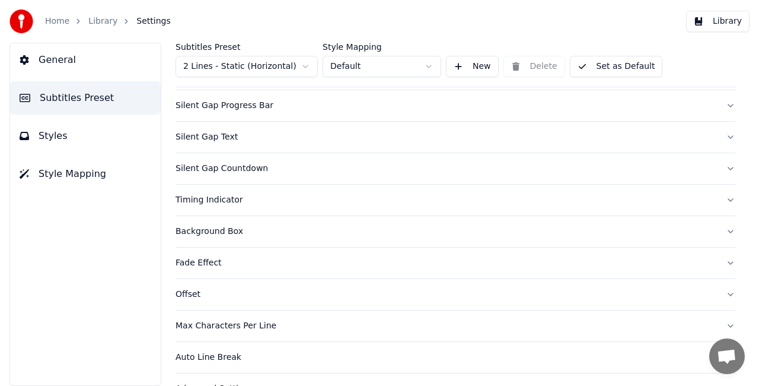
click at [566, 204] on button "Timing Indicator" at bounding box center [456, 199] width 560 height 31
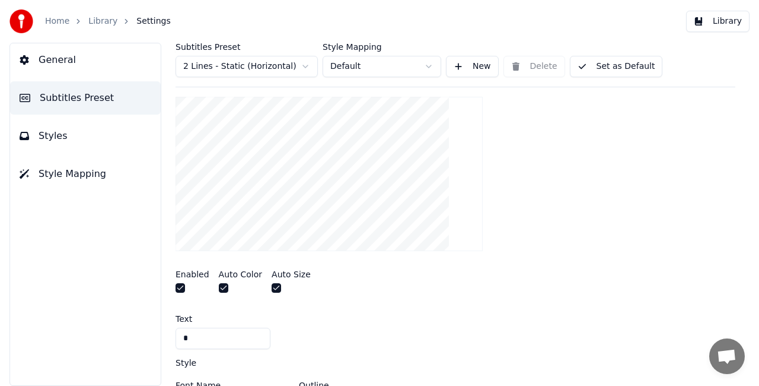
scroll to position [250, 0]
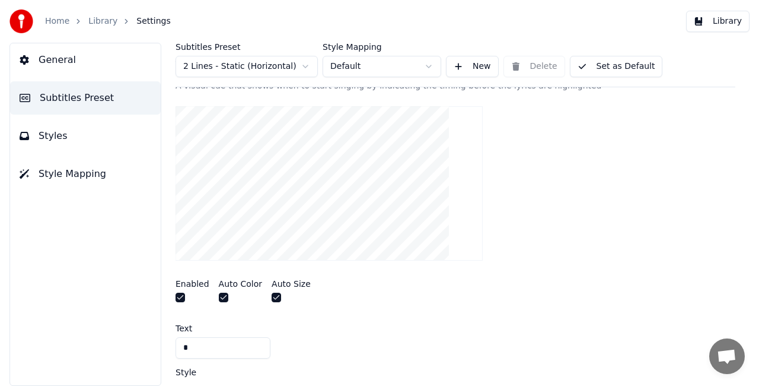
click at [179, 299] on button "button" at bounding box center [180, 296] width 9 height 9
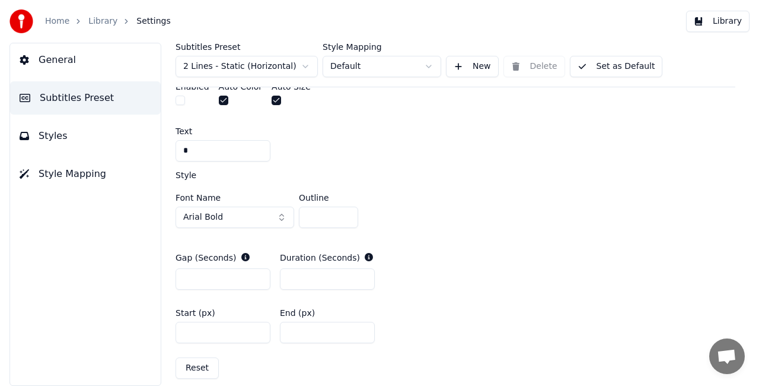
scroll to position [452, 0]
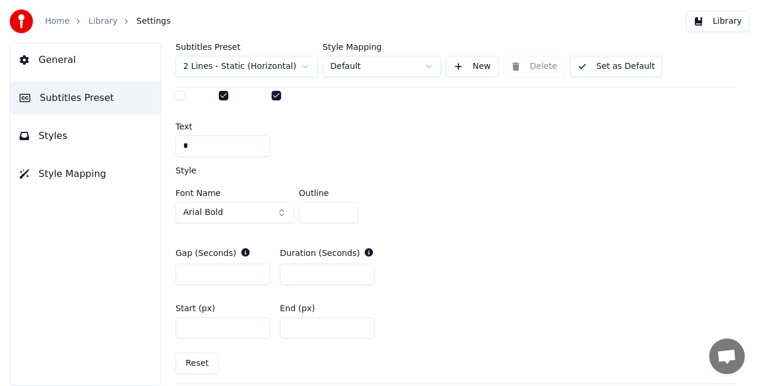
click at [179, 98] on div at bounding box center [193, 97] width 34 height 12
click at [181, 93] on button "button" at bounding box center [180, 95] width 9 height 9
click at [56, 167] on span "Style Mapping" at bounding box center [73, 174] width 68 height 14
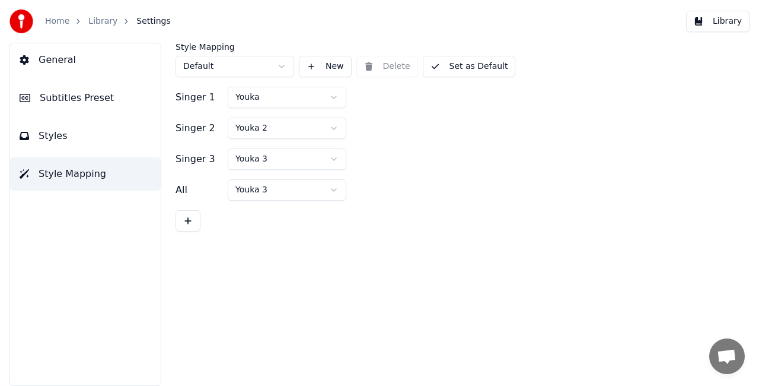
scroll to position [0, 0]
click at [77, 144] on button "Styles" at bounding box center [85, 135] width 151 height 33
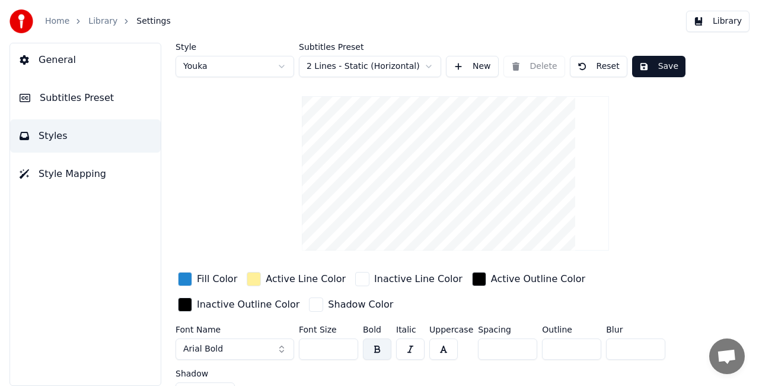
click at [278, 65] on html "Home Library Settings Library General Subtitles Preset Styles Style Mapping Sty…" at bounding box center [379, 193] width 759 height 386
click at [583, 63] on html "Home Library Settings Library General Subtitles Preset Styles Style Mapping Sty…" at bounding box center [379, 193] width 759 height 386
click at [583, 63] on button "Reset" at bounding box center [599, 66] width 58 height 21
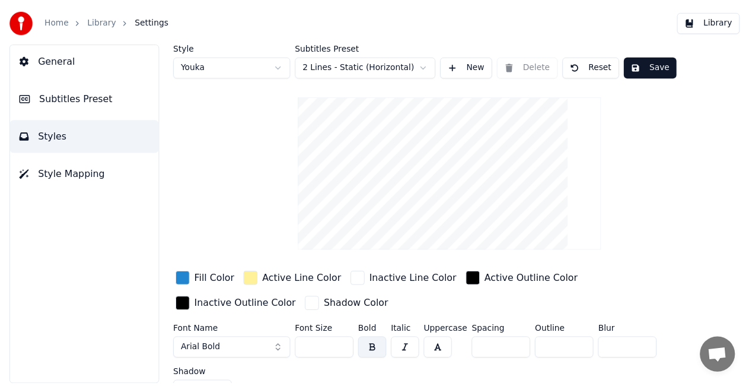
scroll to position [20, 0]
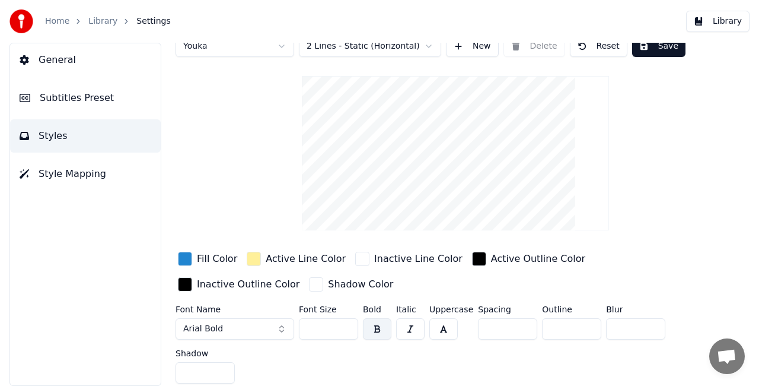
click at [258, 44] on html "Home Library Settings Library General Subtitles Preset Styles Style Mapping Sty…" at bounding box center [379, 193] width 759 height 386
click at [97, 18] on html "Home Library Settings Library General Subtitles Preset Styles Style Mapping Sty…" at bounding box center [379, 193] width 759 height 386
click at [96, 19] on link "Library" at bounding box center [102, 21] width 29 height 12
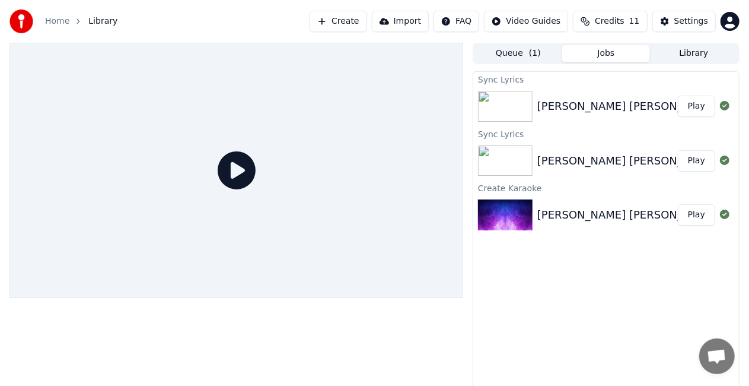
click at [237, 174] on icon at bounding box center [237, 170] width 38 height 38
click at [705, 98] on button "Play" at bounding box center [696, 106] width 37 height 21
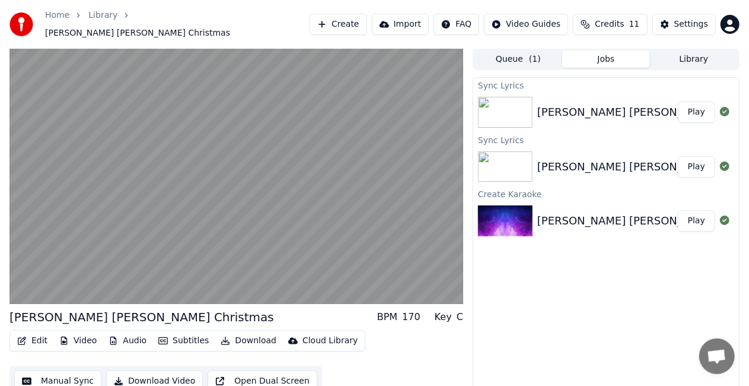
scroll to position [13, 0]
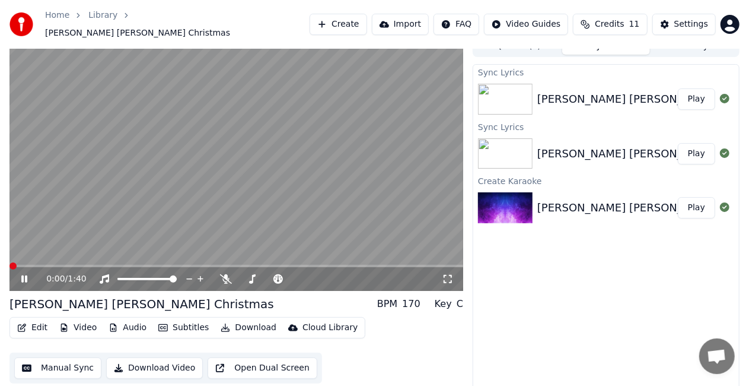
click at [9, 262] on span at bounding box center [12, 265] width 7 height 7
click at [71, 364] on button "Manual Sync" at bounding box center [57, 367] width 87 height 21
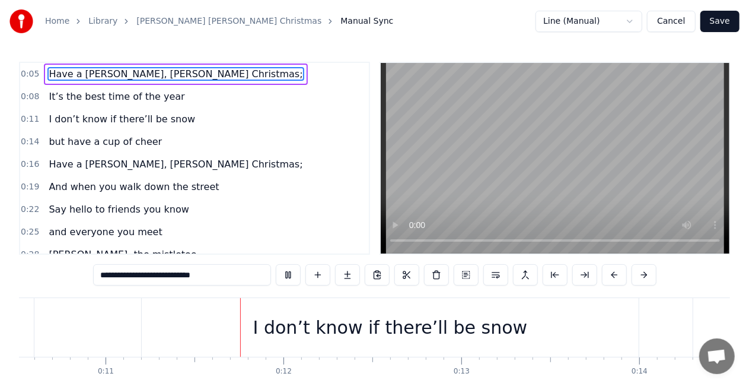
scroll to position [0, 1997]
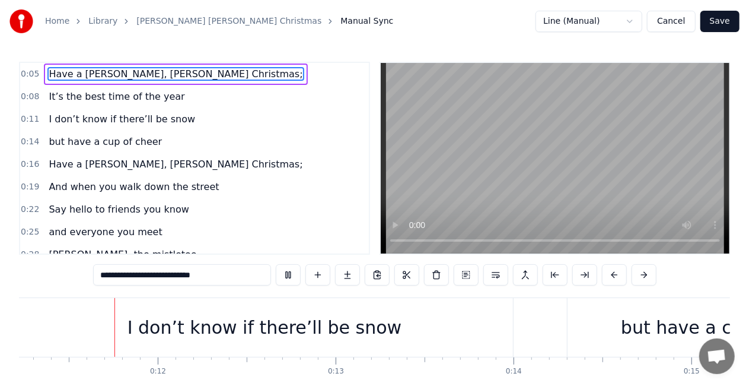
click at [158, 76] on span "Have a [PERSON_NAME], [PERSON_NAME] Christmas;" at bounding box center [175, 74] width 256 height 14
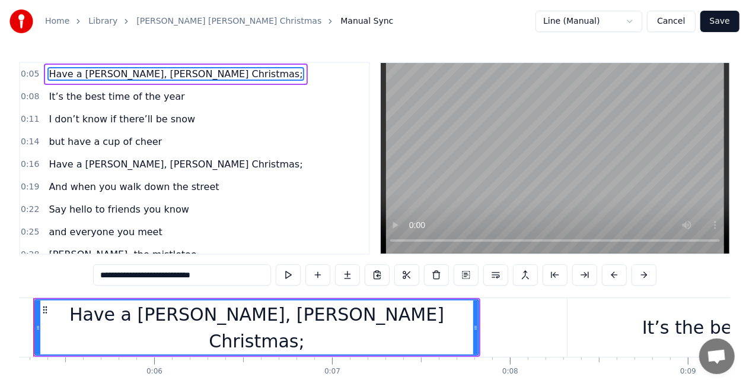
scroll to position [0, 887]
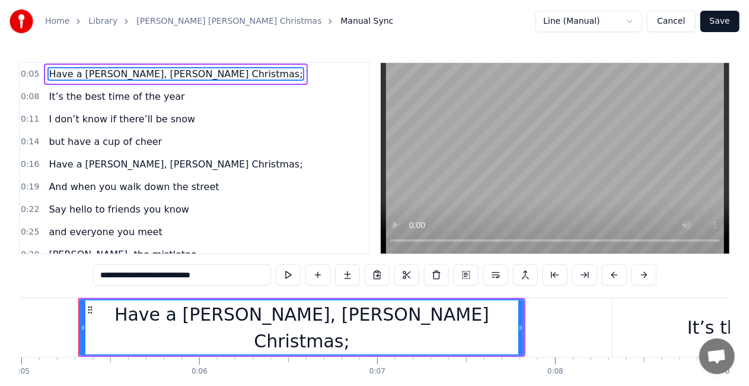
click at [164, 76] on span "Have a [PERSON_NAME], [PERSON_NAME] Christmas;" at bounding box center [175, 74] width 256 height 14
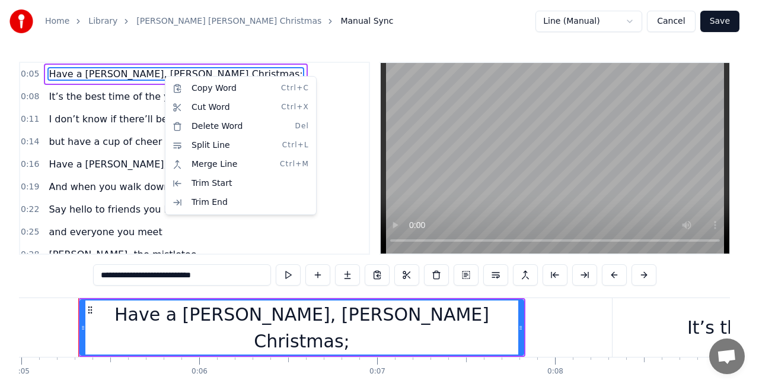
click at [211, 275] on html "Home Library [PERSON_NAME] [PERSON_NAME] Christmas Manual Sync Line (Manual) Ca…" at bounding box center [379, 218] width 759 height 436
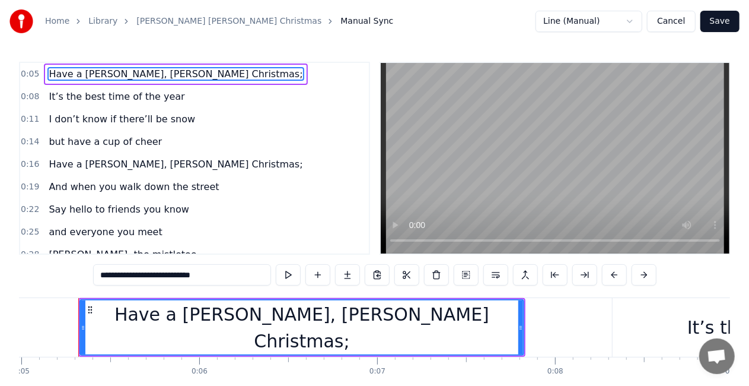
click at [211, 275] on input "**********" at bounding box center [182, 274] width 178 height 21
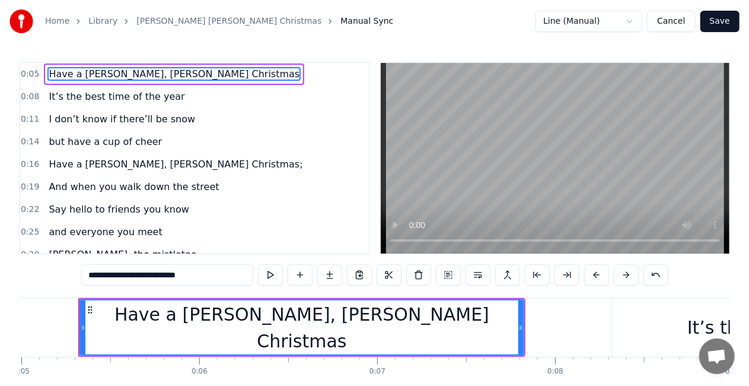
type input "**********"
click at [172, 163] on div "0:16 Have a [PERSON_NAME], [PERSON_NAME] Christmas;" at bounding box center [194, 164] width 349 height 23
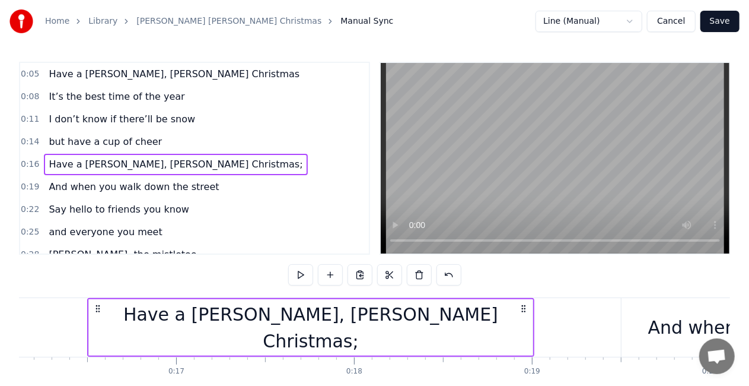
scroll to position [0, 2877]
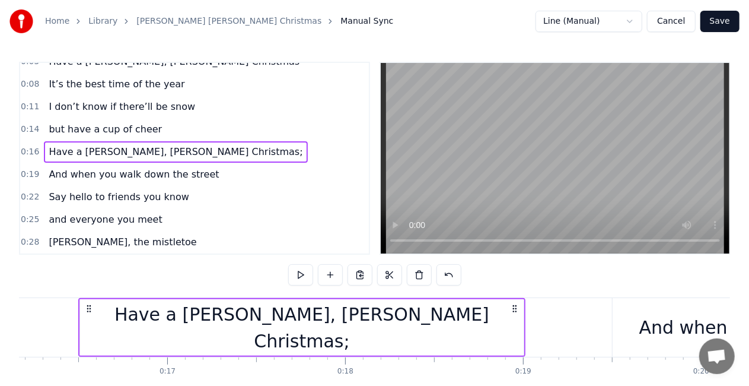
click at [163, 167] on span "And when you walk down the street" at bounding box center [133, 174] width 173 height 14
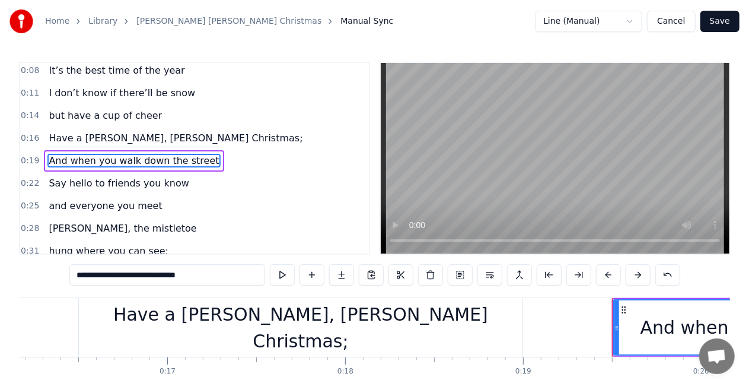
click at [161, 139] on span "Have a [PERSON_NAME], [PERSON_NAME] Christmas;" at bounding box center [175, 138] width 256 height 14
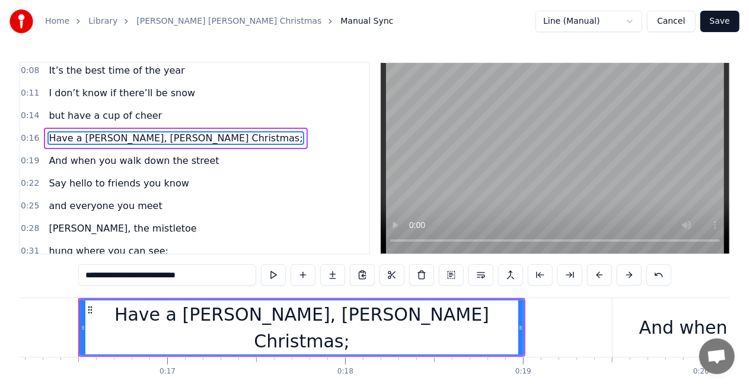
scroll to position [4, 0]
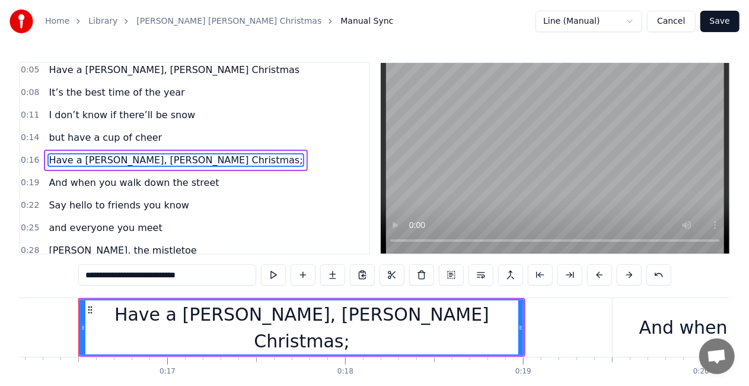
click at [199, 272] on input "**********" at bounding box center [167, 274] width 178 height 21
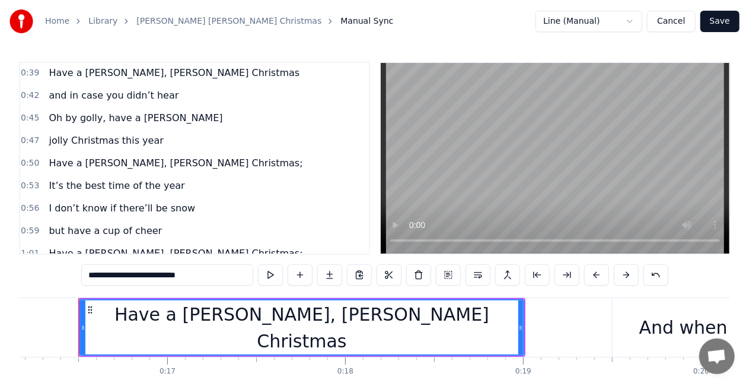
scroll to position [273, 0]
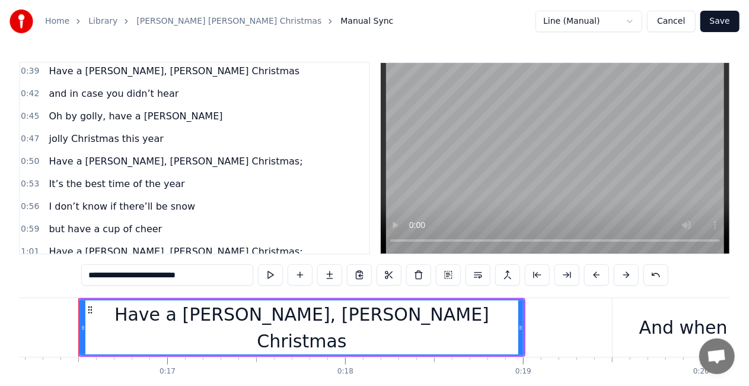
type input "**********"
click at [176, 187] on div "0:53 It’s the best time of the year" at bounding box center [194, 184] width 349 height 23
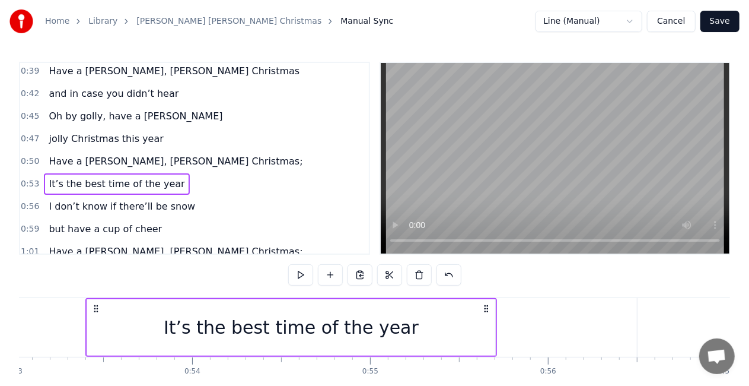
click at [148, 154] on span "Have a [PERSON_NAME], [PERSON_NAME] Christmas;" at bounding box center [175, 161] width 256 height 14
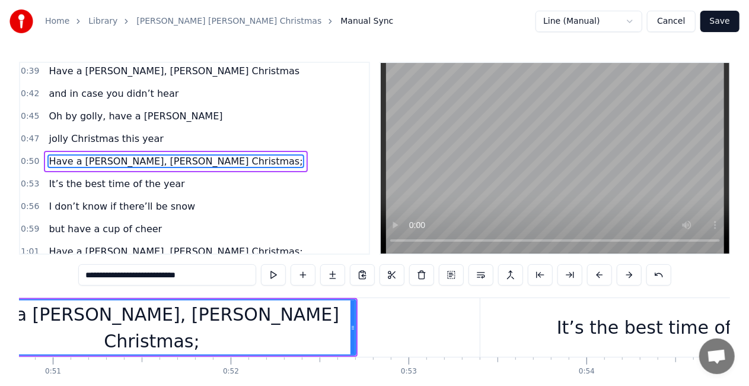
scroll to position [0, 8911]
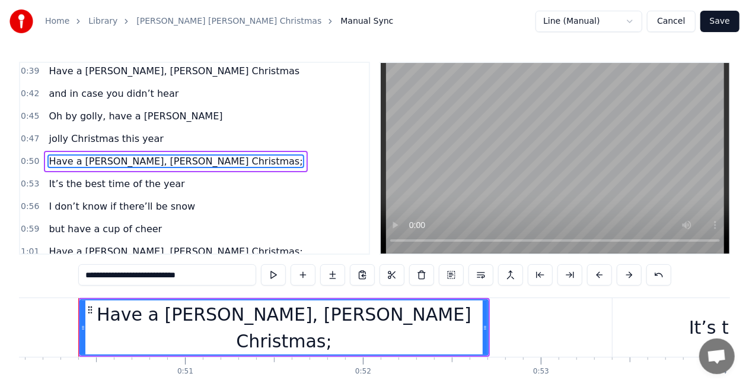
click at [390, 330] on div "Have a [PERSON_NAME], [PERSON_NAME] Christmas;" at bounding box center [284, 327] width 407 height 53
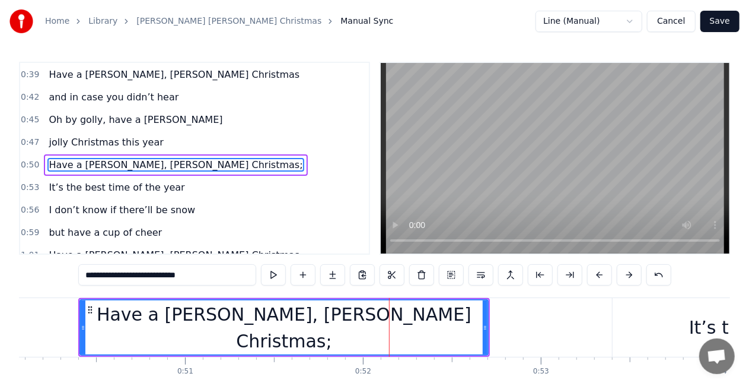
click at [397, 331] on div "Have a [PERSON_NAME], [PERSON_NAME] Christmas;" at bounding box center [284, 327] width 407 height 54
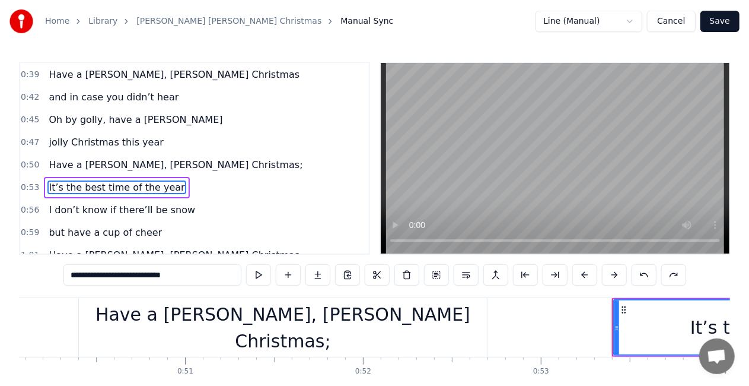
click at [395, 332] on div "Have a [PERSON_NAME], [PERSON_NAME] Christmas;" at bounding box center [283, 327] width 408 height 59
type input "**********"
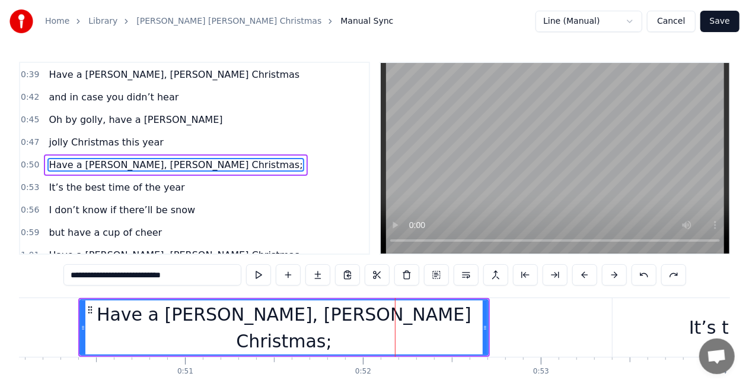
click at [395, 332] on div at bounding box center [395, 327] width 1 height 59
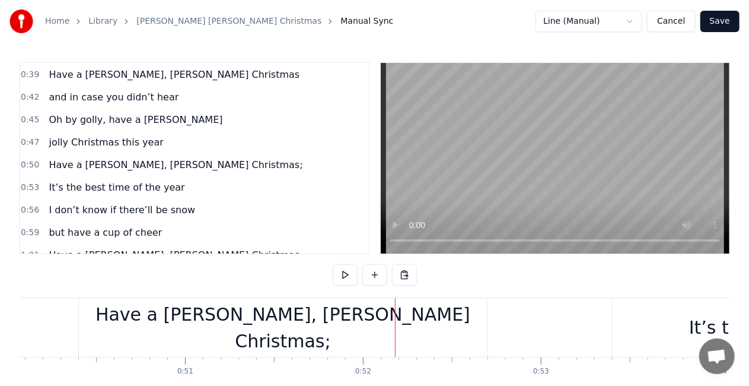
click at [128, 161] on span "Have a [PERSON_NAME], [PERSON_NAME] Christmas;" at bounding box center [175, 165] width 256 height 14
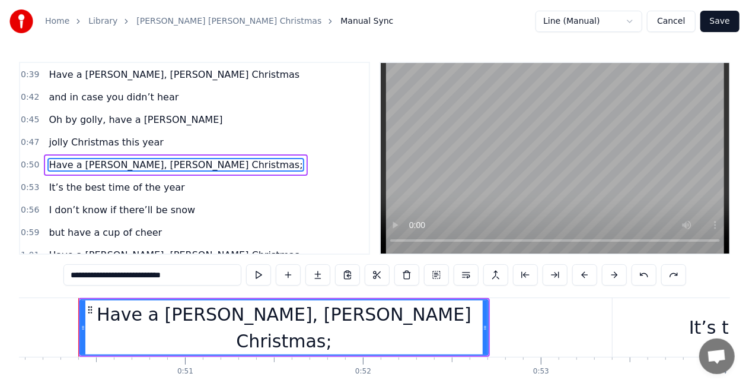
click at [203, 288] on div "0:05 Have a [PERSON_NAME], [PERSON_NAME] Christmas 0:08 It’s the best time of t…" at bounding box center [374, 239] width 711 height 355
click at [204, 279] on input "**********" at bounding box center [152, 274] width 178 height 21
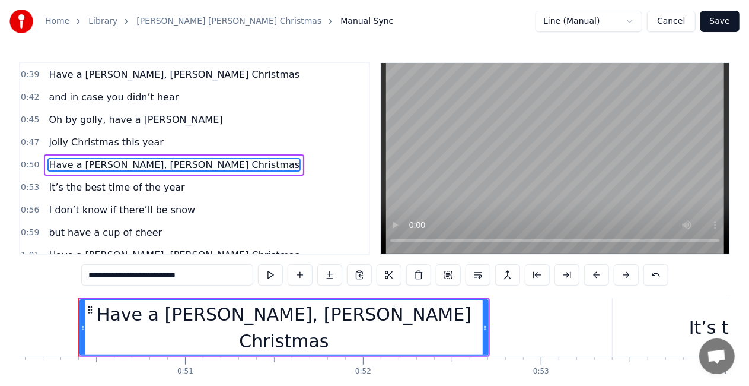
click at [144, 248] on span "Have a [PERSON_NAME], [PERSON_NAME] Christmas;" at bounding box center [175, 255] width 256 height 14
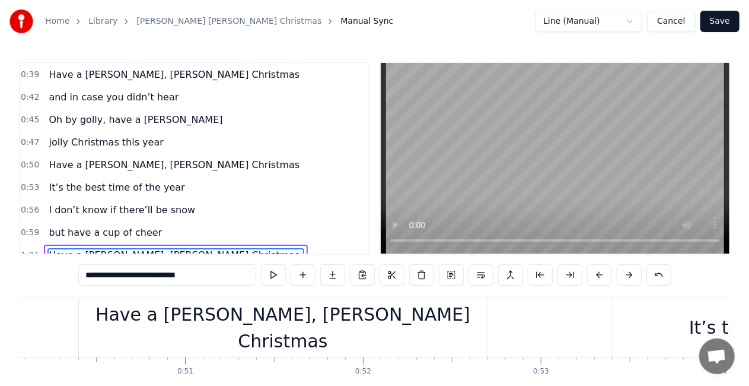
scroll to position [358, 0]
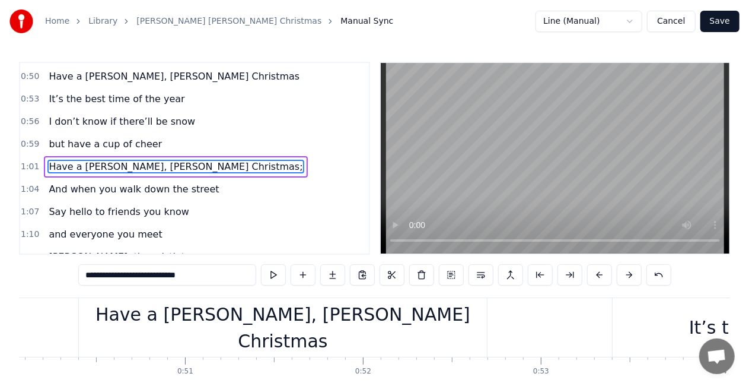
click at [198, 278] on input "**********" at bounding box center [167, 274] width 178 height 21
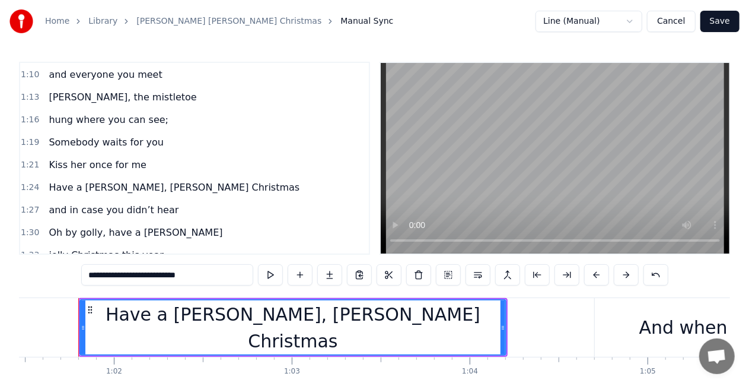
scroll to position [0, 0]
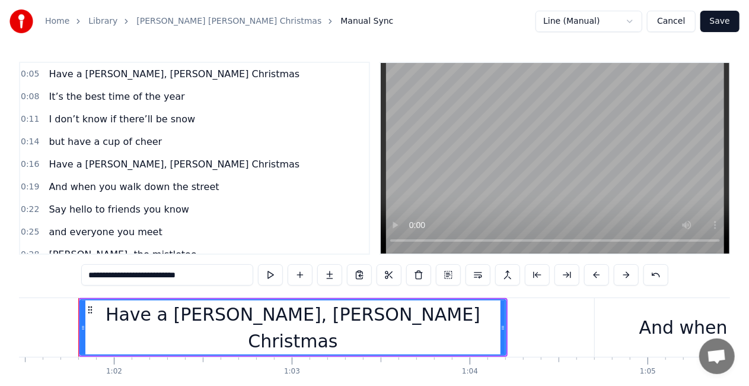
type input "**********"
click at [80, 78] on span "Have a [PERSON_NAME], [PERSON_NAME] Christmas" at bounding box center [173, 74] width 253 height 14
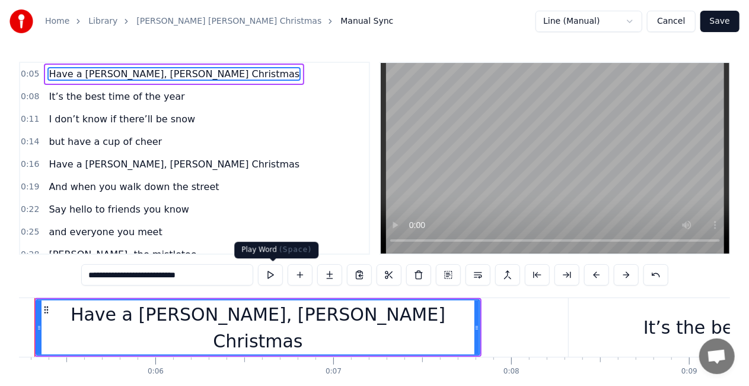
scroll to position [0, 887]
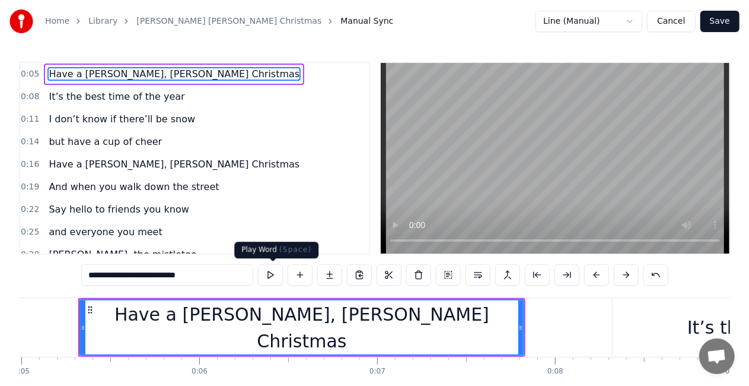
click at [267, 282] on button at bounding box center [270, 274] width 25 height 21
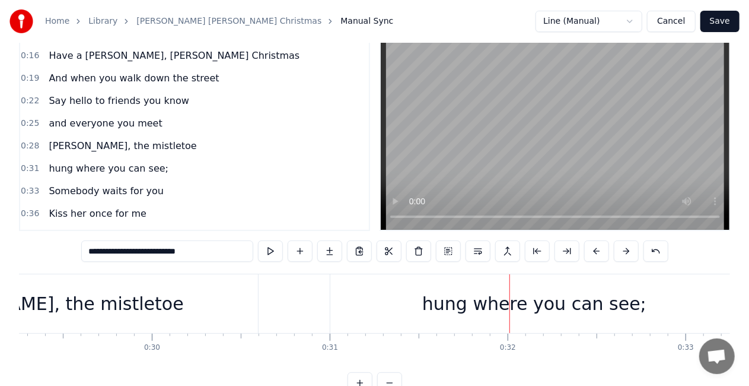
scroll to position [87, 0]
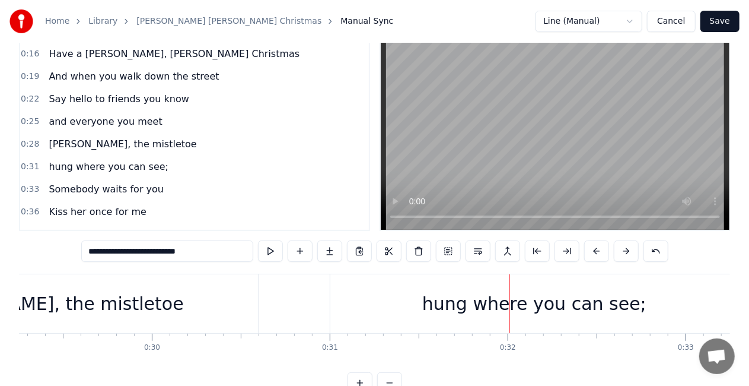
click at [102, 166] on span "hung where you can see;" at bounding box center [108, 167] width 122 height 14
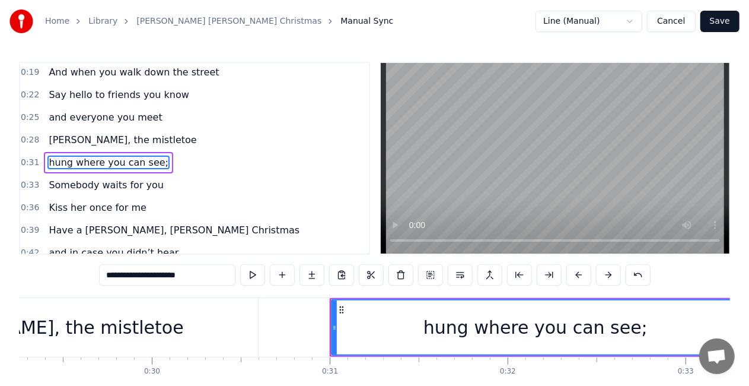
scroll to position [115, 0]
click at [202, 276] on input "**********" at bounding box center [167, 274] width 136 height 21
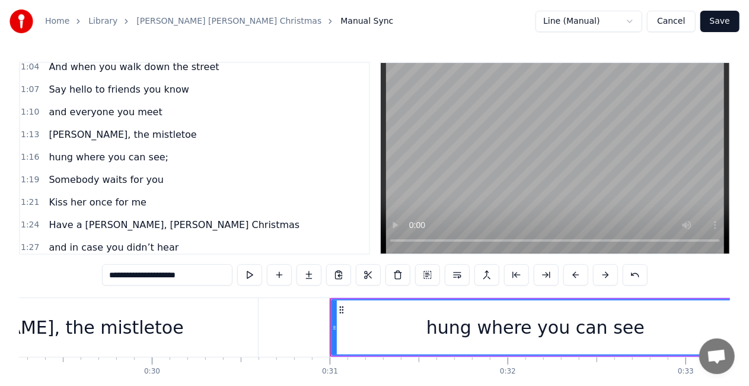
scroll to position [490, 0]
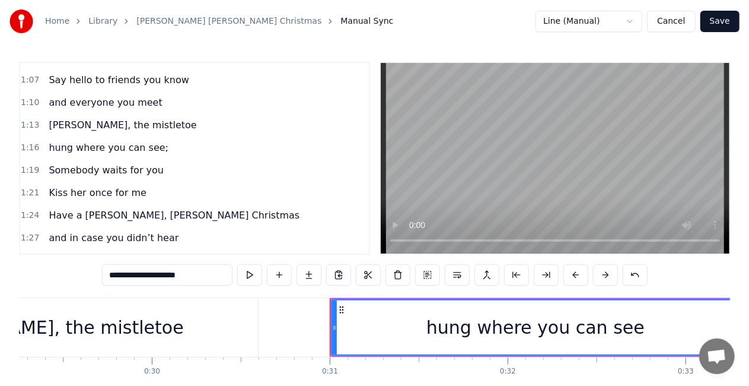
click at [87, 143] on span "hung where you can see;" at bounding box center [108, 148] width 122 height 14
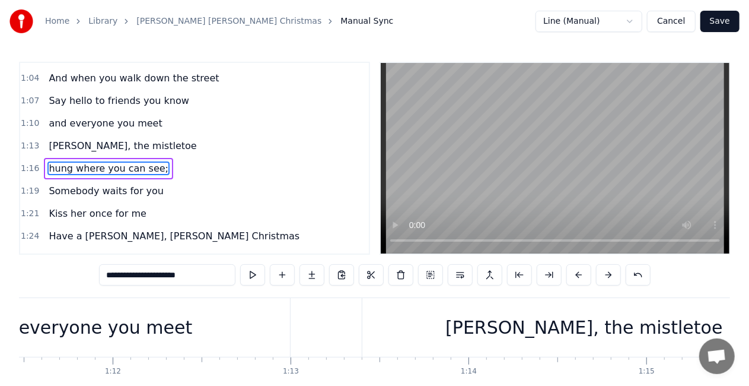
scroll to position [0, 13502]
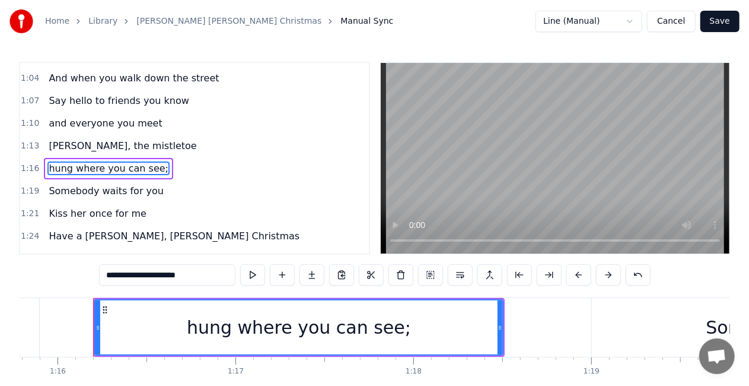
click at [206, 271] on input "**********" at bounding box center [167, 274] width 136 height 21
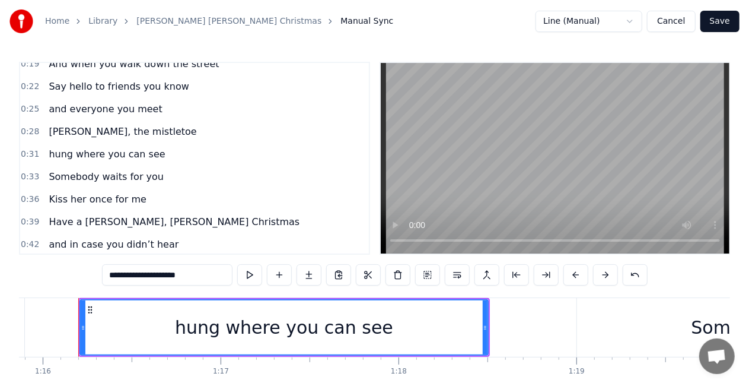
scroll to position [0, 0]
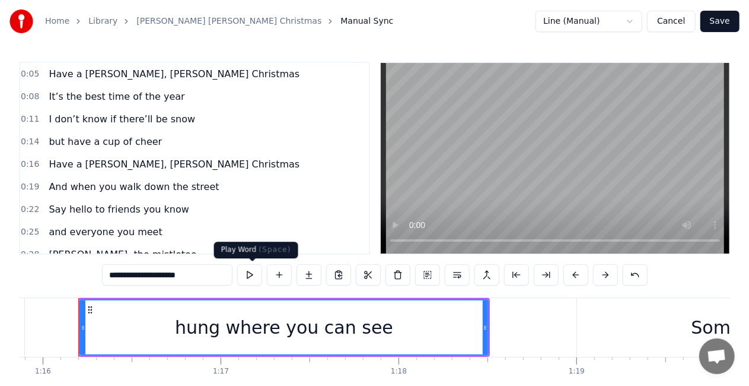
type input "**********"
click at [249, 278] on button at bounding box center [249, 274] width 25 height 21
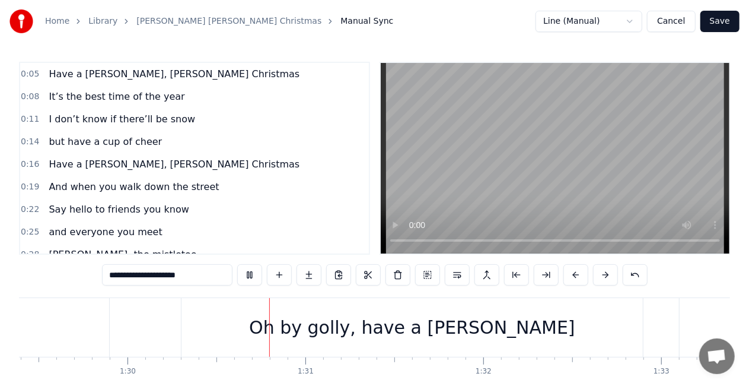
scroll to position [0, 16007]
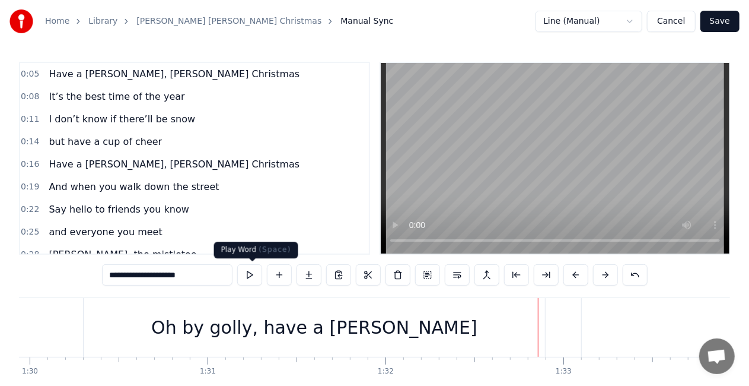
click at [249, 279] on button at bounding box center [249, 274] width 25 height 21
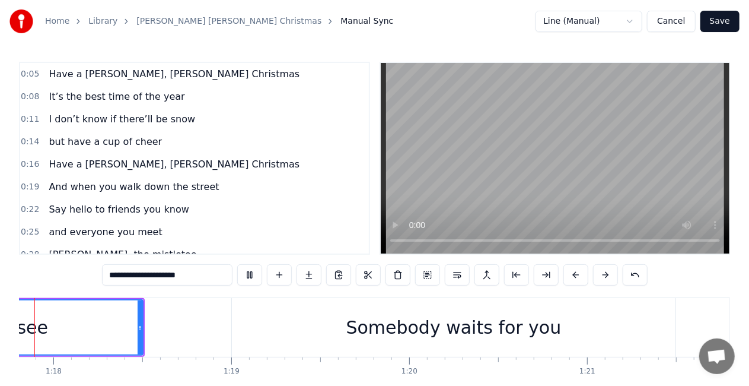
scroll to position [0, 13791]
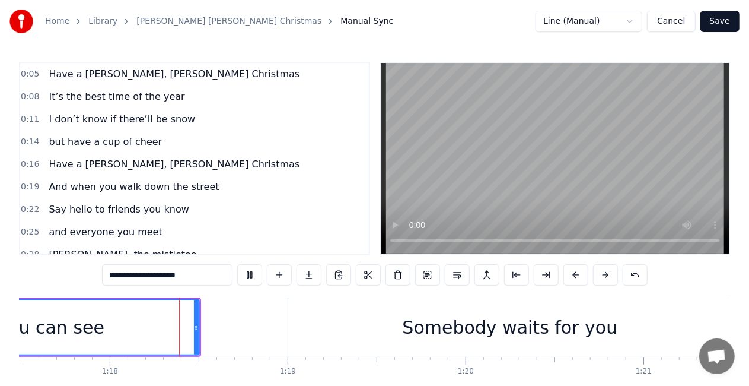
click at [716, 17] on button "Save" at bounding box center [720, 21] width 39 height 21
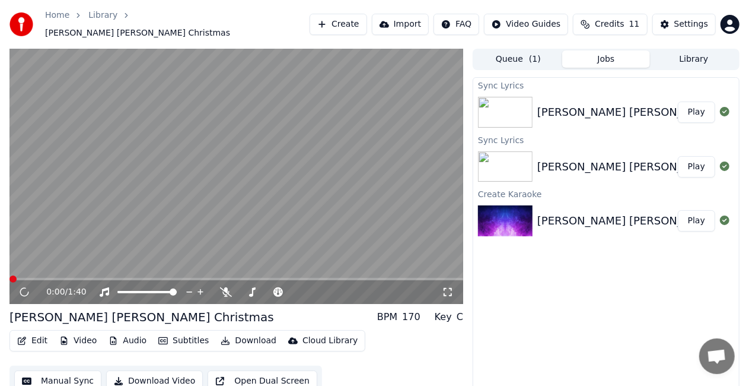
click at [501, 117] on img at bounding box center [505, 112] width 55 height 31
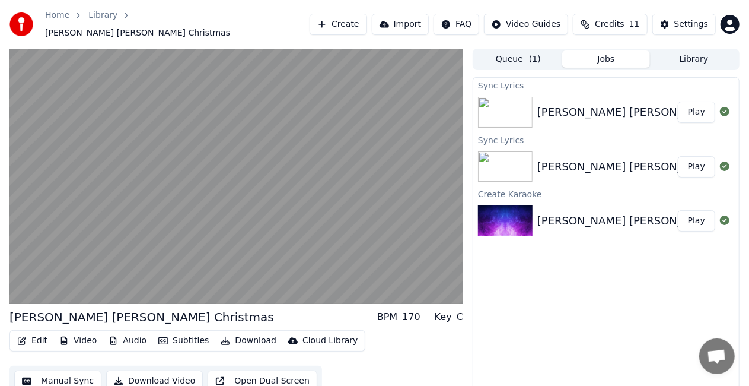
scroll to position [13, 0]
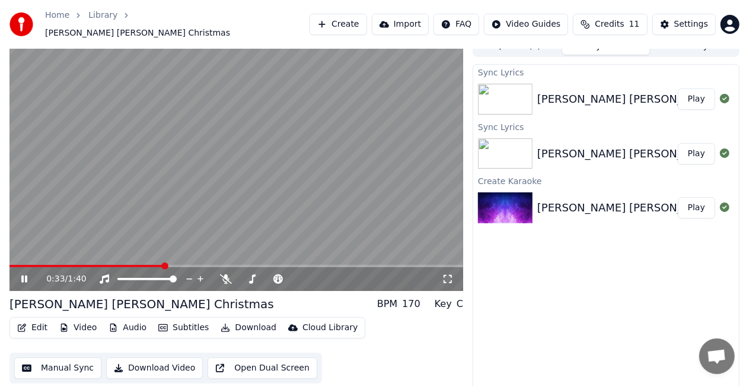
click at [452, 274] on icon at bounding box center [448, 278] width 12 height 9
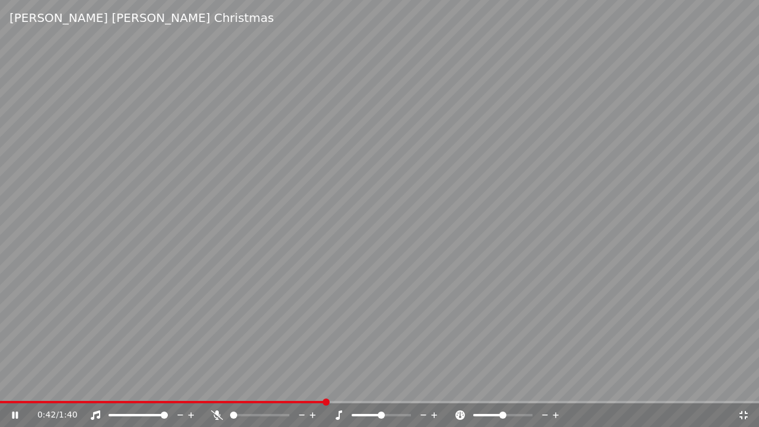
click at [440, 257] on video at bounding box center [379, 213] width 759 height 427
click at [627, 325] on video at bounding box center [379, 213] width 759 height 427
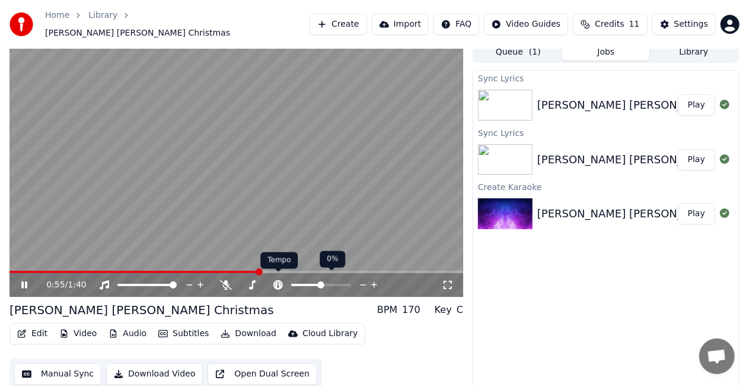
click at [280, 280] on icon at bounding box center [277, 284] width 9 height 9
click at [45, 330] on button "Edit" at bounding box center [32, 333] width 40 height 17
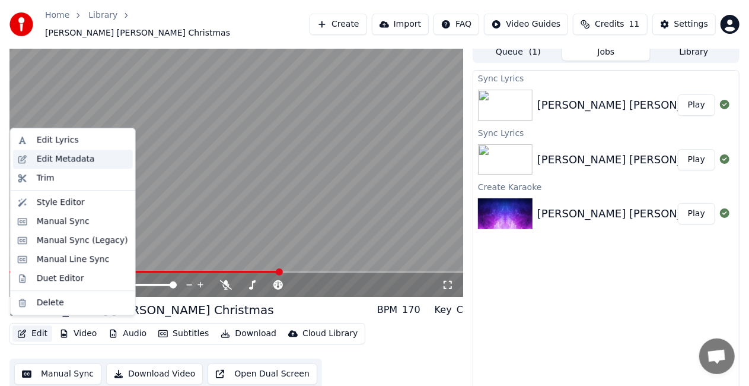
click at [65, 160] on div "Edit Metadata" at bounding box center [66, 159] width 58 height 12
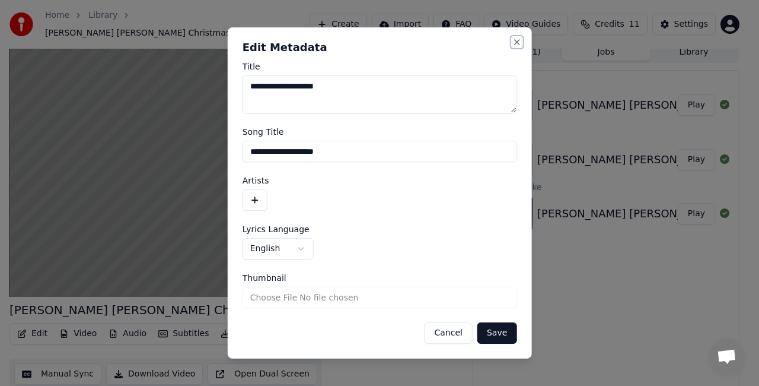
click at [520, 38] on button "Close" at bounding box center [516, 41] width 9 height 9
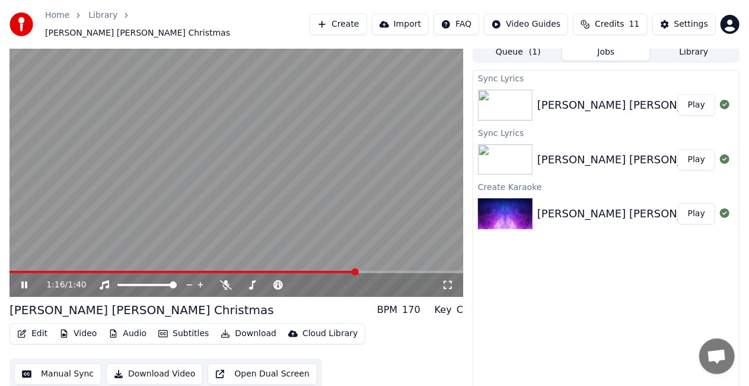
click at [30, 332] on button "Edit" at bounding box center [32, 333] width 40 height 17
click at [534, 144] on div at bounding box center [507, 159] width 59 height 31
click at [572, 158] on div "[PERSON_NAME] [PERSON_NAME] Christmas" at bounding box center [656, 159] width 238 height 17
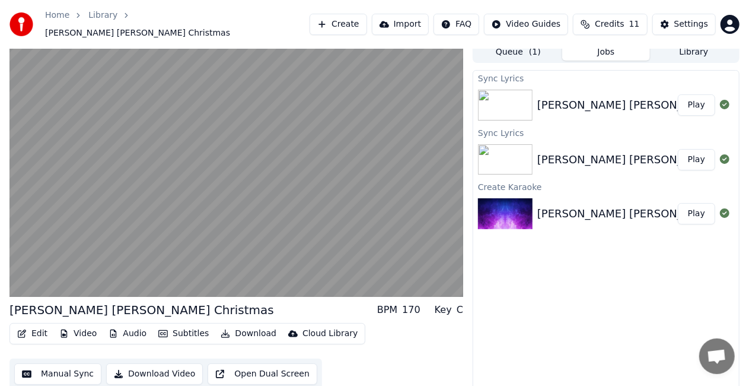
click at [601, 139] on div "[PERSON_NAME] [PERSON_NAME] Christmas Play" at bounding box center [606, 159] width 266 height 40
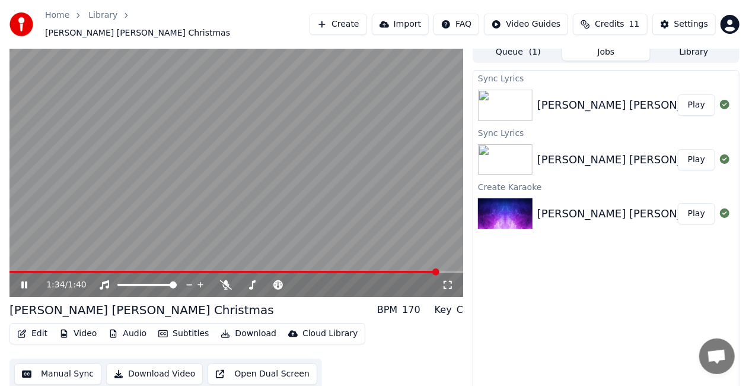
drag, startPoint x: 624, startPoint y: 191, endPoint x: 626, endPoint y: 184, distance: 6.8
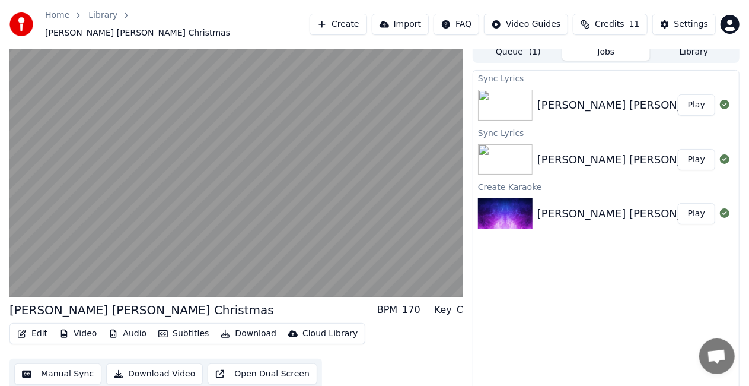
click at [626, 184] on div "Create Karaoke" at bounding box center [606, 186] width 266 height 14
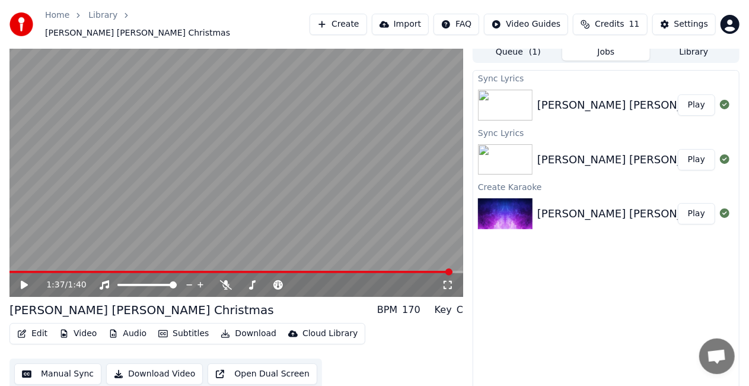
click at [596, 205] on div "[PERSON_NAME] [PERSON_NAME] Christmas" at bounding box center [656, 213] width 238 height 17
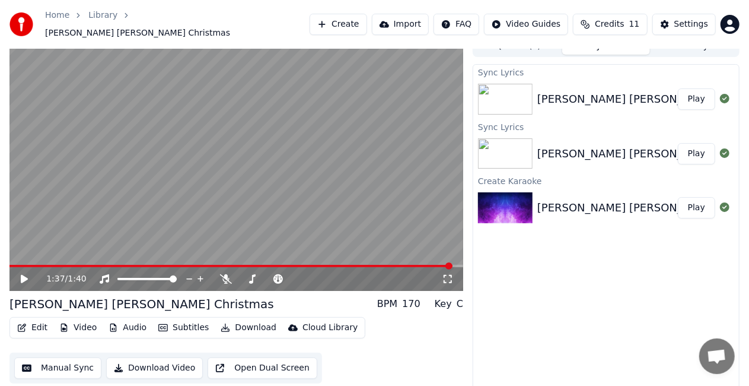
click at [47, 319] on button "Edit" at bounding box center [32, 327] width 40 height 17
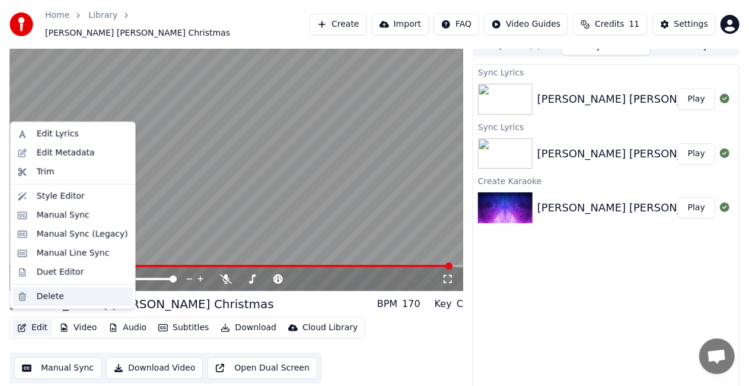
click at [57, 288] on div "Delete" at bounding box center [73, 296] width 120 height 19
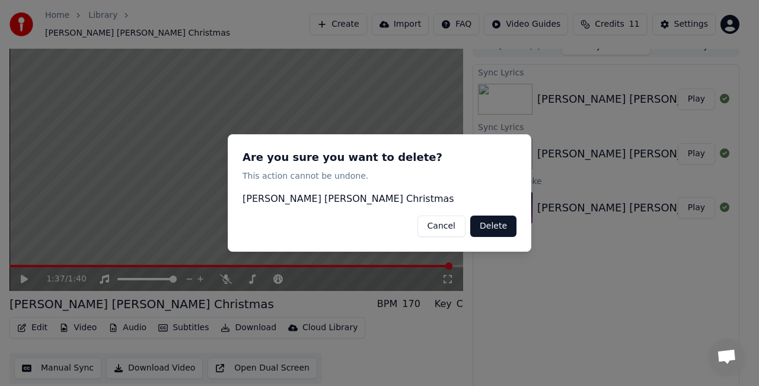
click at [488, 228] on button "Delete" at bounding box center [493, 225] width 46 height 21
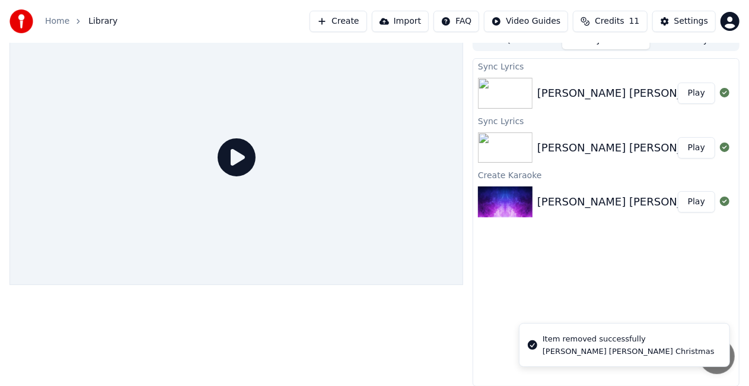
click at [556, 193] on div "[PERSON_NAME] [PERSON_NAME] Christmas" at bounding box center [656, 201] width 238 height 17
click at [574, 151] on div "[PERSON_NAME] [PERSON_NAME] Christmas" at bounding box center [656, 147] width 238 height 17
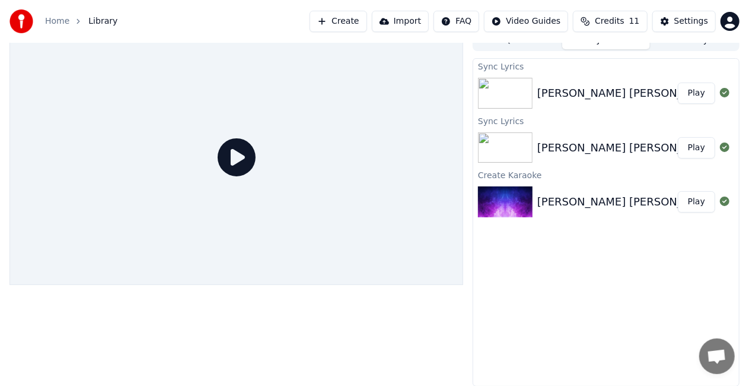
click at [53, 26] on link "Home" at bounding box center [57, 21] width 24 height 12
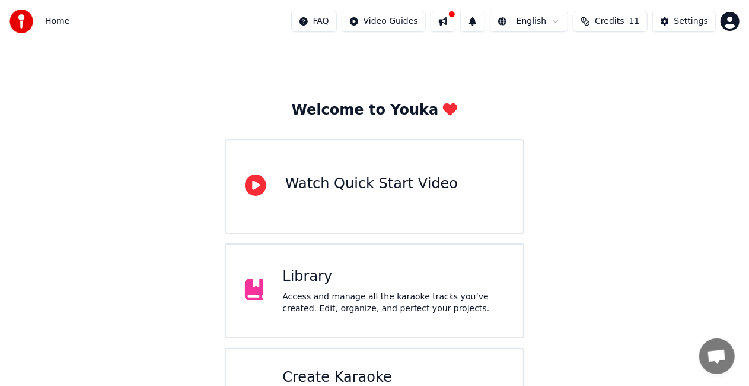
click at [336, 282] on div "Library" at bounding box center [393, 276] width 222 height 19
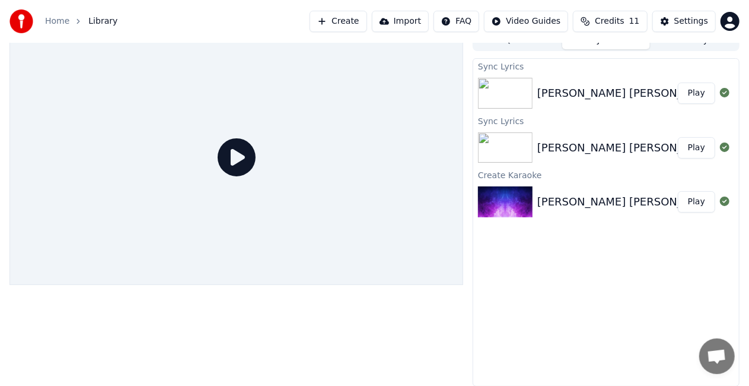
click at [591, 203] on div "[PERSON_NAME] [PERSON_NAME] Christmas" at bounding box center [656, 201] width 238 height 17
drag, startPoint x: 591, startPoint y: 203, endPoint x: 522, endPoint y: 253, distance: 85.8
click at [522, 253] on div "Sync Lyrics [PERSON_NAME] [PERSON_NAME] Christmas Play Sync Lyrics [PERSON_NAME…" at bounding box center [606, 222] width 267 height 328
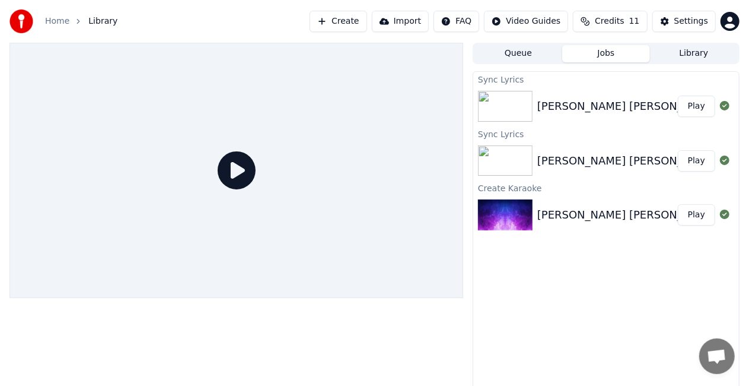
click at [702, 101] on button "Play" at bounding box center [696, 106] width 37 height 21
click at [685, 50] on button "Library" at bounding box center [694, 53] width 88 height 17
click at [613, 45] on button "Jobs" at bounding box center [606, 53] width 88 height 17
click at [683, 27] on div "Settings" at bounding box center [692, 21] width 34 height 12
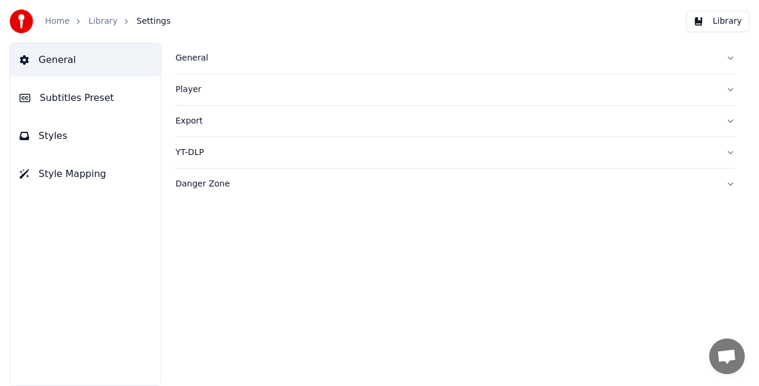
click at [48, 14] on div "Home Library Settings" at bounding box center [89, 21] width 161 height 24
click at [48, 15] on div "Home Library Settings" at bounding box center [89, 21] width 161 height 24
click at [52, 28] on div "Home Library Settings" at bounding box center [89, 21] width 161 height 24
click at [65, 23] on link "Home" at bounding box center [57, 21] width 24 height 12
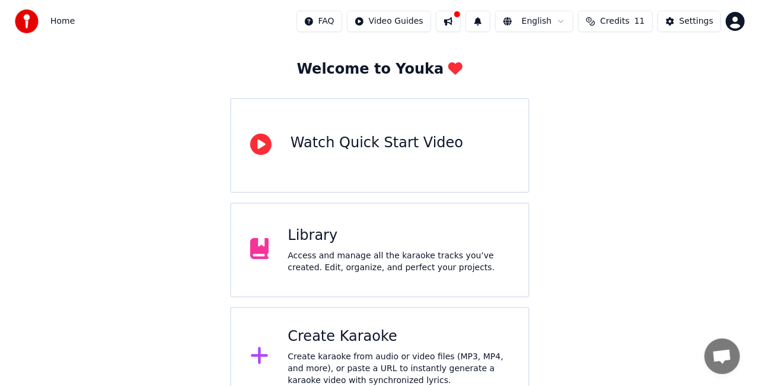
scroll to position [75, 0]
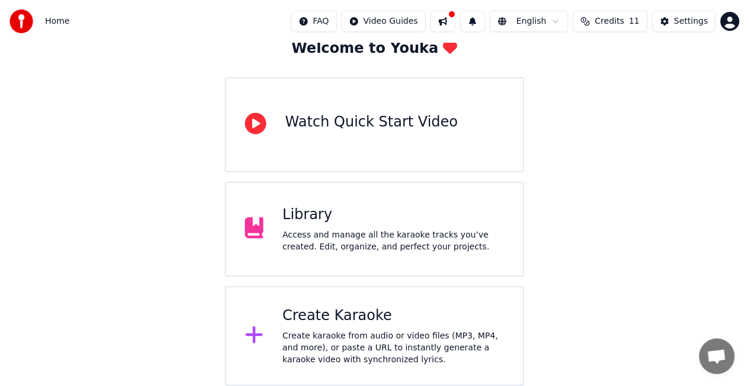
click at [295, 322] on div "Create Karaoke" at bounding box center [393, 315] width 222 height 19
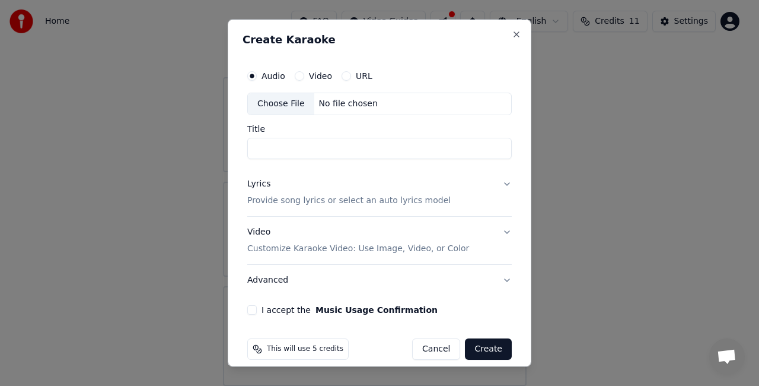
scroll to position [11, 0]
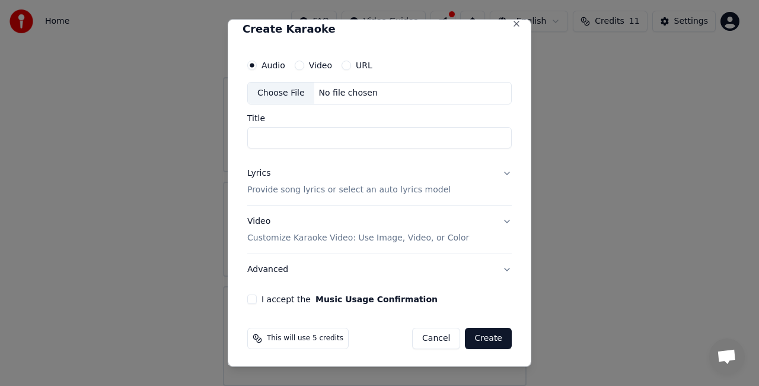
click at [295, 122] on div "Title" at bounding box center [379, 130] width 265 height 34
click at [294, 136] on input "Title" at bounding box center [379, 136] width 265 height 21
type input "**********"
click at [405, 200] on button "Lyrics Provide song lyrics or select an auto lyrics model" at bounding box center [379, 180] width 265 height 47
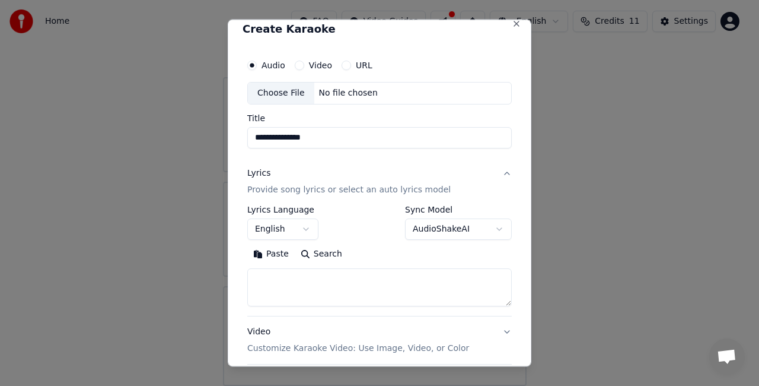
click at [313, 295] on textarea at bounding box center [379, 287] width 265 height 38
paste textarea "**********"
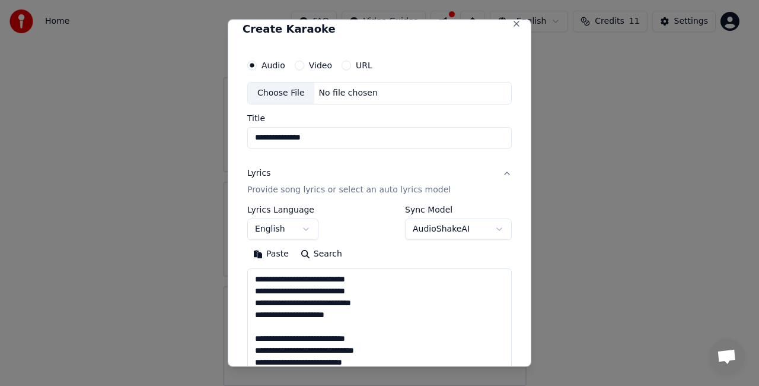
scroll to position [192, 0]
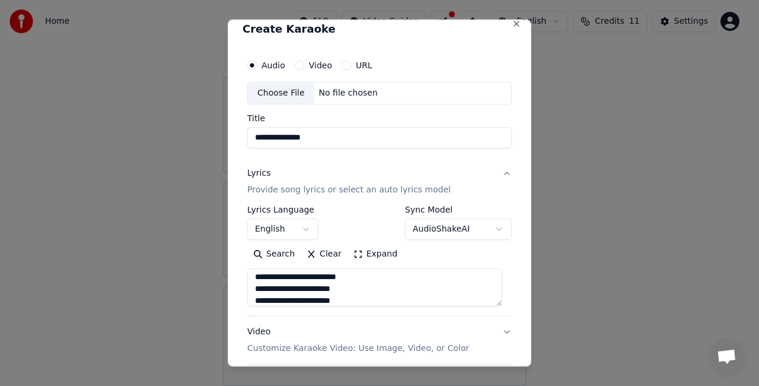
type textarea "**********"
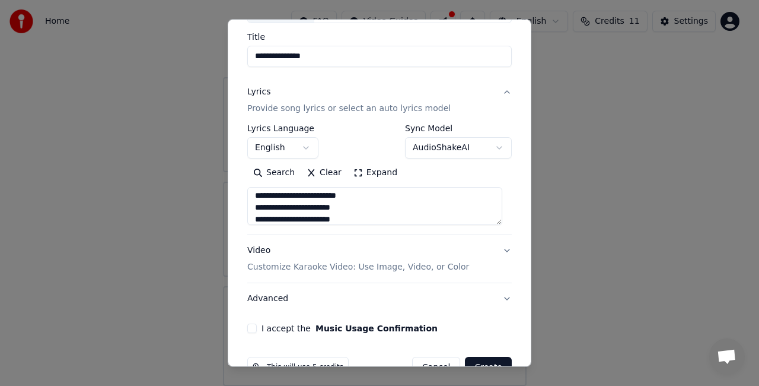
scroll to position [121, 0]
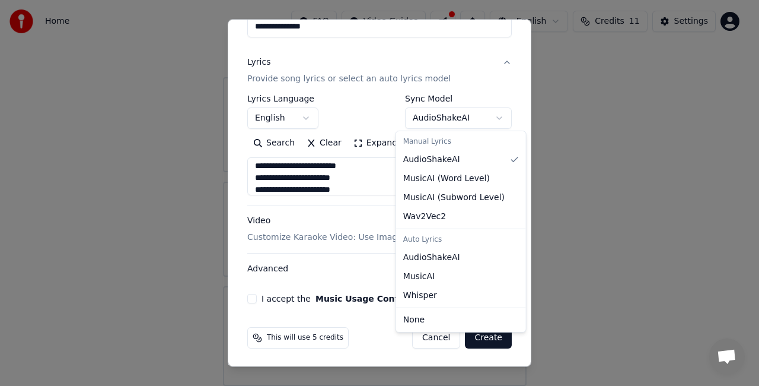
click at [457, 120] on body "**********" at bounding box center [374, 155] width 749 height 460
select select "****"
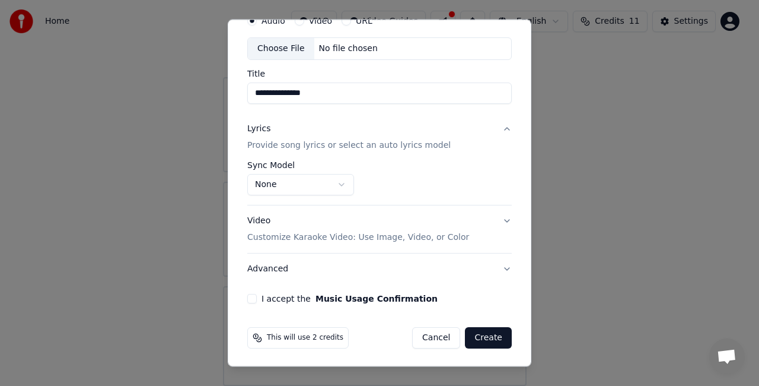
click at [434, 145] on button "Lyrics Provide song lyrics or select an auto lyrics model" at bounding box center [379, 136] width 265 height 47
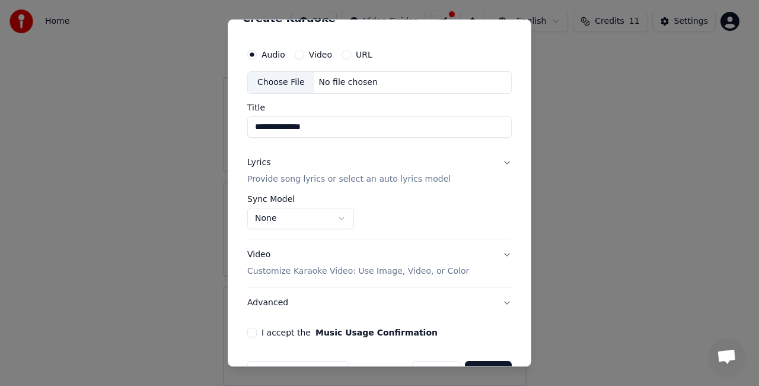
scroll to position [11, 0]
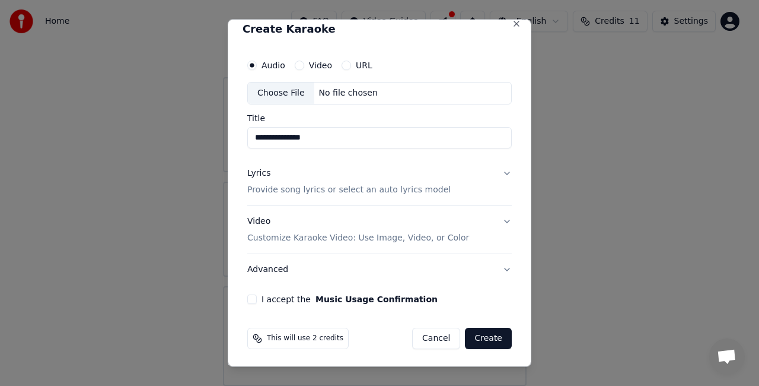
drag, startPoint x: 434, startPoint y: 145, endPoint x: 496, endPoint y: 174, distance: 69.0
click at [496, 174] on div "**********" at bounding box center [380, 179] width 274 height 260
click at [496, 168] on button "Lyrics Provide song lyrics or select an auto lyrics model" at bounding box center [379, 180] width 265 height 47
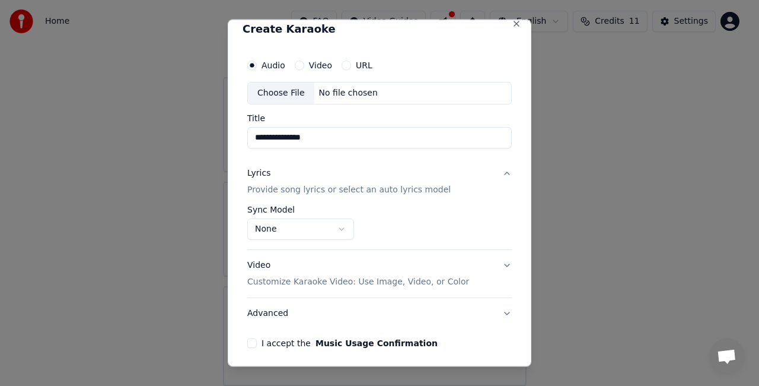
click at [334, 225] on body "**********" at bounding box center [374, 155] width 749 height 460
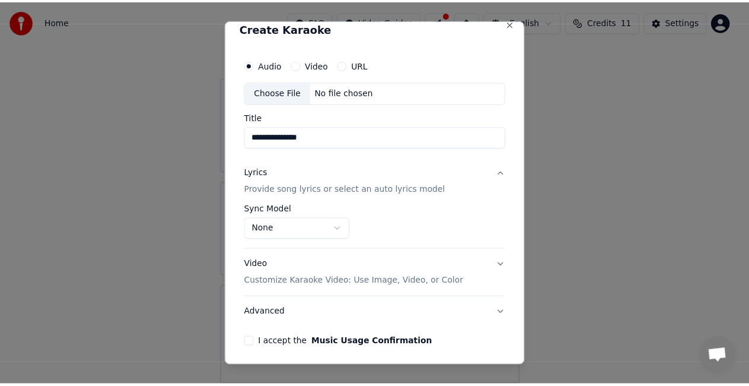
scroll to position [55, 0]
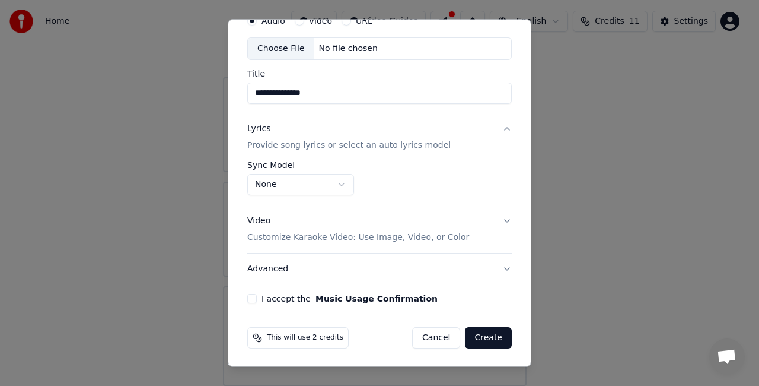
click at [253, 297] on button "I accept the Music Usage Confirmation" at bounding box center [251, 298] width 9 height 9
select select "**********"
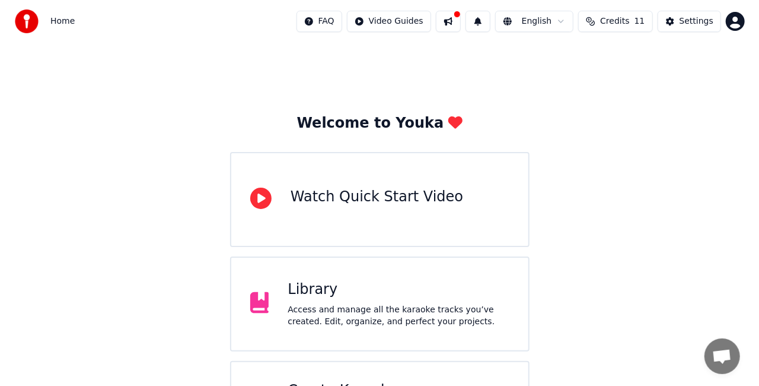
scroll to position [75, 0]
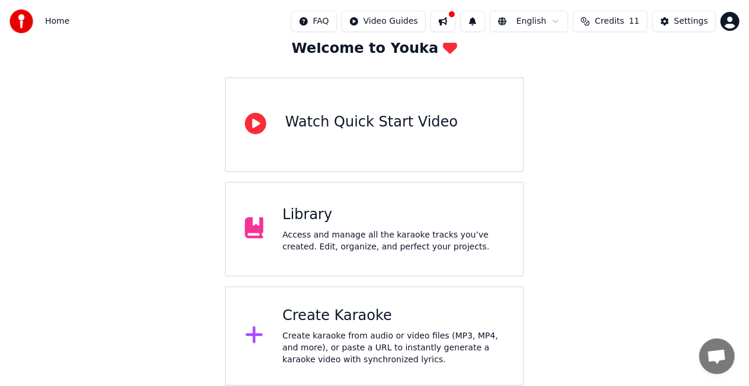
click at [416, 303] on div "Create Karaoke Create karaoke from audio or video files (MP3, MP4, and more), o…" at bounding box center [375, 336] width 300 height 100
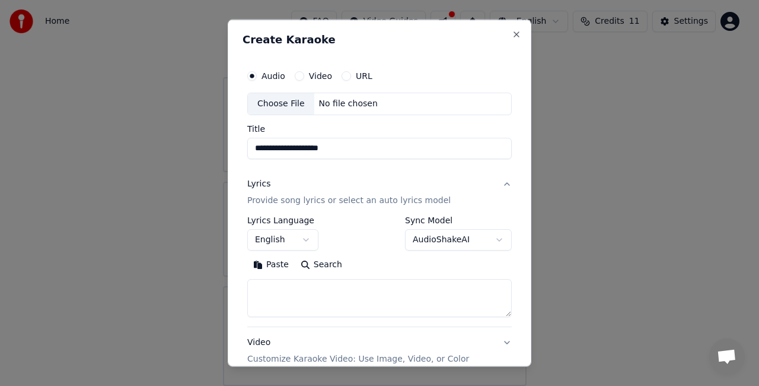
type input "**********"
click at [284, 104] on div "Choose File" at bounding box center [281, 103] width 66 height 21
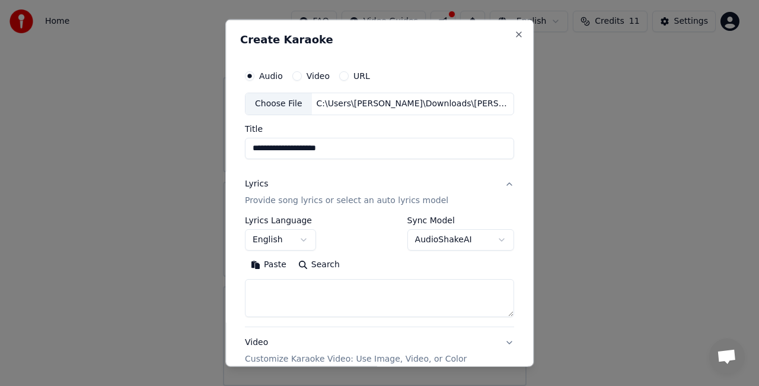
click at [431, 240] on button "AudioShakeAI" at bounding box center [461, 238] width 107 height 21
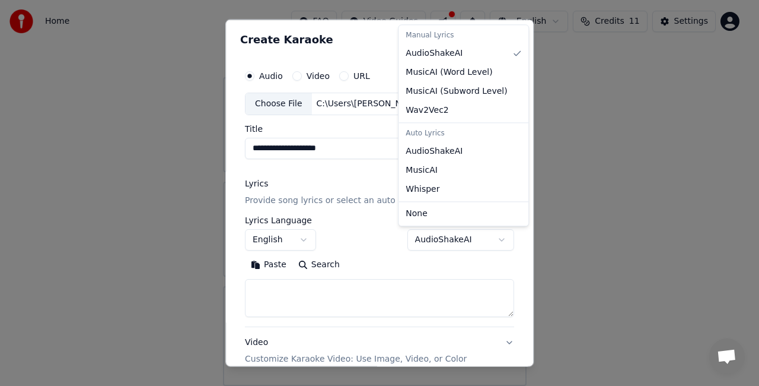
click at [282, 282] on body "**********" at bounding box center [374, 155] width 749 height 460
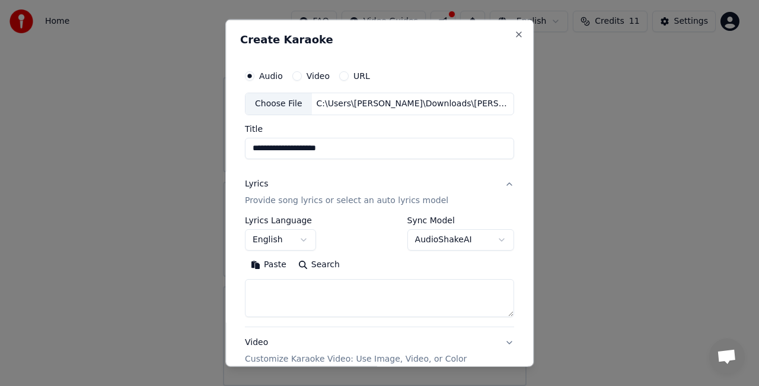
click at [282, 282] on textarea at bounding box center [379, 297] width 269 height 38
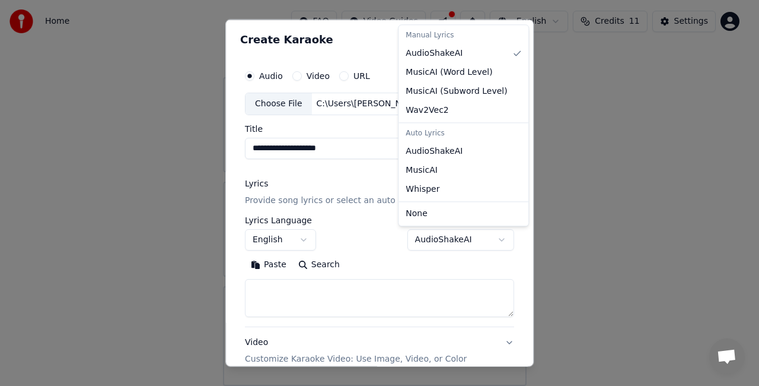
click at [447, 237] on body "**********" at bounding box center [374, 155] width 749 height 460
select select "****"
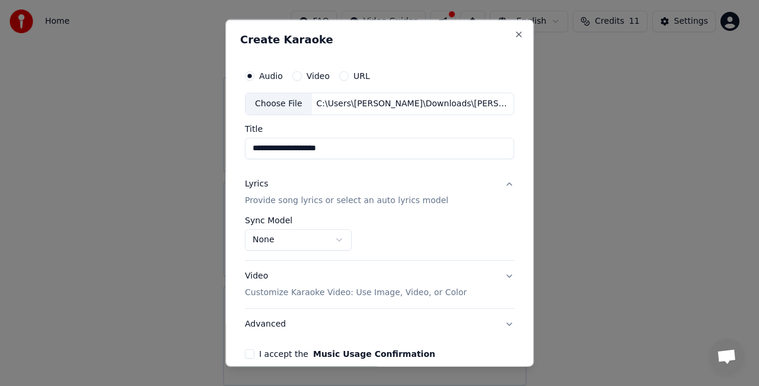
scroll to position [45, 0]
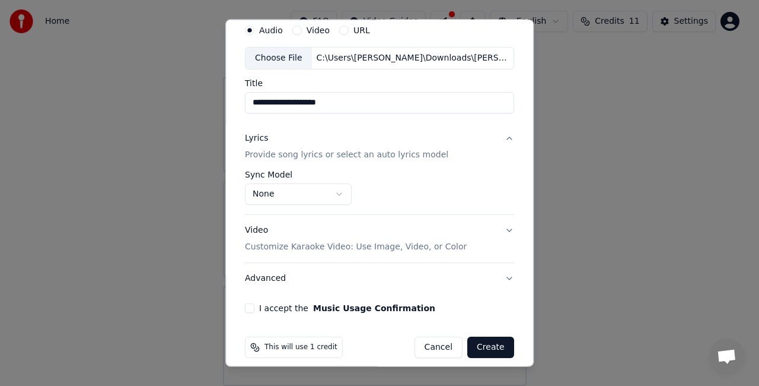
click at [248, 306] on button "I accept the Music Usage Confirmation" at bounding box center [249, 307] width 9 height 9
click at [483, 348] on button "Create" at bounding box center [490, 346] width 47 height 21
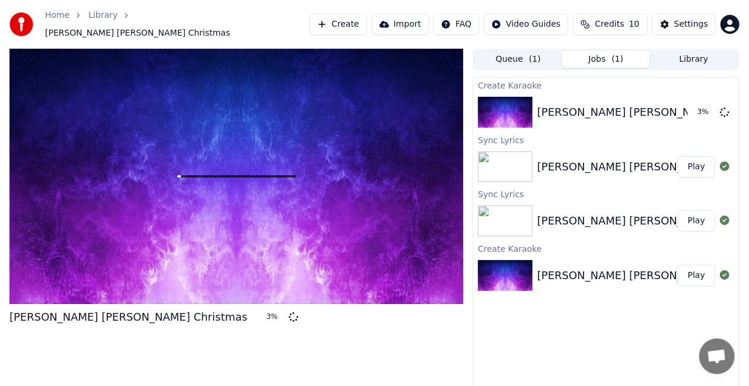
scroll to position [13, 0]
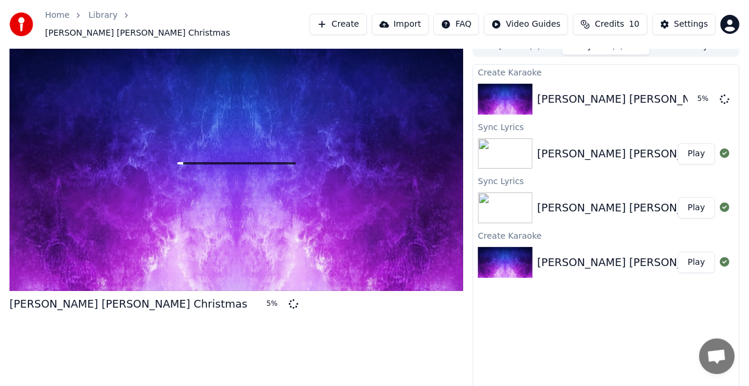
drag, startPoint x: 621, startPoint y: 138, endPoint x: 421, endPoint y: 148, distance: 199.6
click at [421, 148] on div "[PERSON_NAME] [PERSON_NAME] Christmas 5 % Queue ( 1 ) Jobs ( 1 ) Library Create…" at bounding box center [374, 214] width 749 height 357
click at [536, 143] on div at bounding box center [507, 153] width 59 height 31
click at [721, 148] on icon at bounding box center [724, 152] width 9 height 9
click at [608, 18] on span "Credits" at bounding box center [609, 24] width 29 height 12
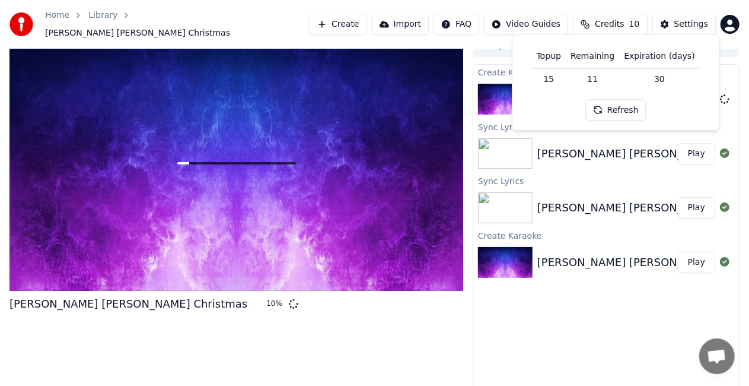
click at [621, 103] on button "Refresh" at bounding box center [616, 109] width 61 height 21
click at [559, 81] on td "15" at bounding box center [549, 78] width 34 height 21
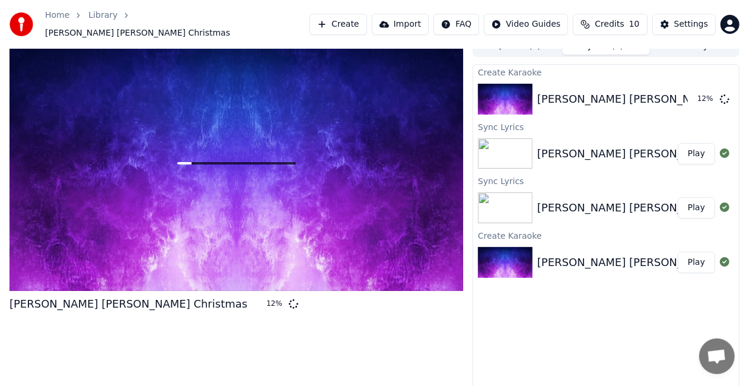
click at [536, 327] on div "Create Karaoke [PERSON_NAME] [PERSON_NAME] Christmas 12 % Sync Lyrics [PERSON_N…" at bounding box center [606, 228] width 267 height 328
click at [726, 148] on icon at bounding box center [724, 152] width 9 height 9
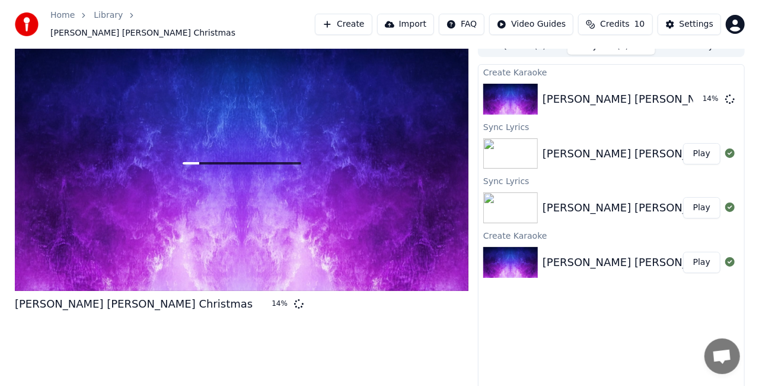
scroll to position [0, 0]
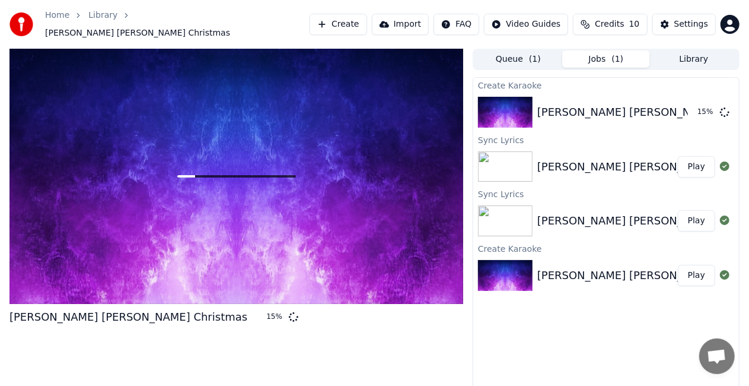
click at [621, 61] on button "Jobs ( 1 )" at bounding box center [606, 58] width 88 height 17
click at [536, 21] on html "Home Library [PERSON_NAME] [PERSON_NAME] Christmas Create Import FAQ Video Guid…" at bounding box center [374, 193] width 749 height 386
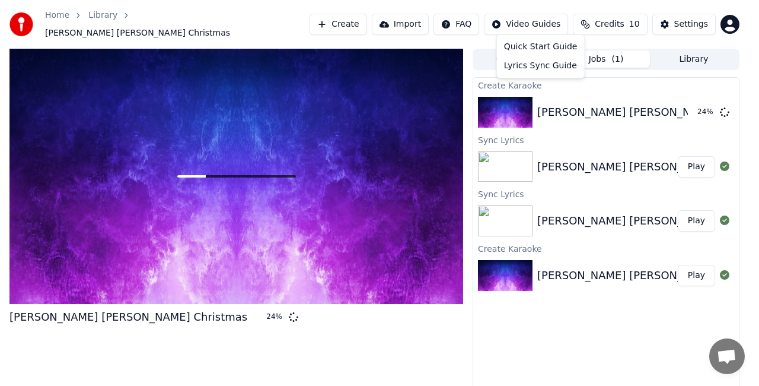
click at [618, 19] on html "Home Library [PERSON_NAME] [PERSON_NAME] Christmas Create Import FAQ Video Guid…" at bounding box center [379, 193] width 759 height 386
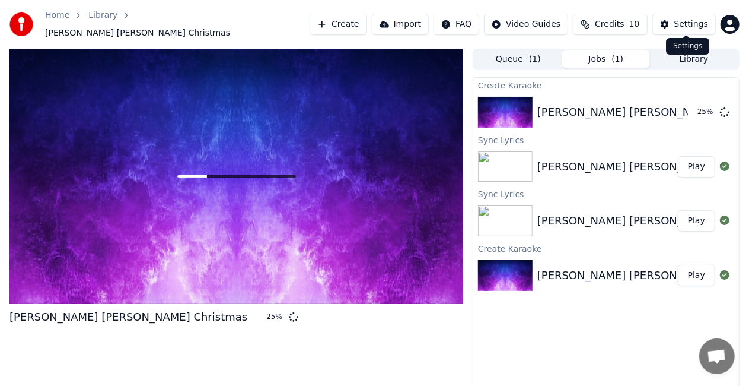
click at [686, 18] on div "Settings" at bounding box center [692, 24] width 34 height 12
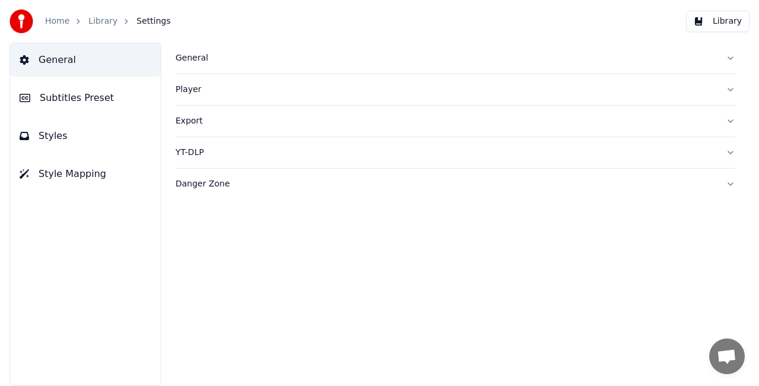
click at [240, 64] on button "General" at bounding box center [456, 58] width 560 height 31
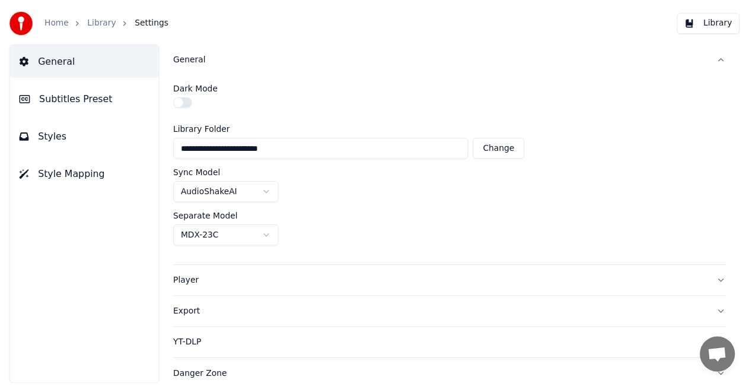
scroll to position [4, 0]
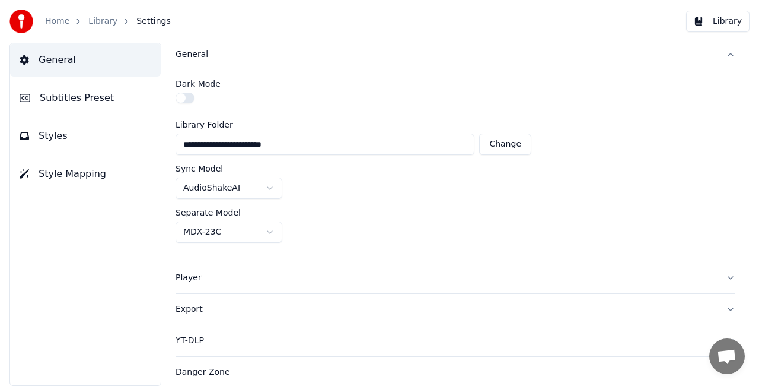
click at [55, 20] on link "Home" at bounding box center [57, 21] width 24 height 12
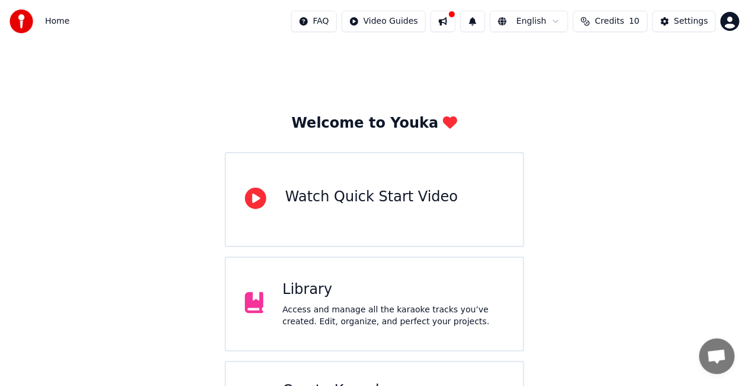
click at [361, 297] on div "Library" at bounding box center [393, 289] width 222 height 19
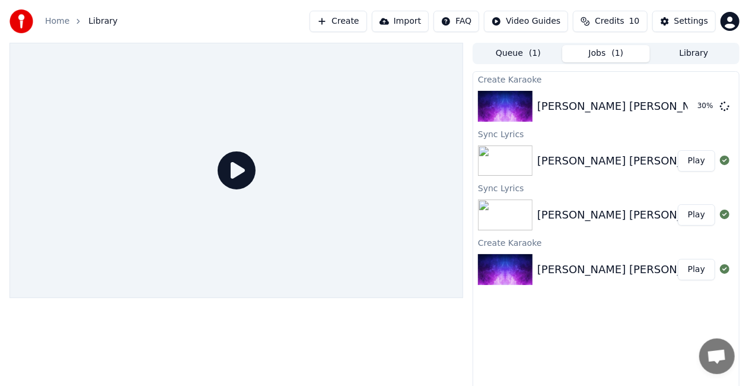
click at [606, 176] on div "[PERSON_NAME] [PERSON_NAME] Christmas Play" at bounding box center [606, 161] width 266 height 40
click at [514, 169] on img at bounding box center [505, 160] width 55 height 31
click at [234, 171] on icon at bounding box center [237, 170] width 38 height 38
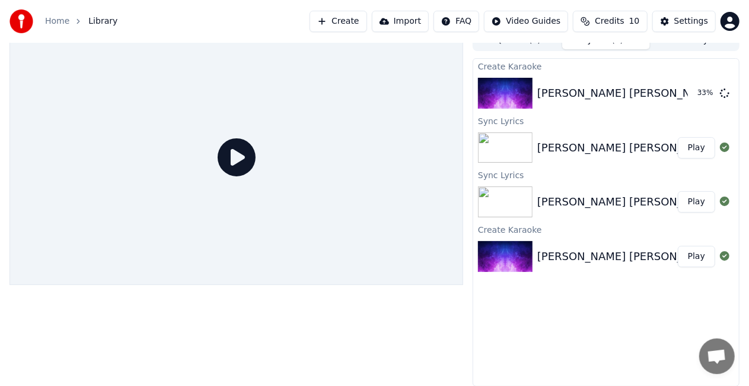
click at [536, 256] on div at bounding box center [507, 256] width 59 height 31
click at [693, 252] on button "Play" at bounding box center [696, 256] width 37 height 21
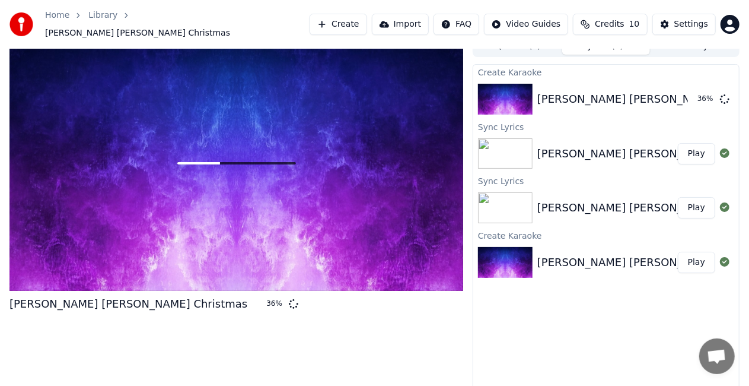
click at [694, 197] on button "Play" at bounding box center [696, 207] width 37 height 21
